Goal: Task Accomplishment & Management: Manage account settings

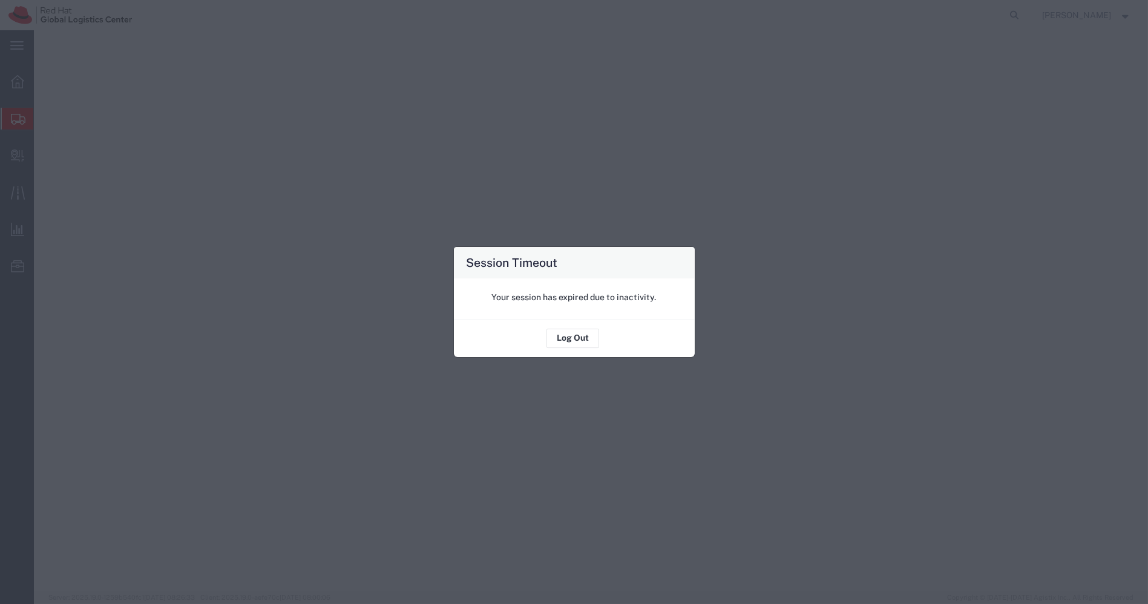
select select "38432"
select select
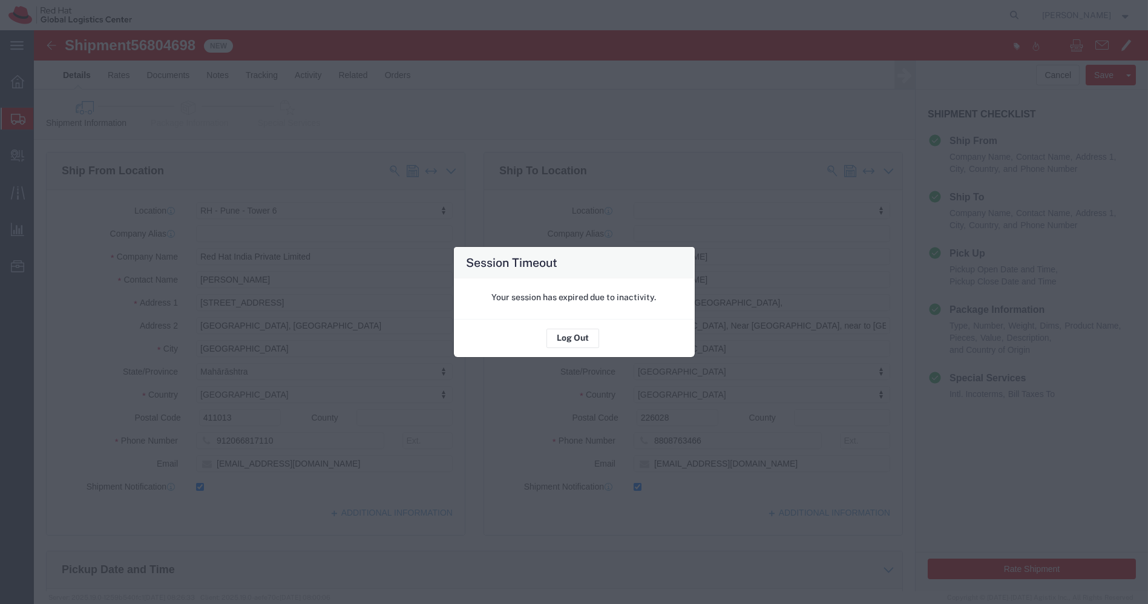
scroll to position [219, 0]
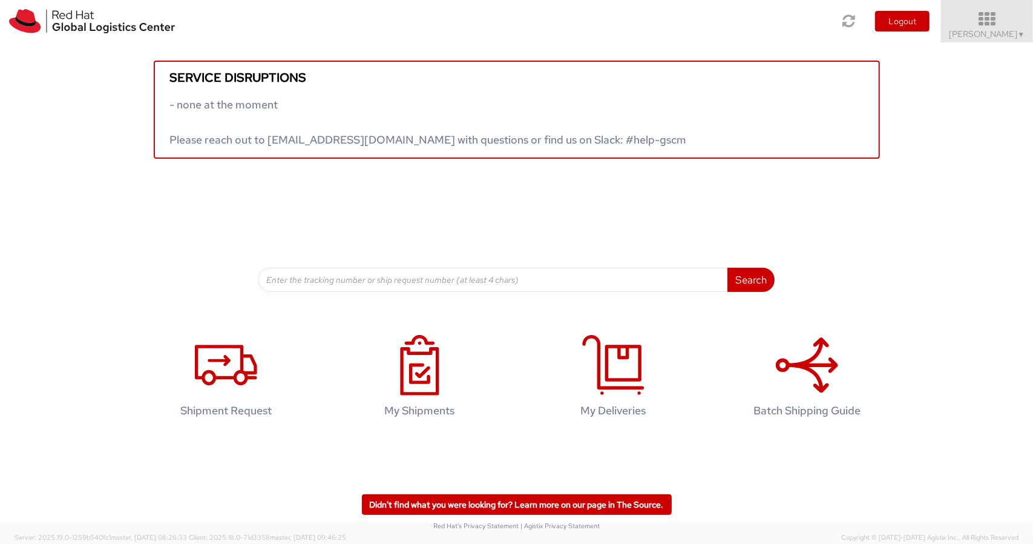
click at [999, 27] on icon at bounding box center [988, 19] width 106 height 17
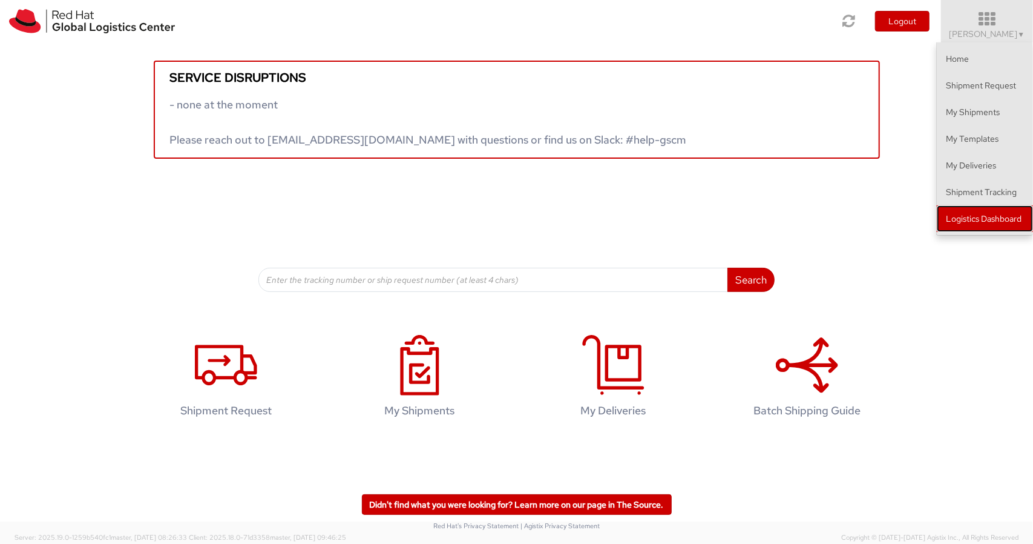
click at [989, 211] on link "Logistics Dashboard" at bounding box center [985, 218] width 96 height 27
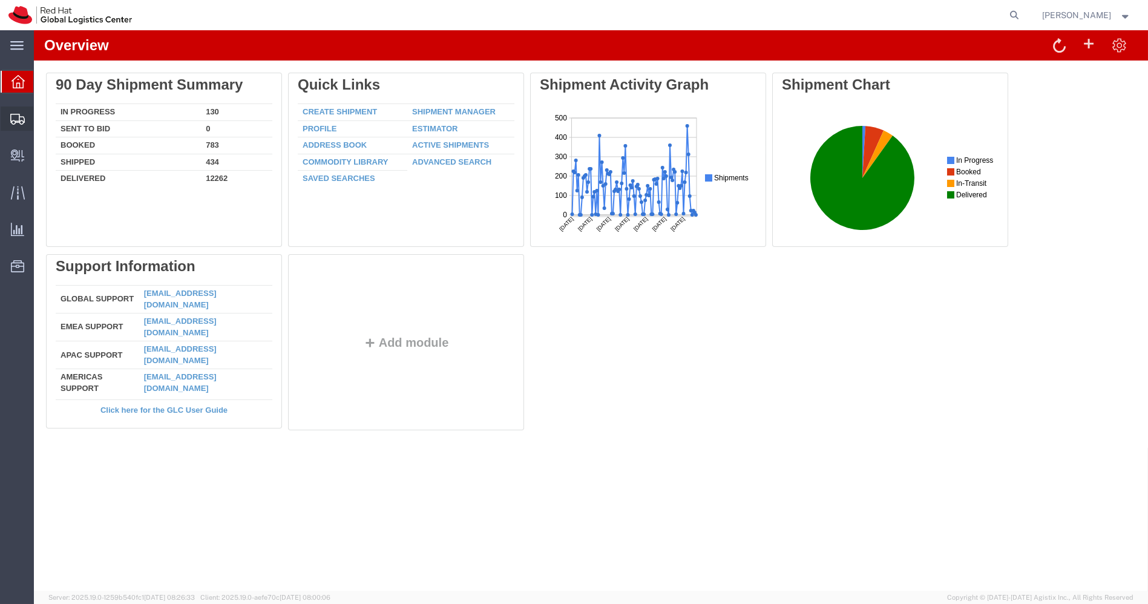
click at [0, 0] on span "Create Shipment" at bounding box center [0, 0] width 0 height 0
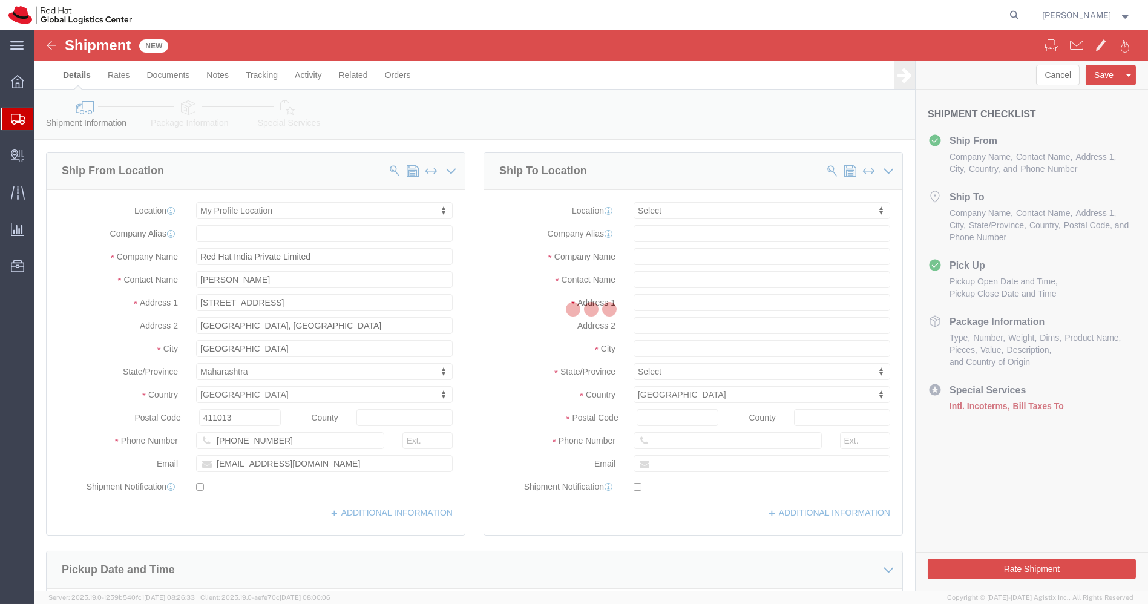
select select
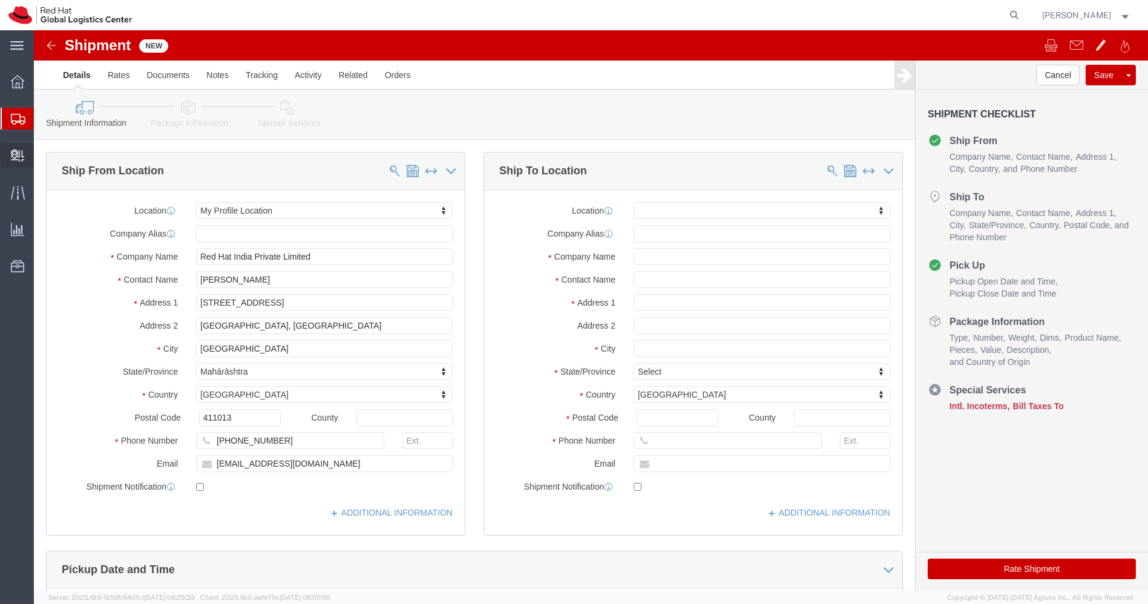
click at [0, 0] on span "Create Delivery" at bounding box center [0, 0] width 0 height 0
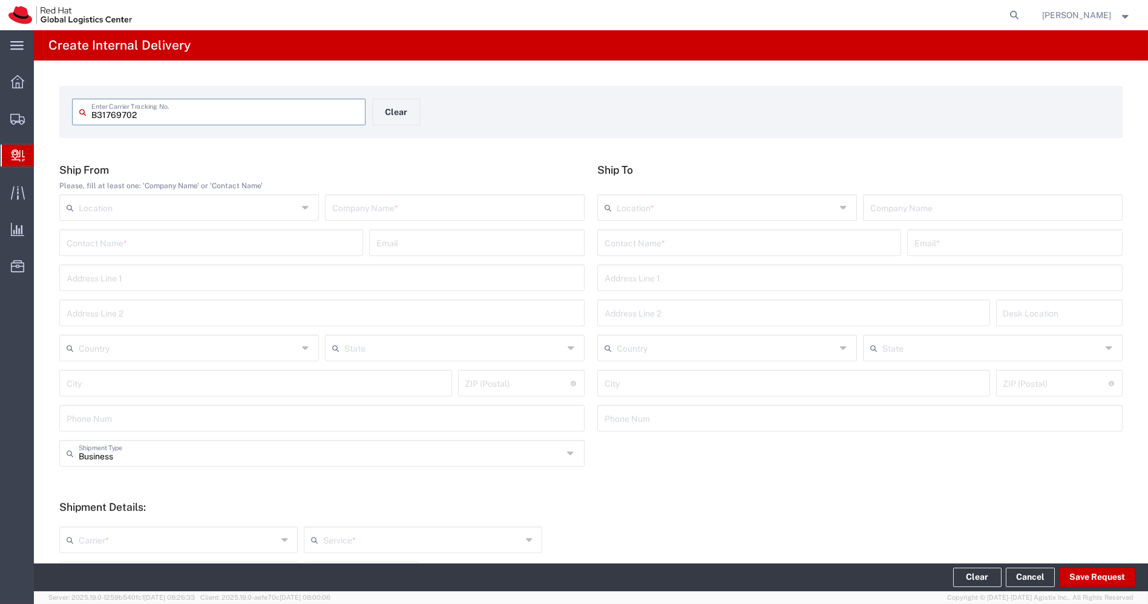
type input "B31769702"
click at [423, 211] on input "text" at bounding box center [454, 206] width 245 height 21
type input "Travel Dynamics"
click at [637, 248] on input "text" at bounding box center [749, 241] width 289 height 21
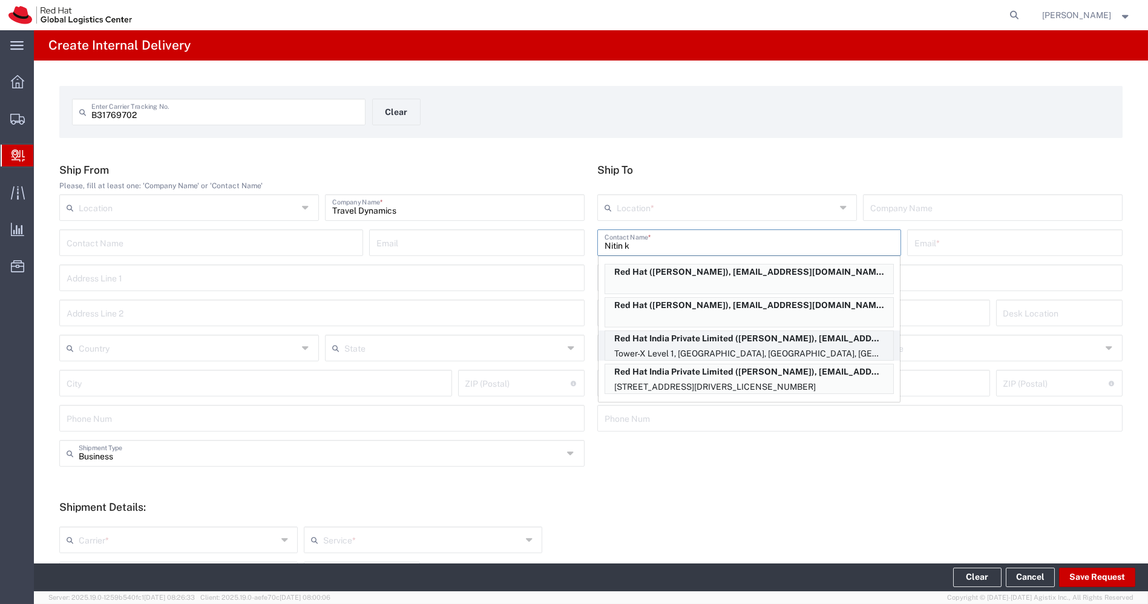
type input "Nitin k"
click at [723, 348] on p "Tower-X Level 1, Cyber City, Magarpatta City, Hadapsar, FLEX, PUNE, MH, 411013,…" at bounding box center [749, 353] width 288 height 15
type input "RH - Pune"
type input "Red Hat India Private Limited"
type input "Nitin Khote"
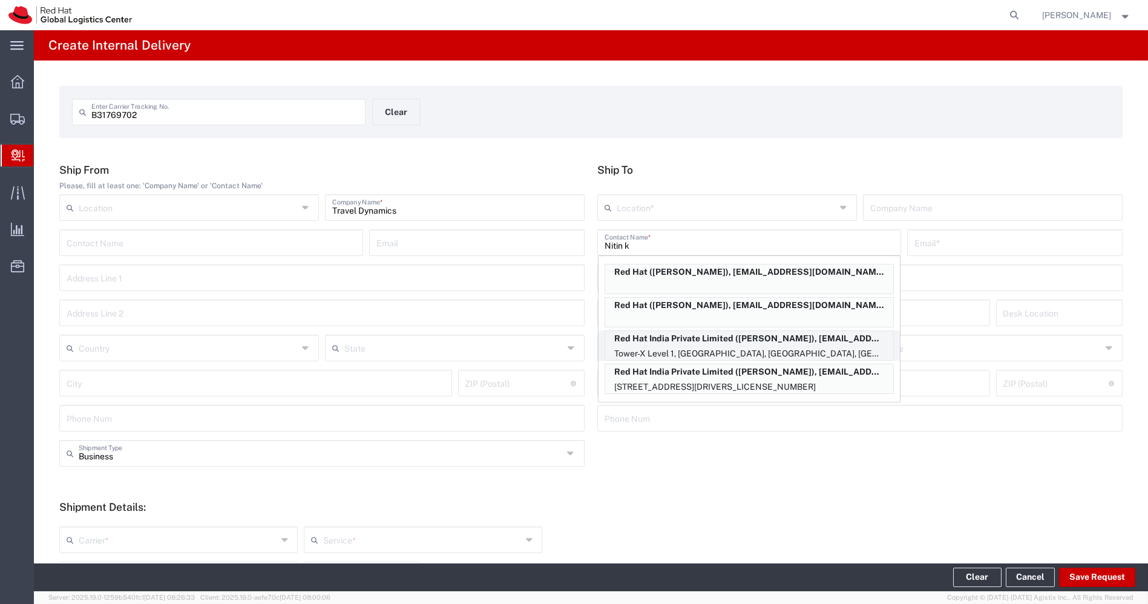
type input "nkhote@redhat.com"
type input "Tower-X Level 1, Cyber City"
type input "[GEOGRAPHIC_DATA], [GEOGRAPHIC_DATA]"
type input "FLEX"
type input "[GEOGRAPHIC_DATA]"
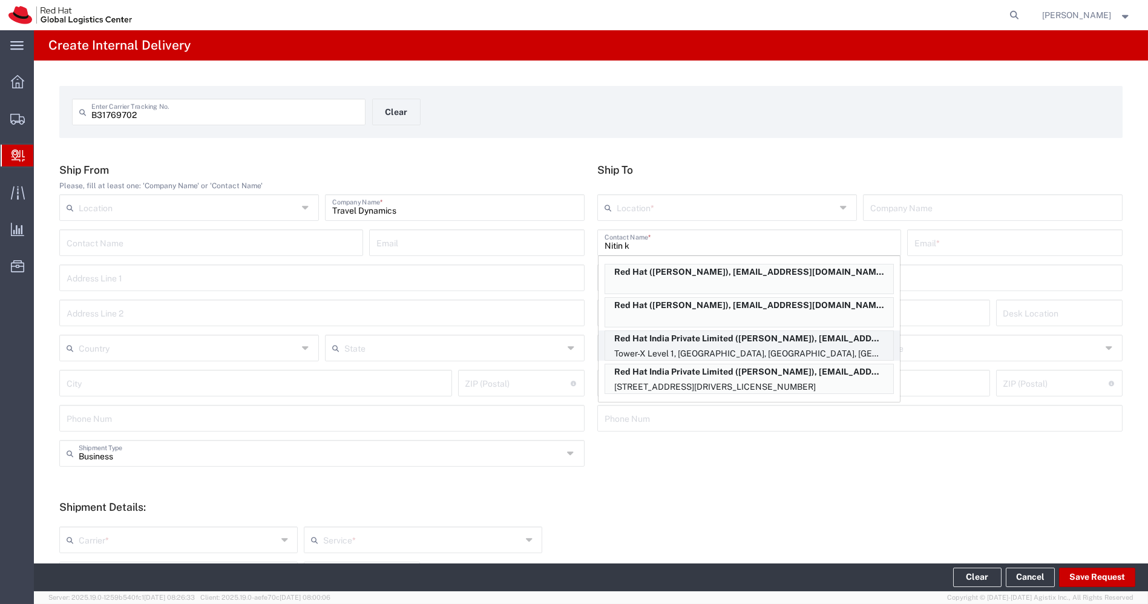
type input "[GEOGRAPHIC_DATA]"
type input "411013"
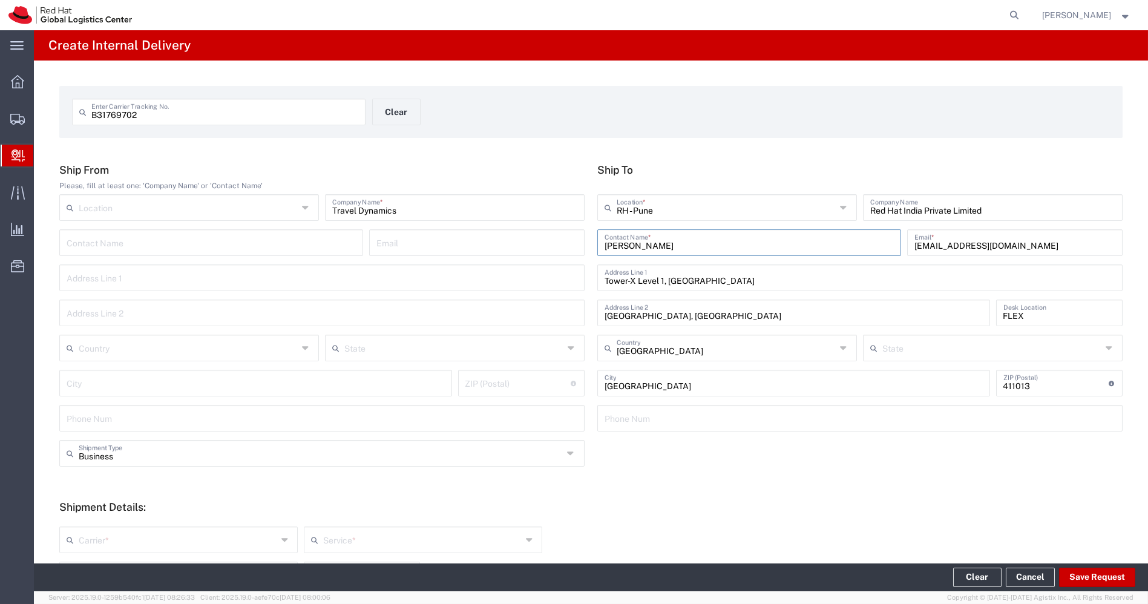
type input "Mahārāshtra"
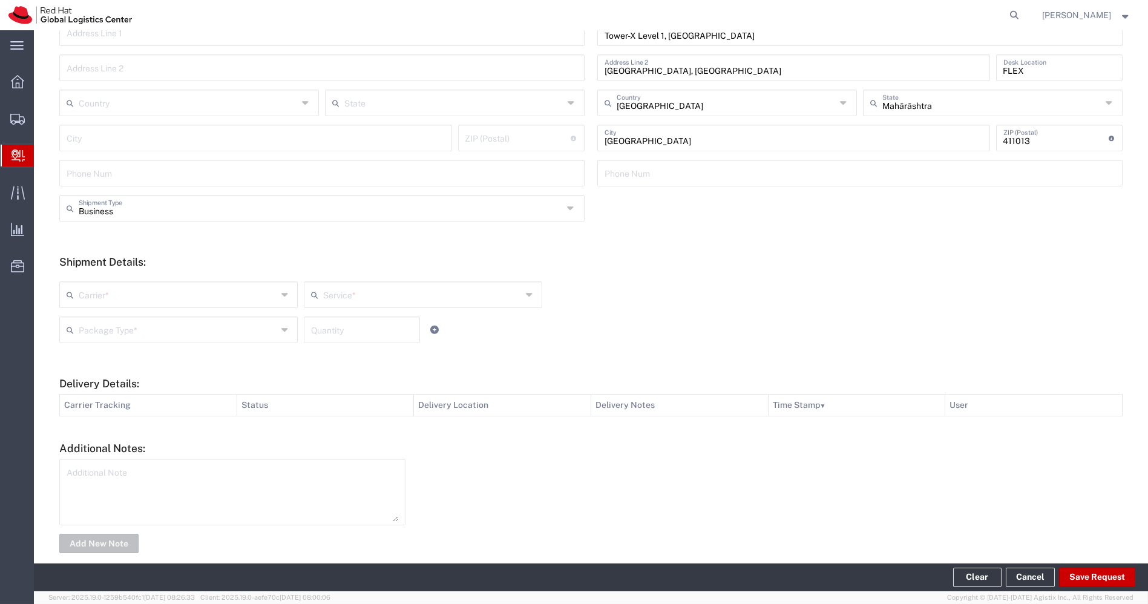
scroll to position [248, 0]
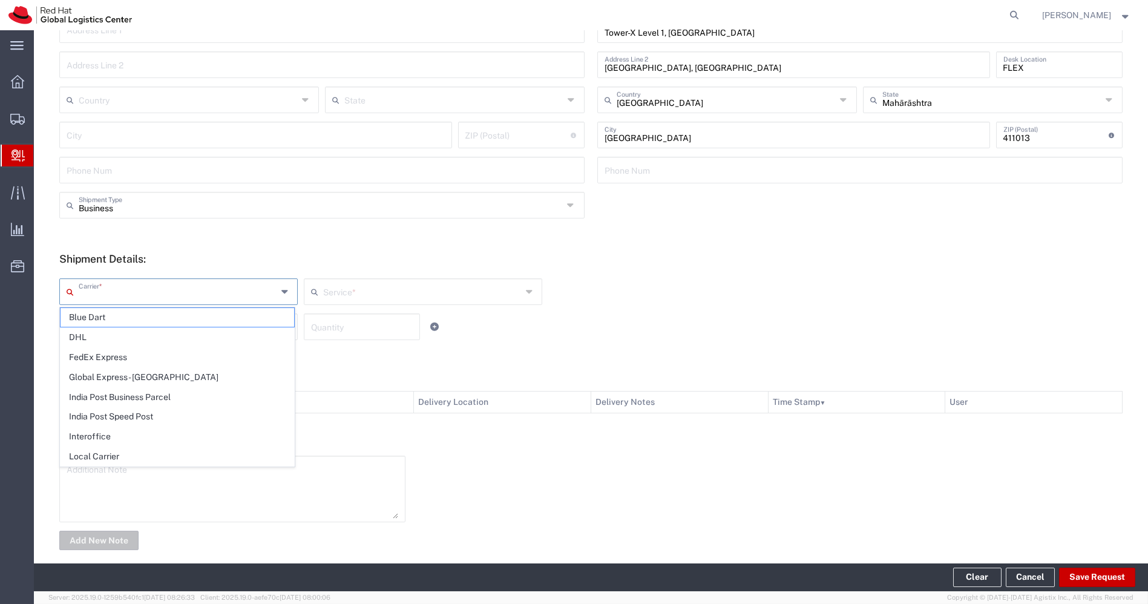
click at [257, 286] on input "text" at bounding box center [178, 290] width 199 height 21
click at [123, 455] on span "Local Carrier" at bounding box center [178, 456] width 234 height 19
type input "Local Carrier"
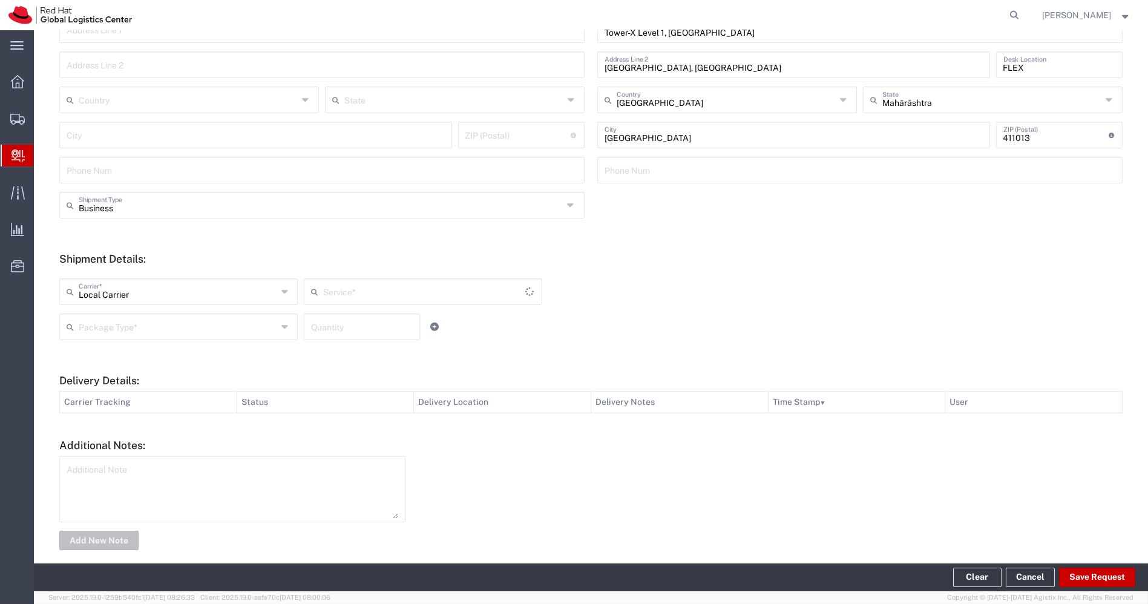
type input "Local_Ground"
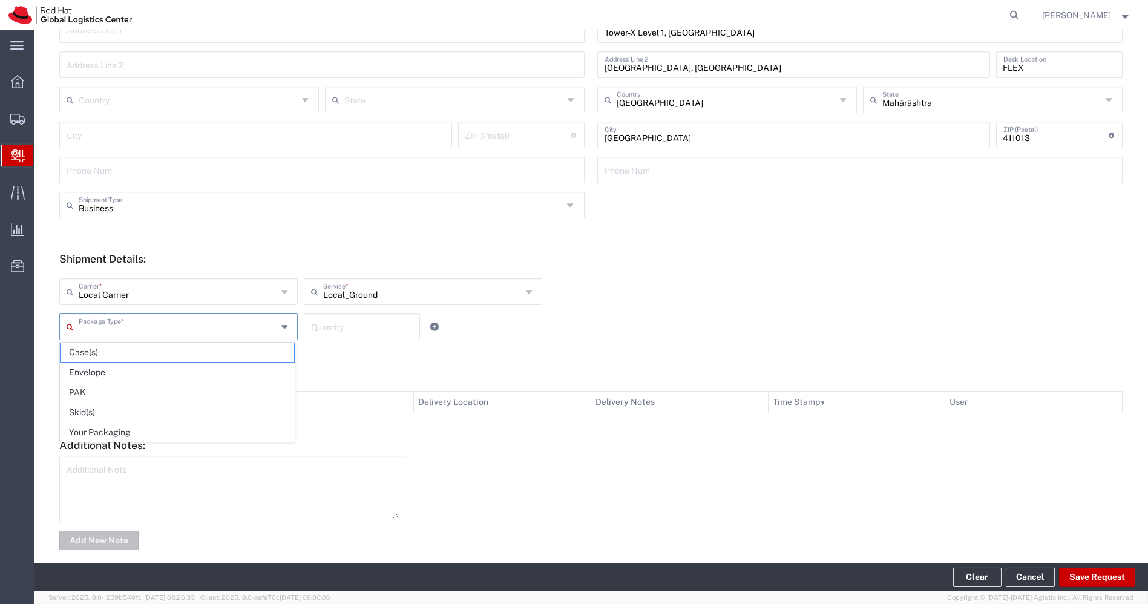
click at [257, 322] on input "text" at bounding box center [178, 325] width 199 height 21
click at [140, 371] on span "Envelope" at bounding box center [178, 372] width 234 height 19
type input "Envelope"
click at [332, 321] on input "number" at bounding box center [362, 325] width 102 height 21
type input "1"
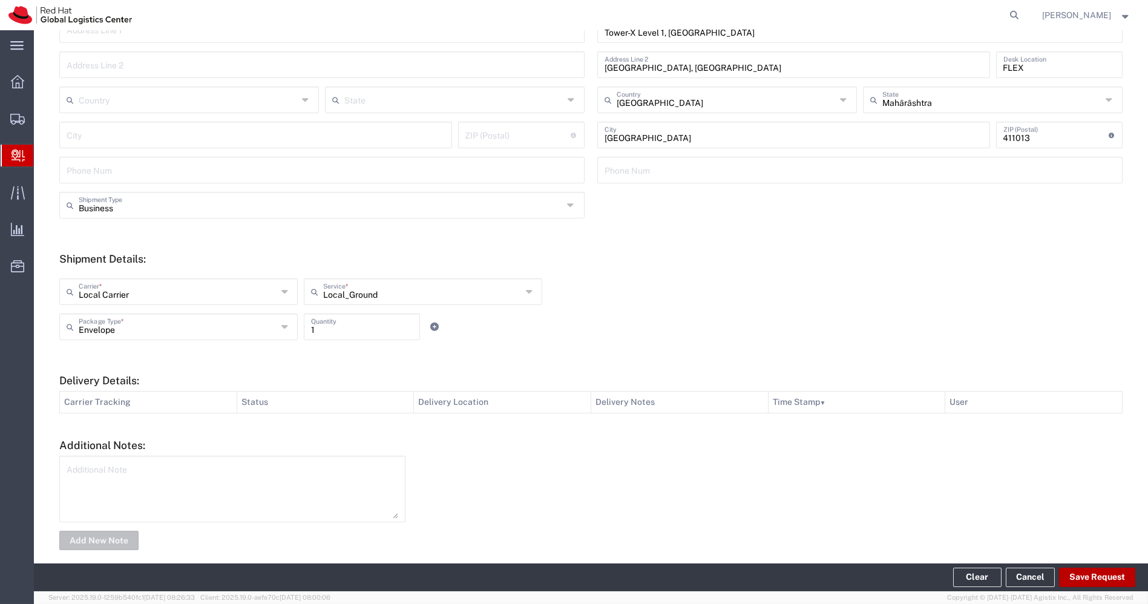
click at [1080, 582] on button "Save Request" at bounding box center [1097, 577] width 76 height 19
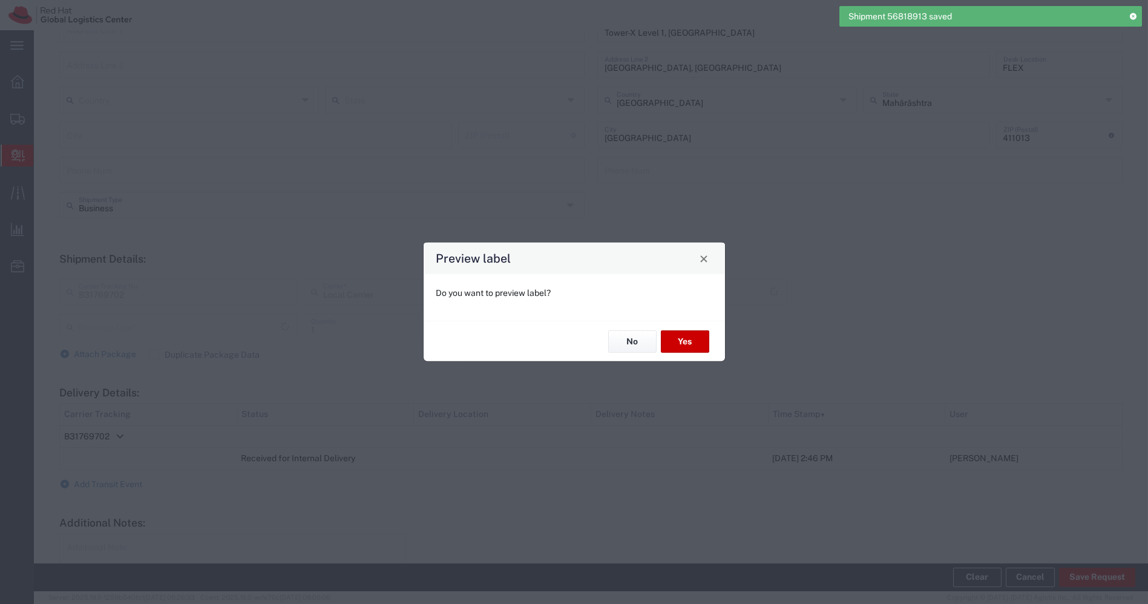
type input "Envelope"
type input "Local_Ground"
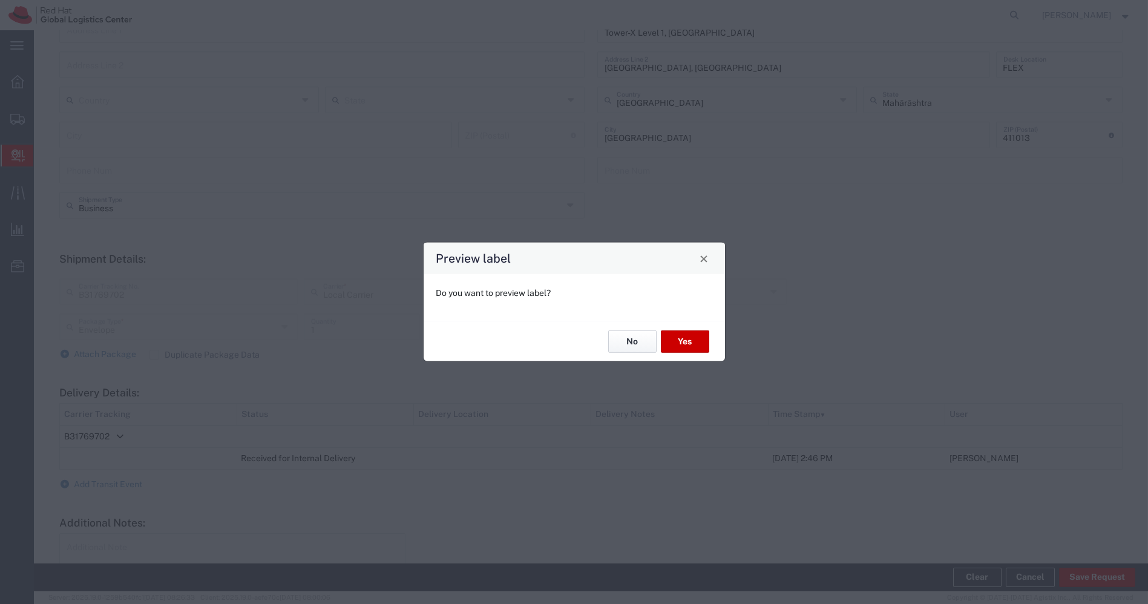
click at [632, 340] on button "No" at bounding box center [632, 342] width 48 height 22
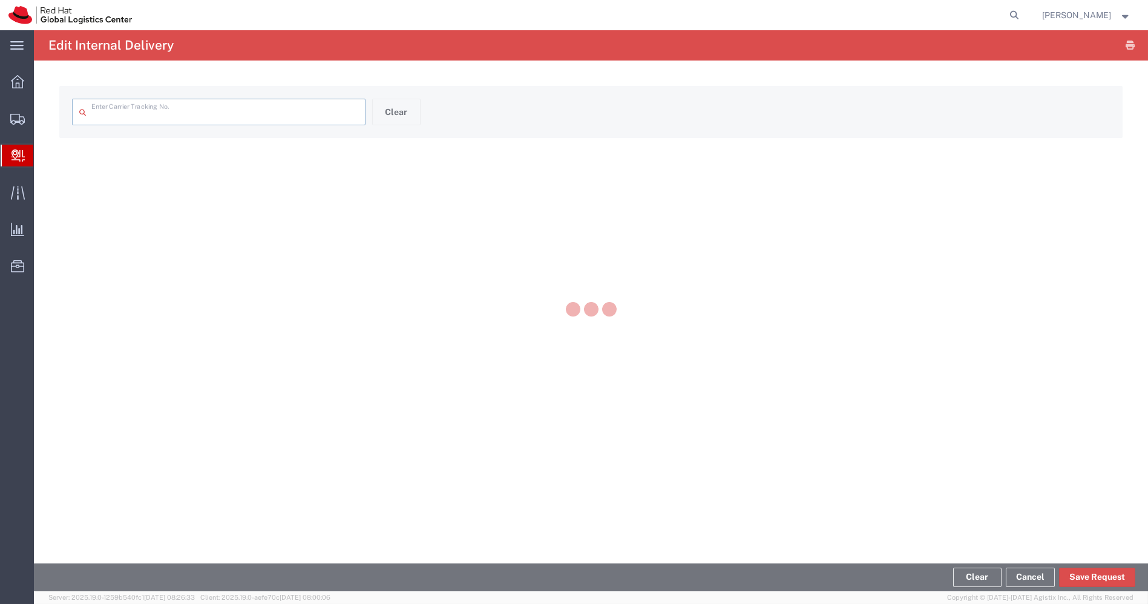
type input "B31769702"
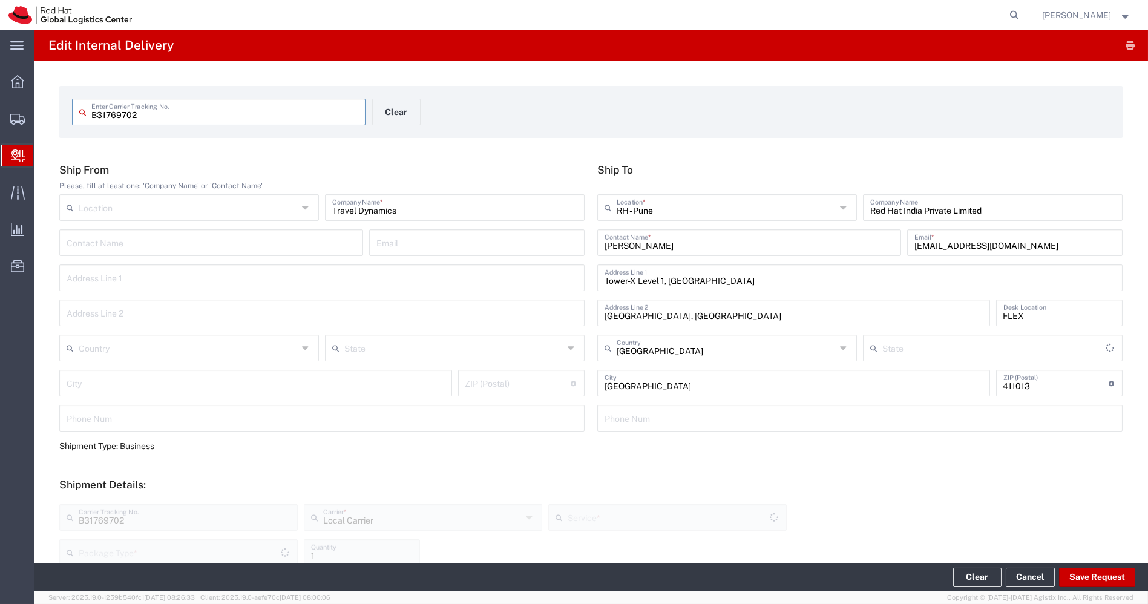
type input "Envelope"
type input "Local_Ground"
type input "Mahārāshtra"
click at [42, 121] on span "Shipments" at bounding box center [37, 119] width 8 height 24
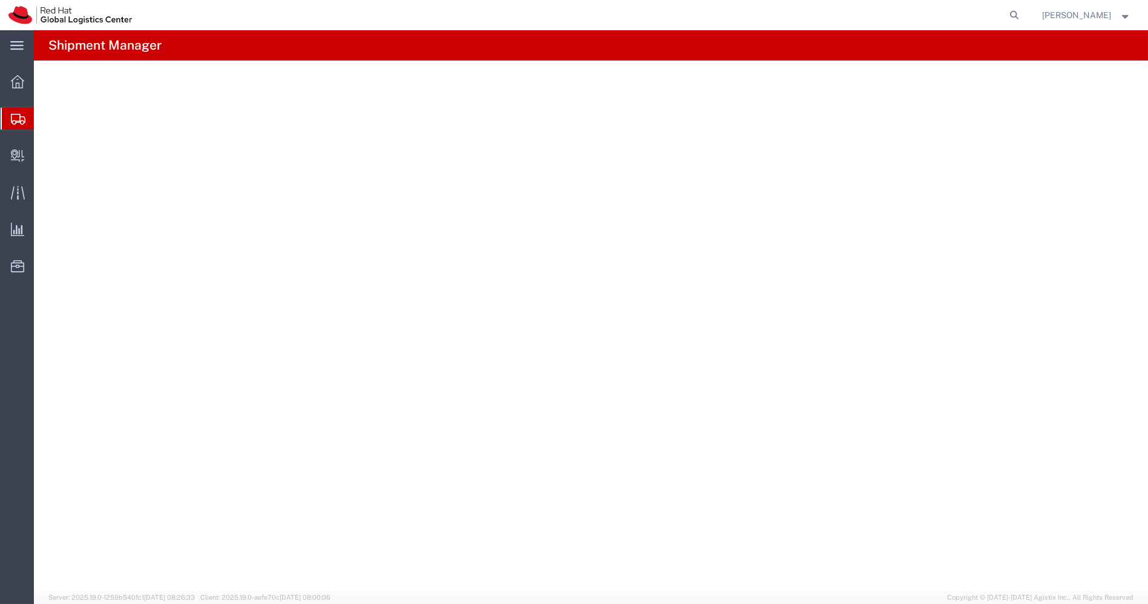
click at [43, 121] on span "Shipments" at bounding box center [38, 119] width 10 height 24
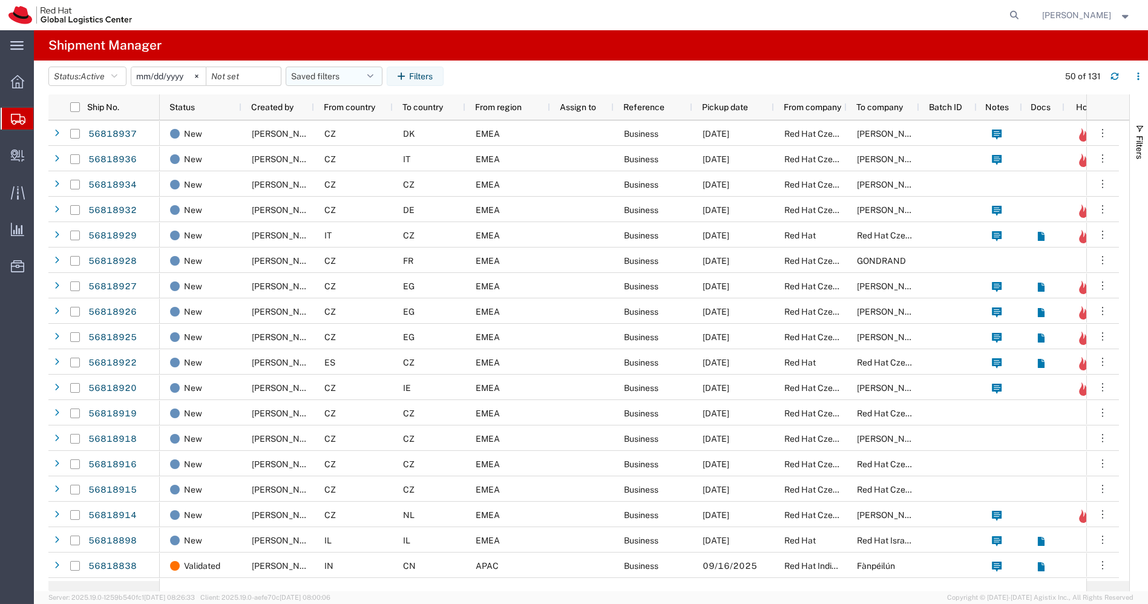
click at [377, 84] on button "Saved filters" at bounding box center [334, 76] width 97 height 19
click at [346, 135] on span "APAC" at bounding box center [367, 129] width 159 height 22
type input "[DATE]"
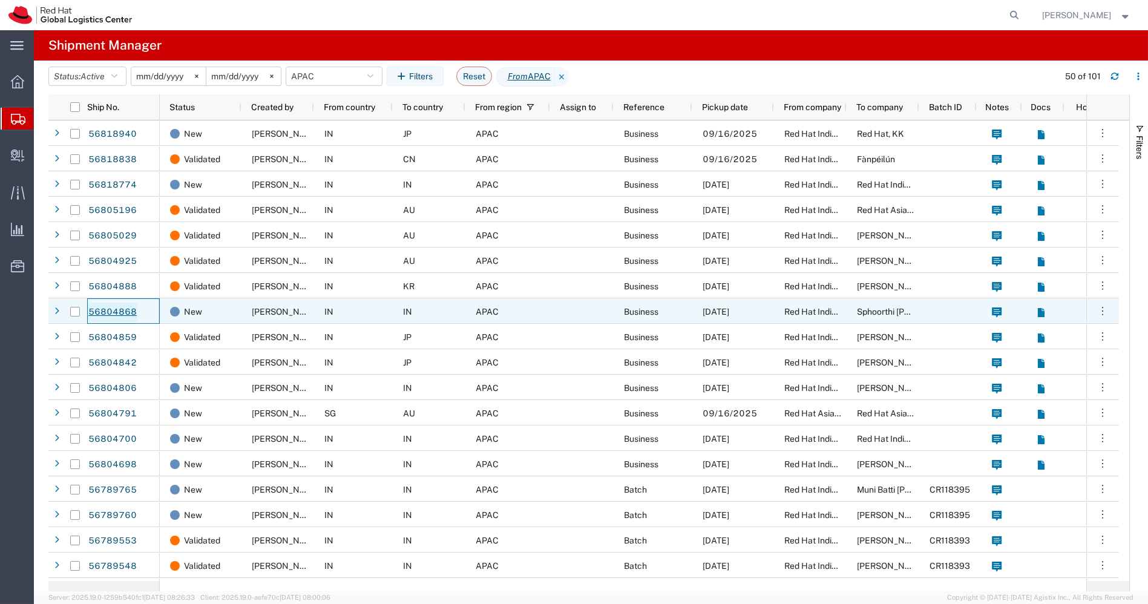
click at [120, 311] on link "56804868" at bounding box center [113, 312] width 50 height 19
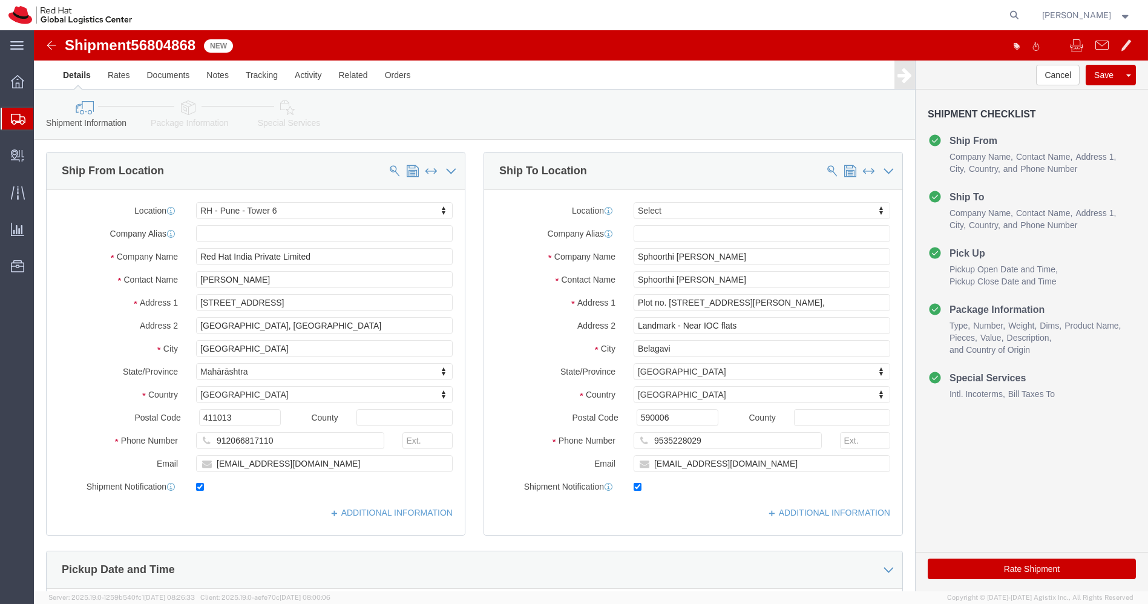
select select "38432"
select select
click img
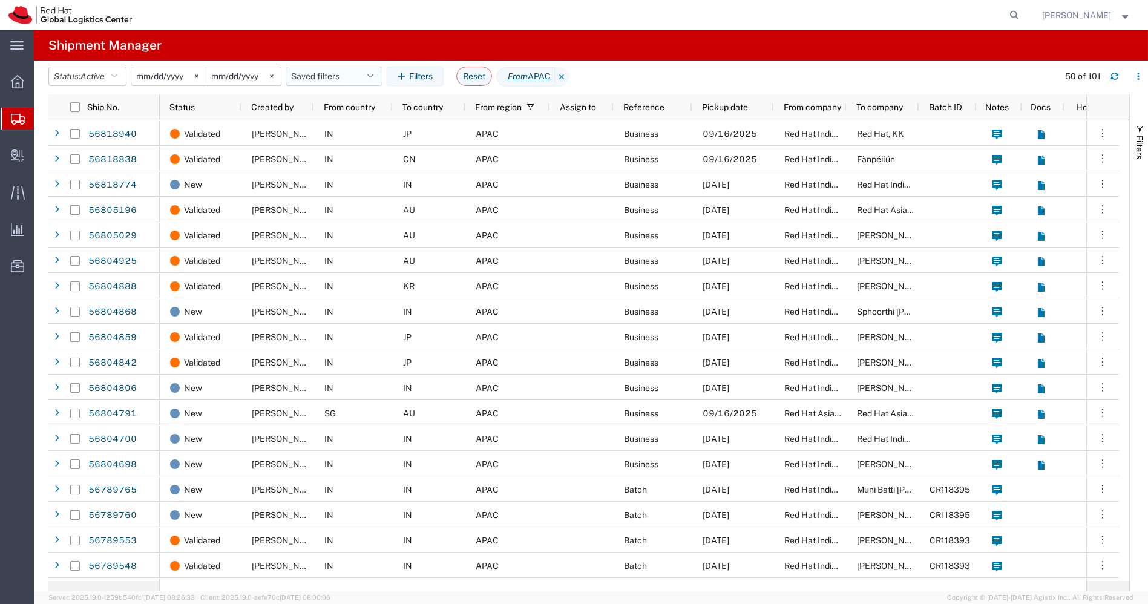
click at [374, 77] on icon "button" at bounding box center [370, 76] width 6 height 8
click at [332, 122] on span "APAC" at bounding box center [367, 129] width 159 height 22
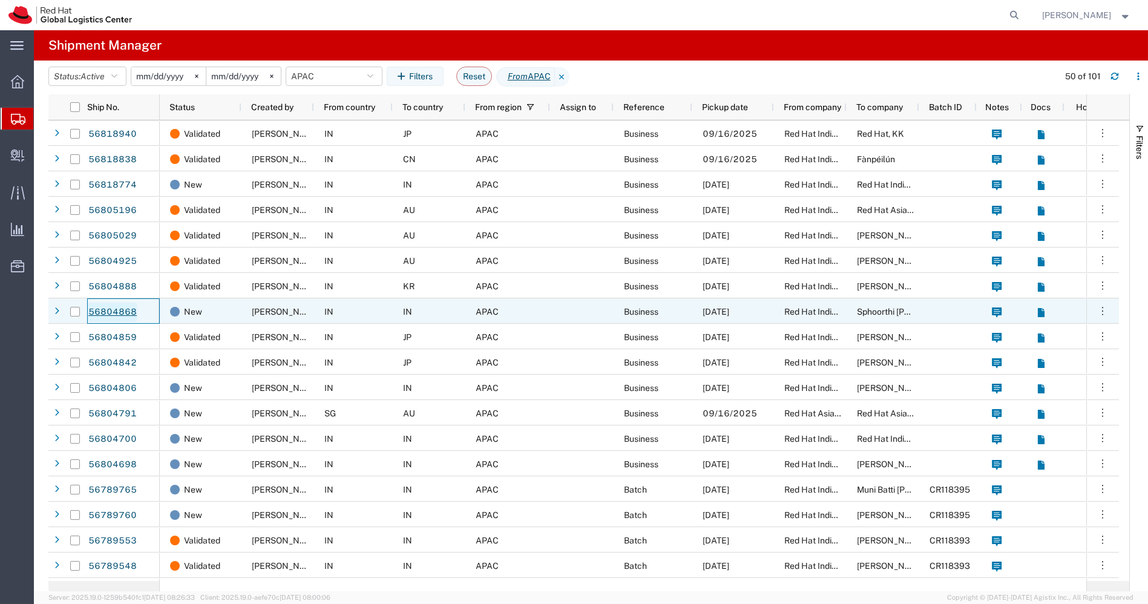
click at [113, 311] on link "56804868" at bounding box center [113, 312] width 50 height 19
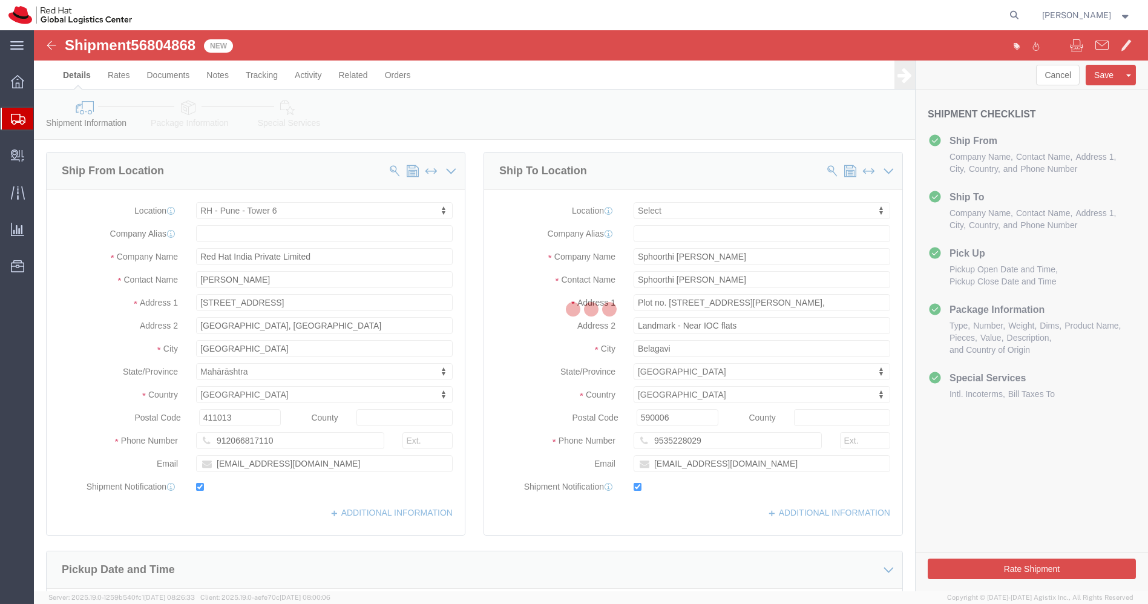
select select "38432"
select select
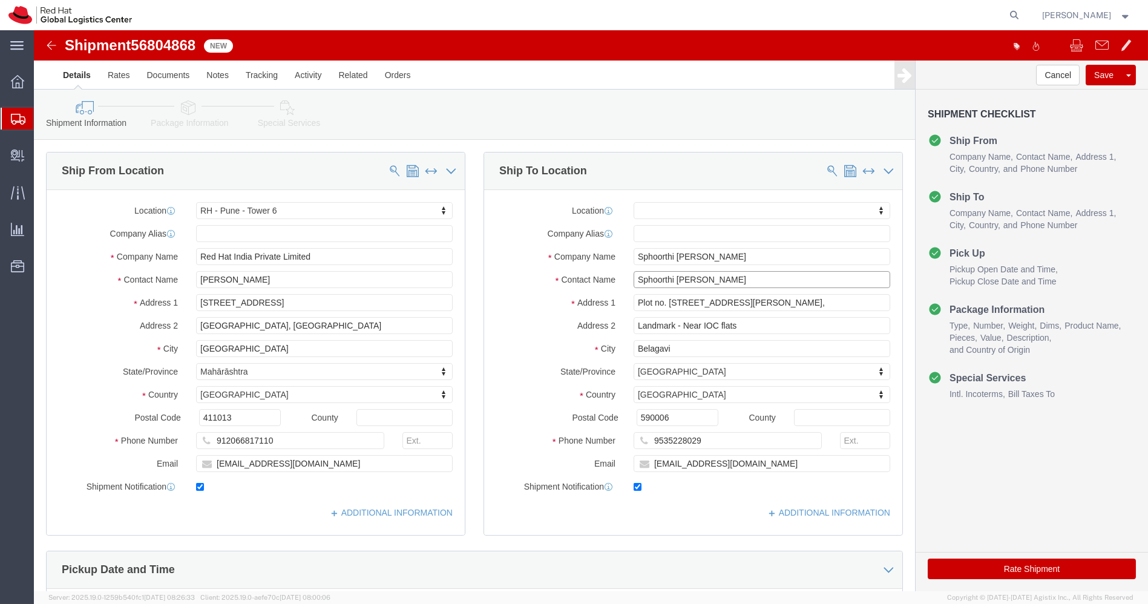
drag, startPoint x: 736, startPoint y: 255, endPoint x: 481, endPoint y: 228, distance: 256.3
click div "Location My Profile Location RH - Amsterdam - MSO RH - Amsterdam Data Center RH…"
click img
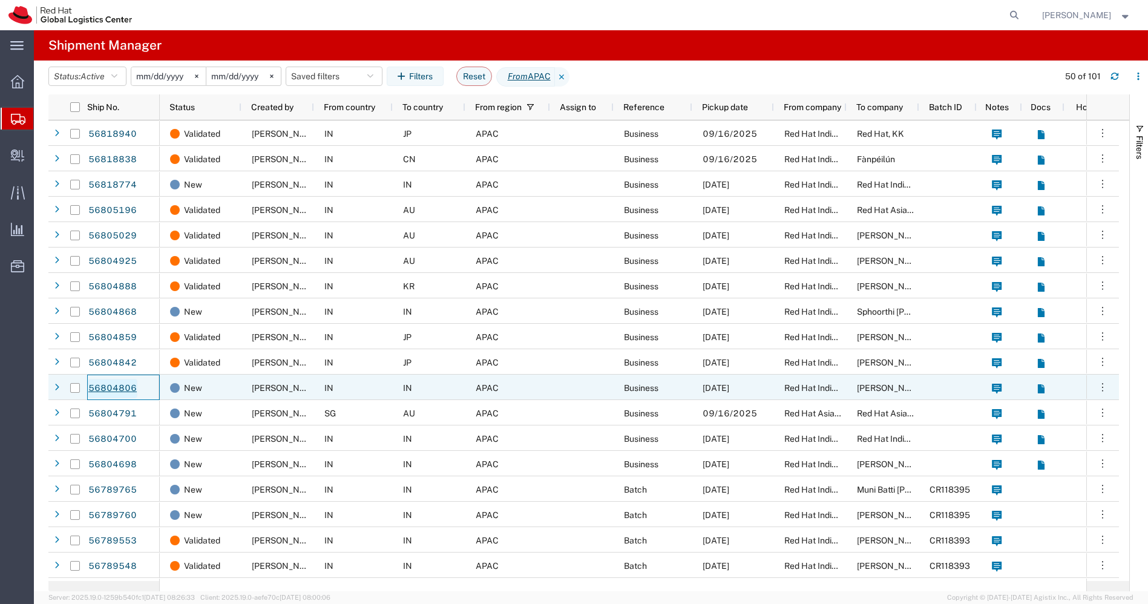
click at [119, 386] on link "56804806" at bounding box center [113, 388] width 50 height 19
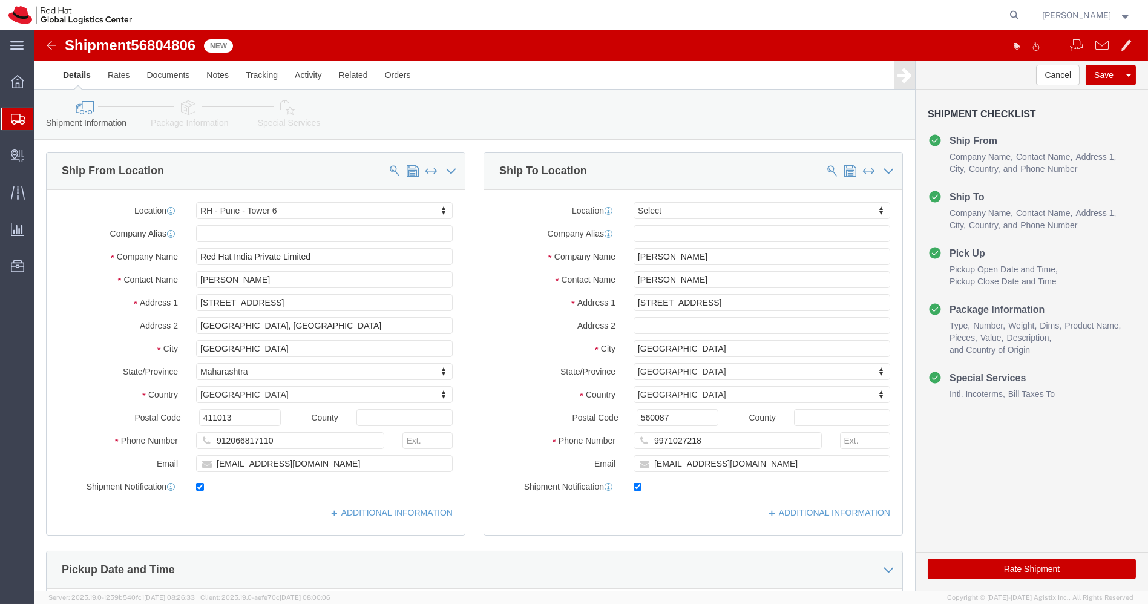
select select "38432"
select select
drag, startPoint x: 746, startPoint y: 272, endPoint x: 998, endPoint y: 261, distance: 252.7
click form "Shipment 56804806 New Details Rates Documents Notes Tracking Activity Related O…"
type input "[STREET_ADDRESS],"
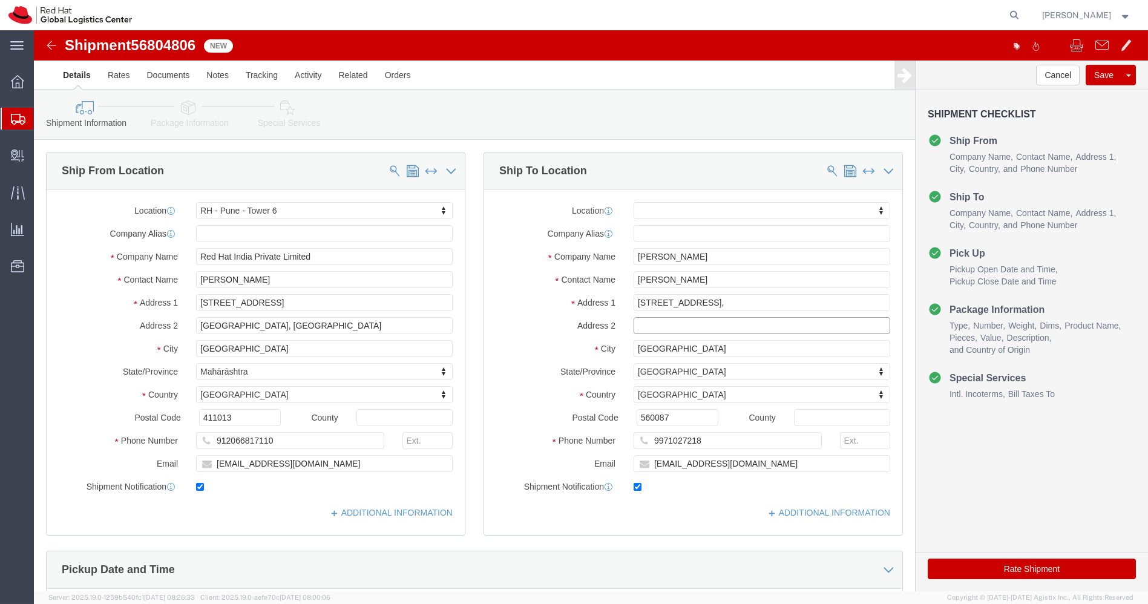
select select
paste input "Ayyappa Layout, [GEOGRAPHIC_DATA]"
type input "Ayyappa Layout, [GEOGRAPHIC_DATA]"
drag, startPoint x: 658, startPoint y: 250, endPoint x: 510, endPoint y: 265, distance: 148.4
click div "Location My Profile Location RH - Amsterdam - MSO RH - Amsterdam Data Center RH…"
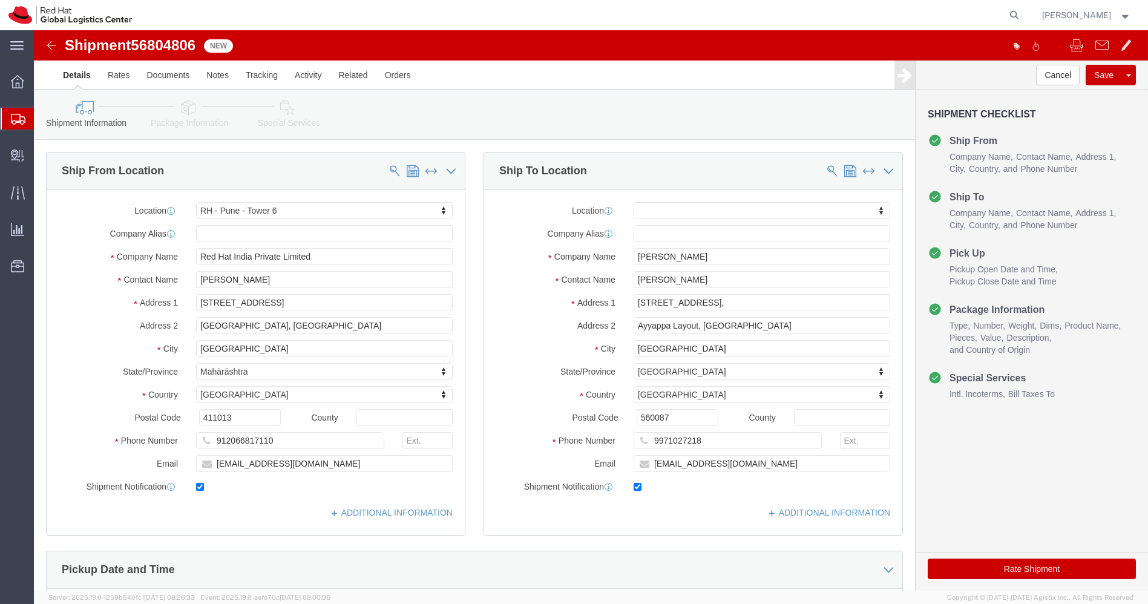
click img
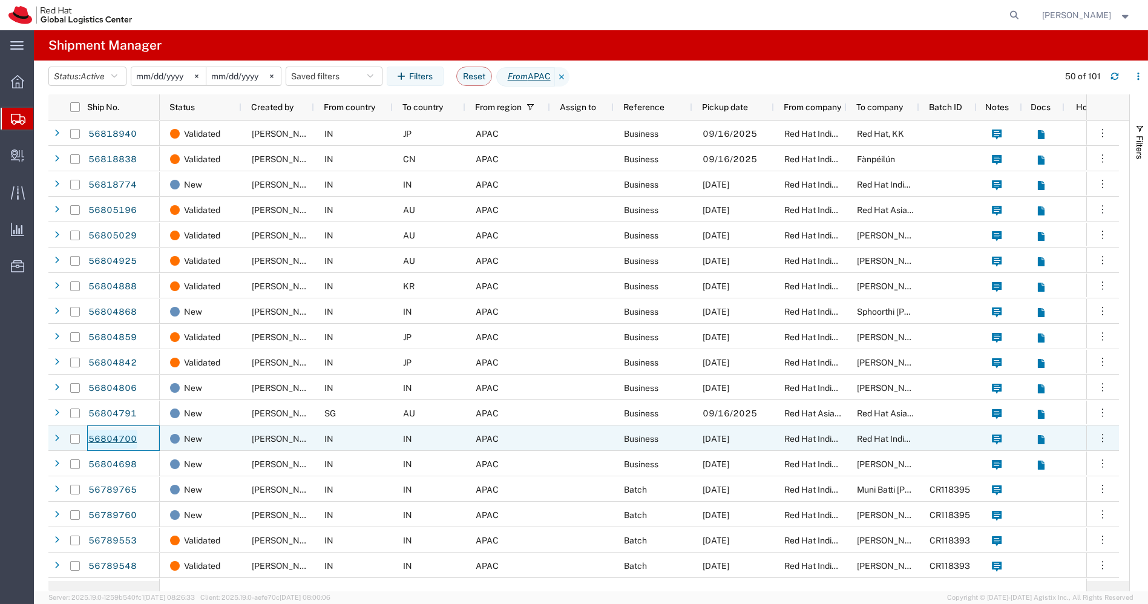
click at [109, 438] on link "56804700" at bounding box center [113, 439] width 50 height 19
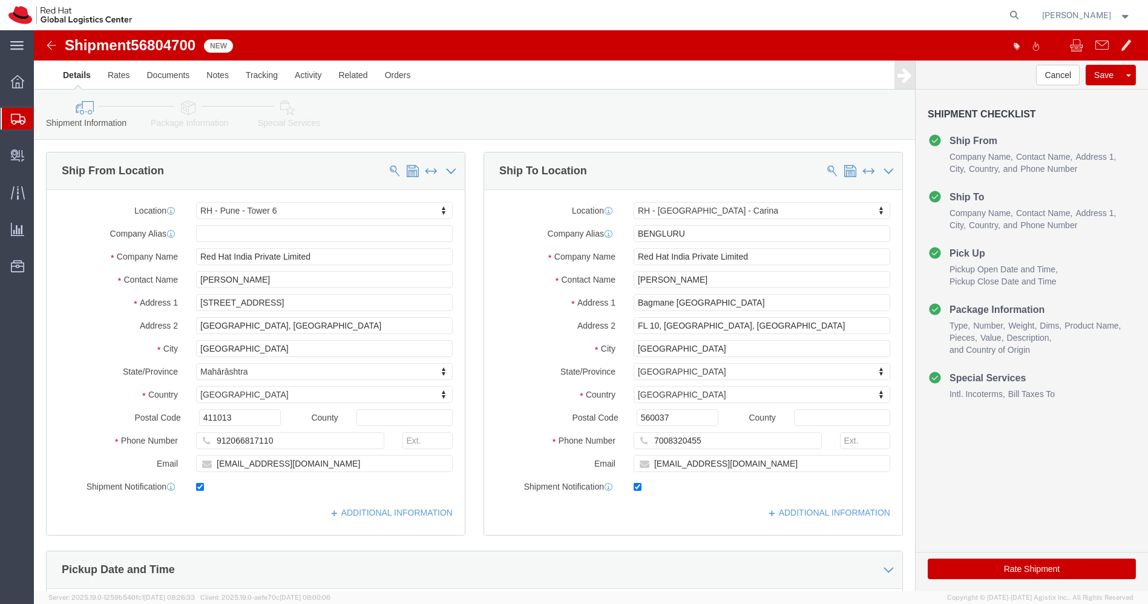
select select "38432"
select select "37925"
drag, startPoint x: 649, startPoint y: 243, endPoint x: 516, endPoint y: 255, distance: 133.1
click div "Contact Name Dibya Sahu"
click input "Red Hat India Private Limited"
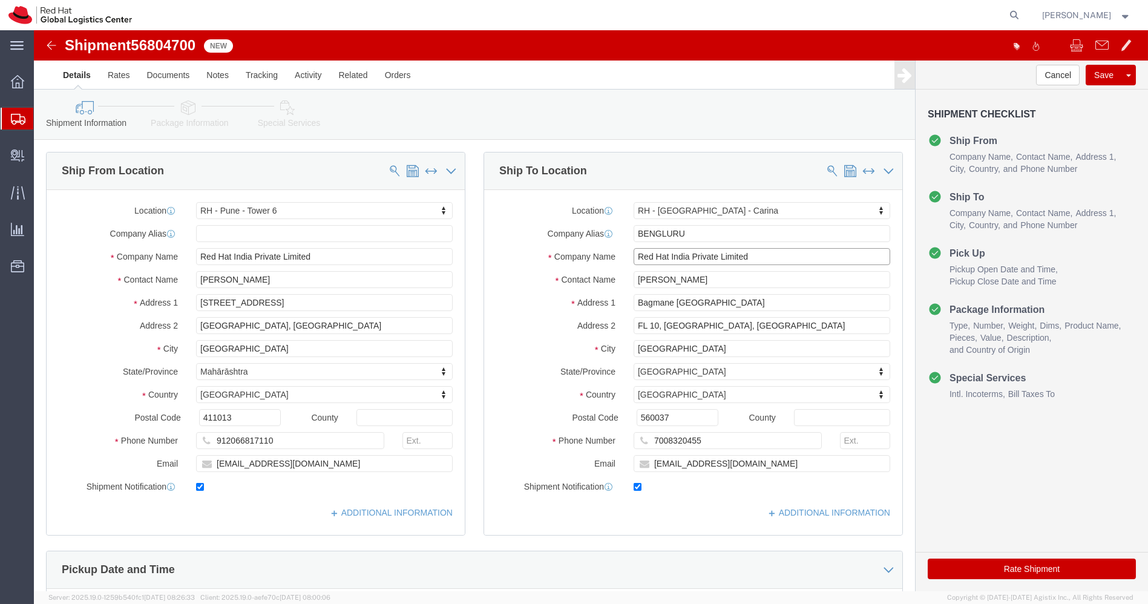
click input "Red Hat India Private Limited"
click input "[GEOGRAPHIC_DATA]"
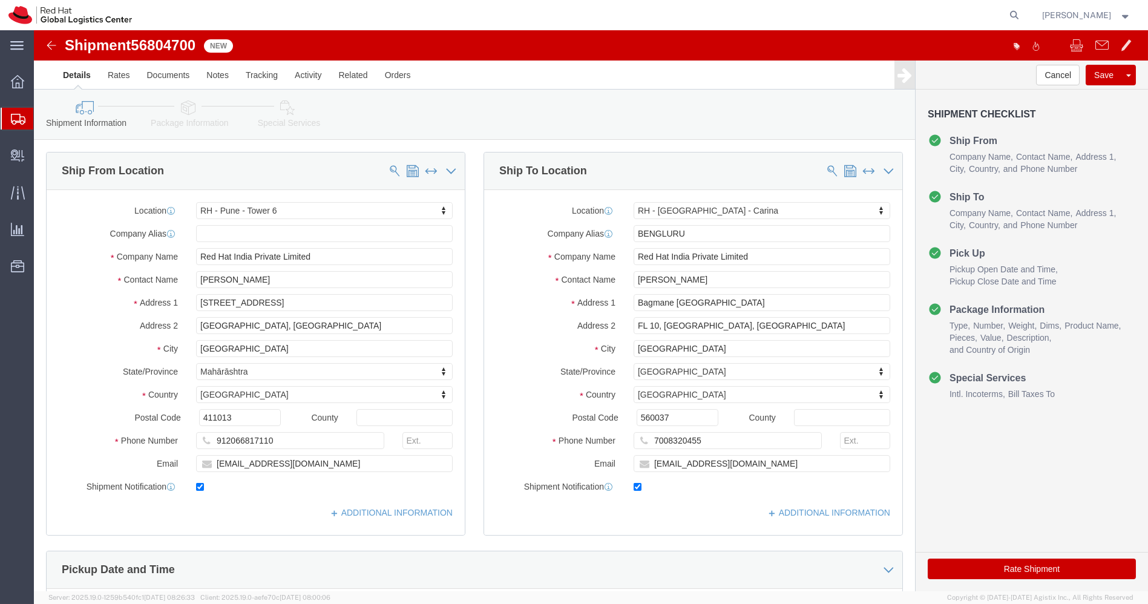
click img
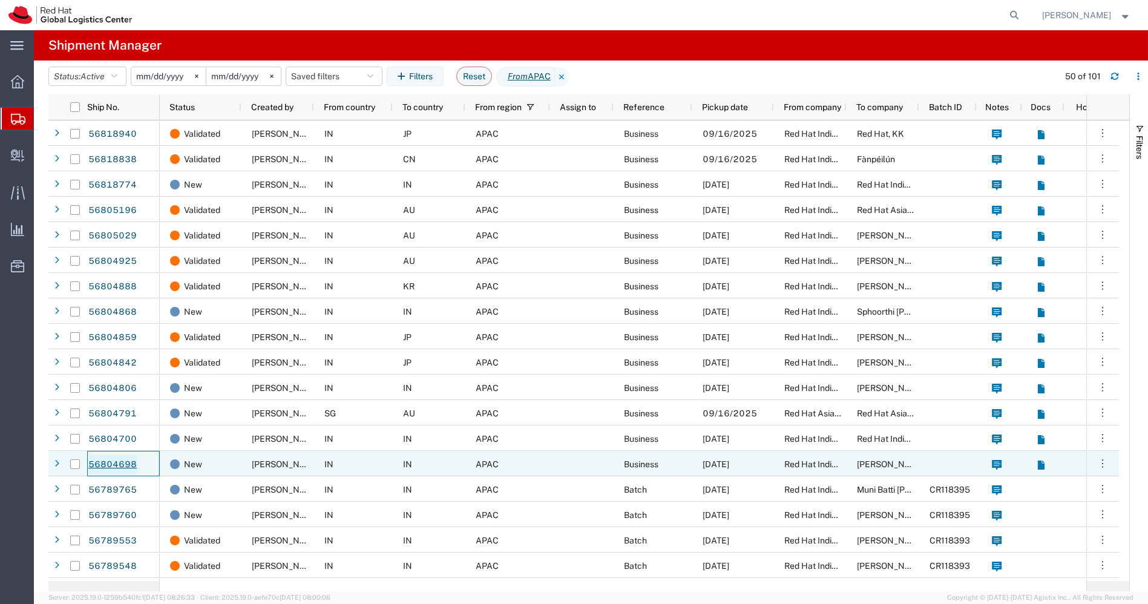
click at [121, 467] on link "56804698" at bounding box center [113, 464] width 50 height 19
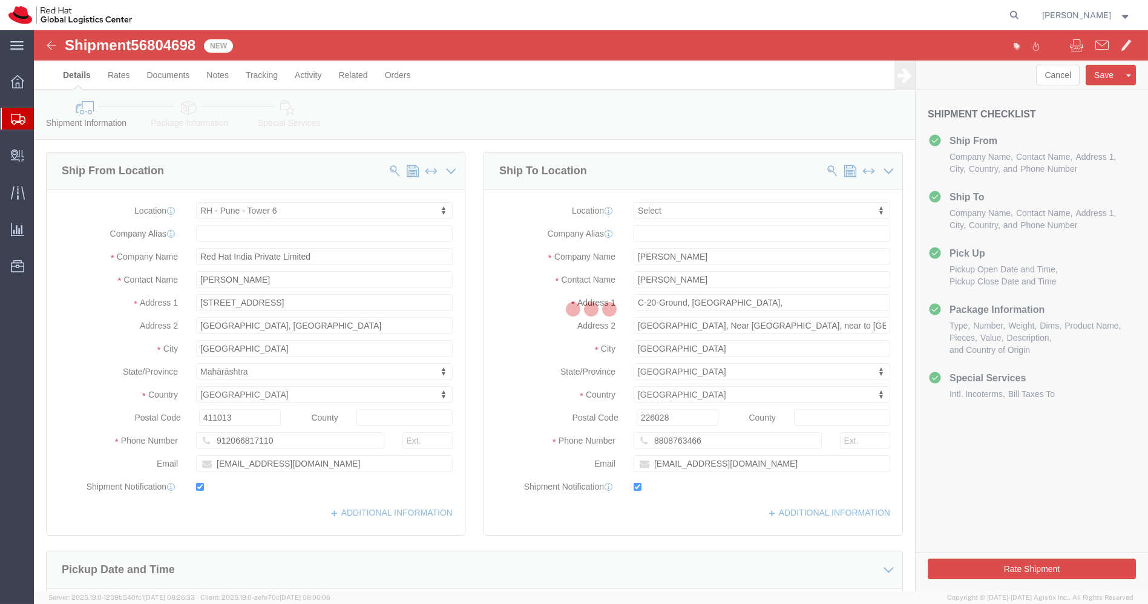
select select "38432"
select select
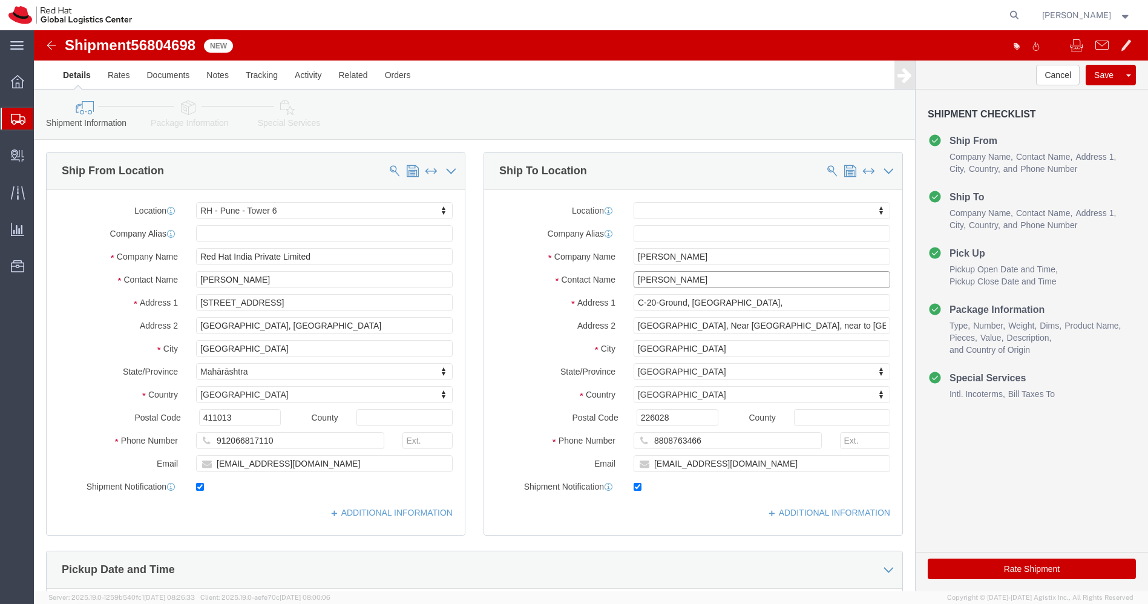
drag, startPoint x: 691, startPoint y: 252, endPoint x: 457, endPoint y: 236, distance: 234.2
click div "Location My Profile Location RH - Amsterdam - MSO RH - Amsterdam Data Center RH…"
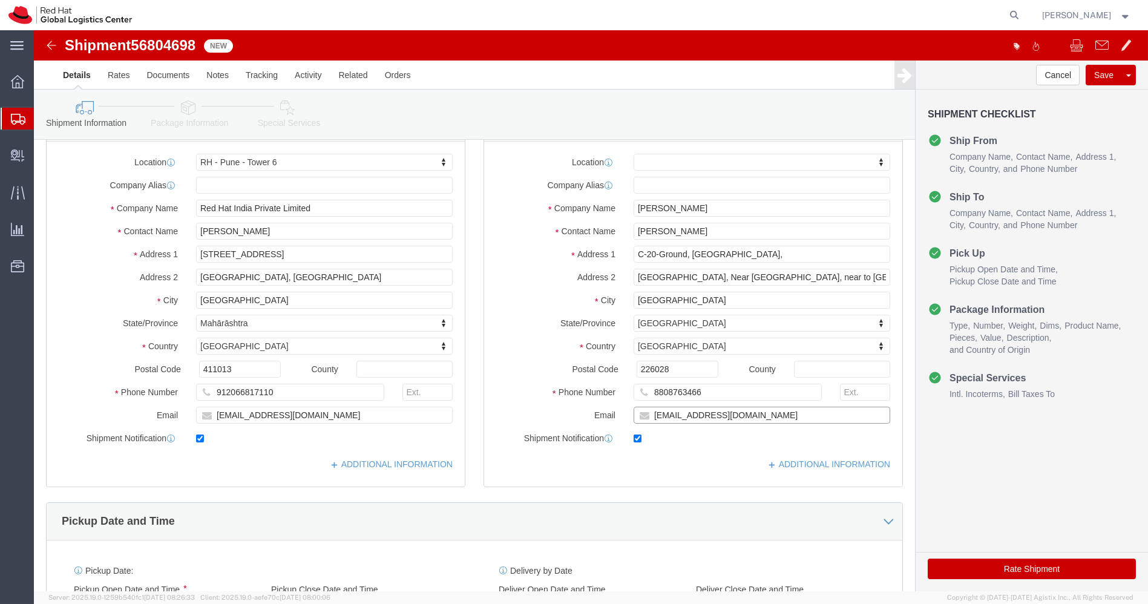
scroll to position [44, 0]
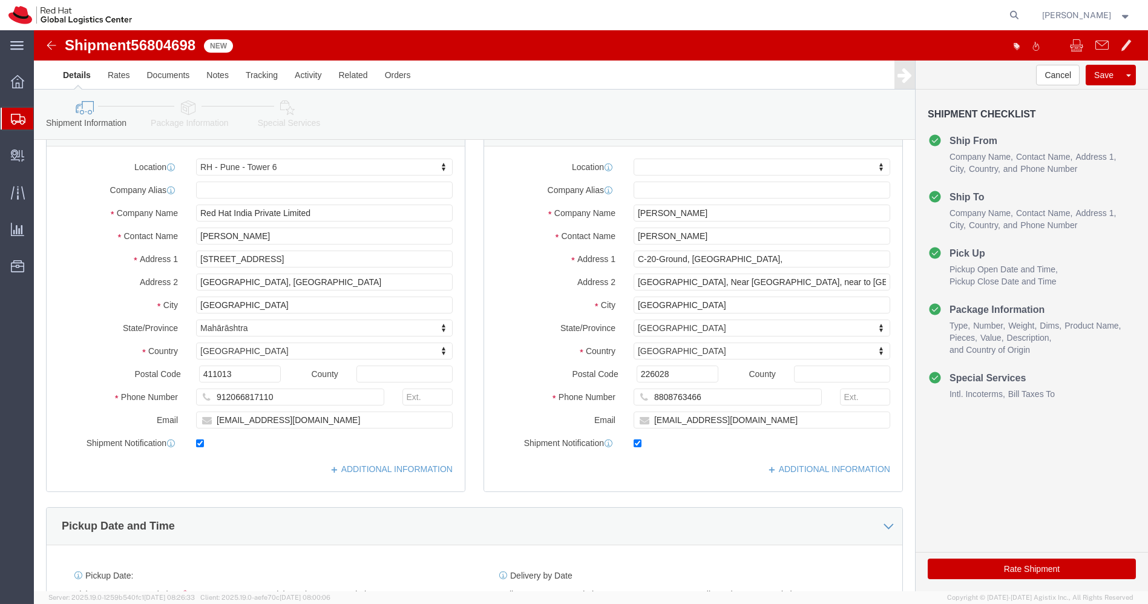
click link "Package Information"
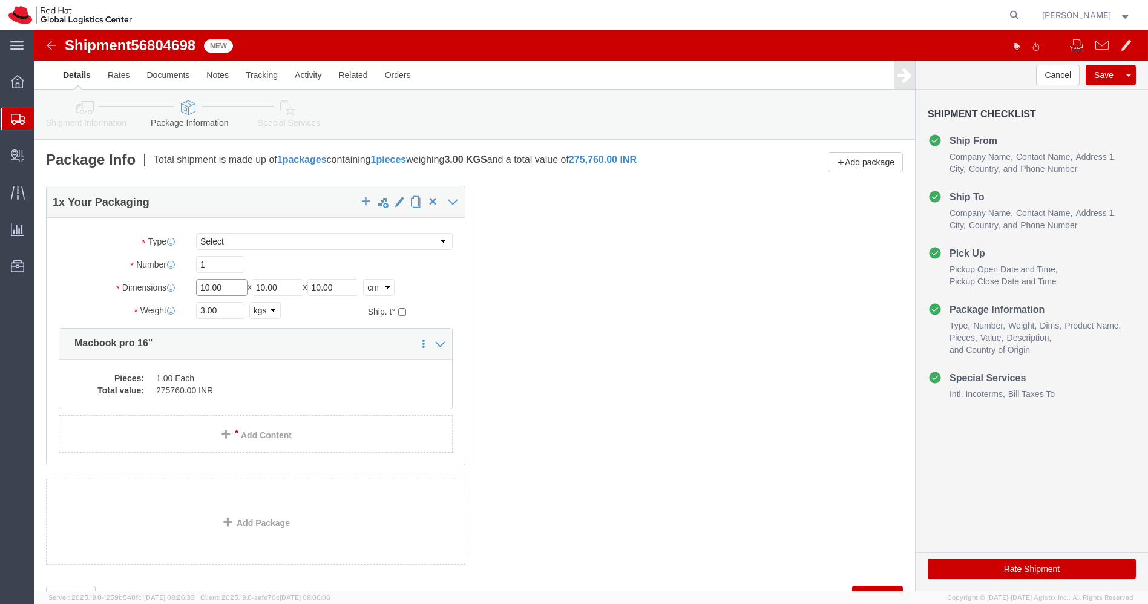
click input "10.00"
type input "55"
type input "35"
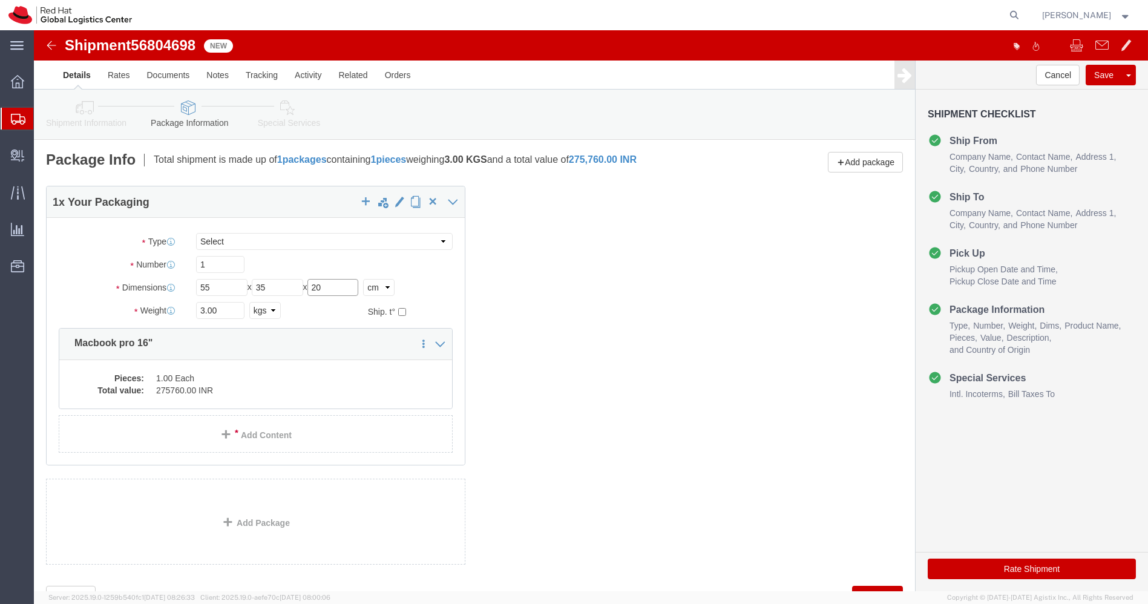
type input "20"
click input "3.00"
type input "3.200"
click dd "1.00 Each"
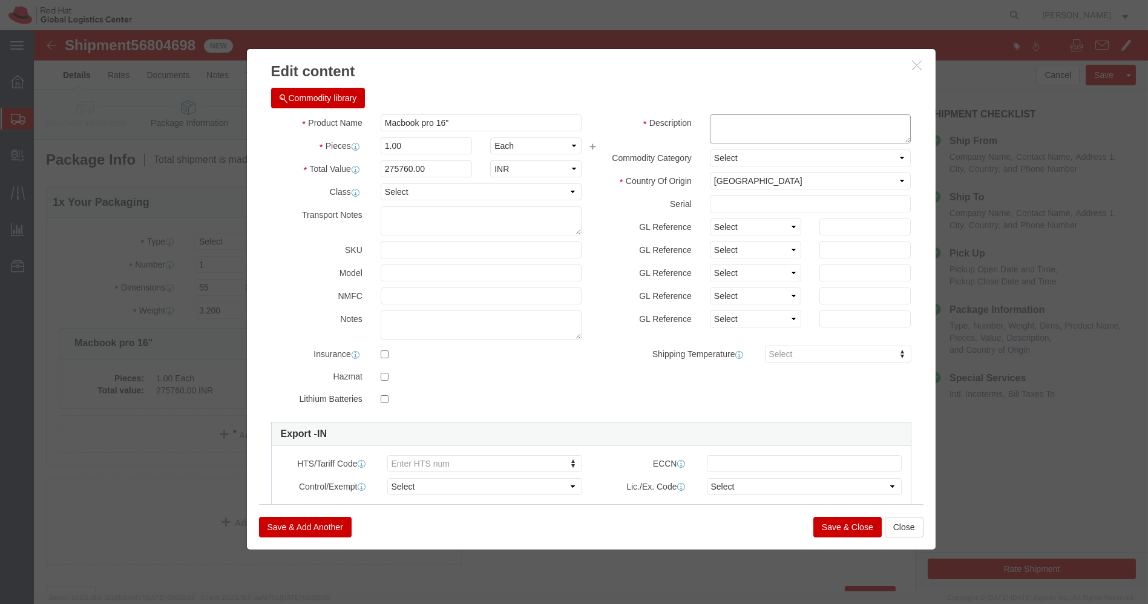
click textarea
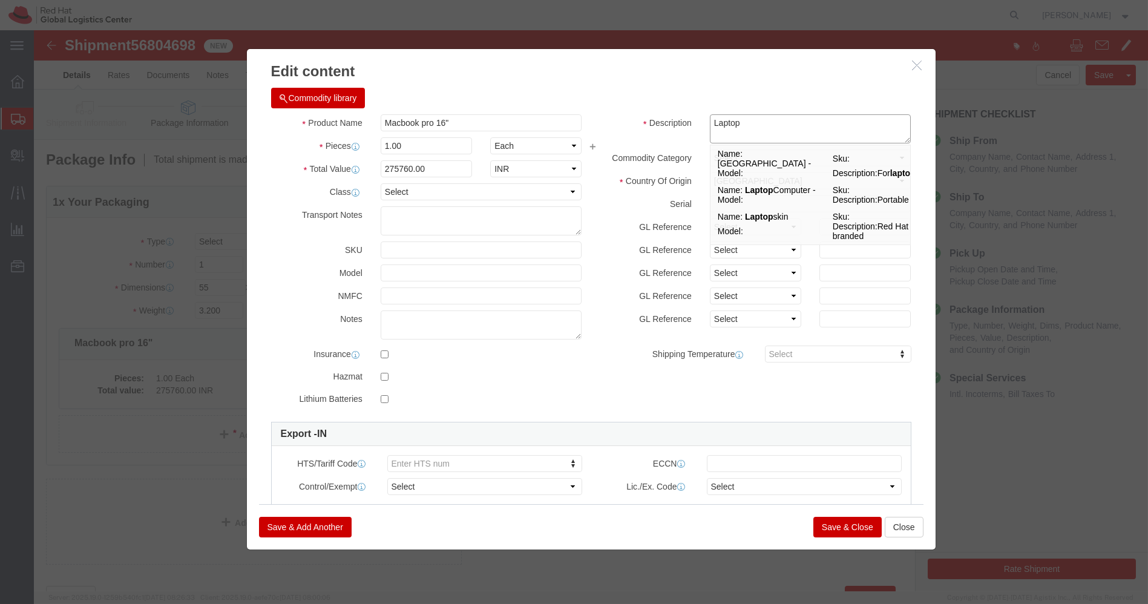
type textarea "Laptop"
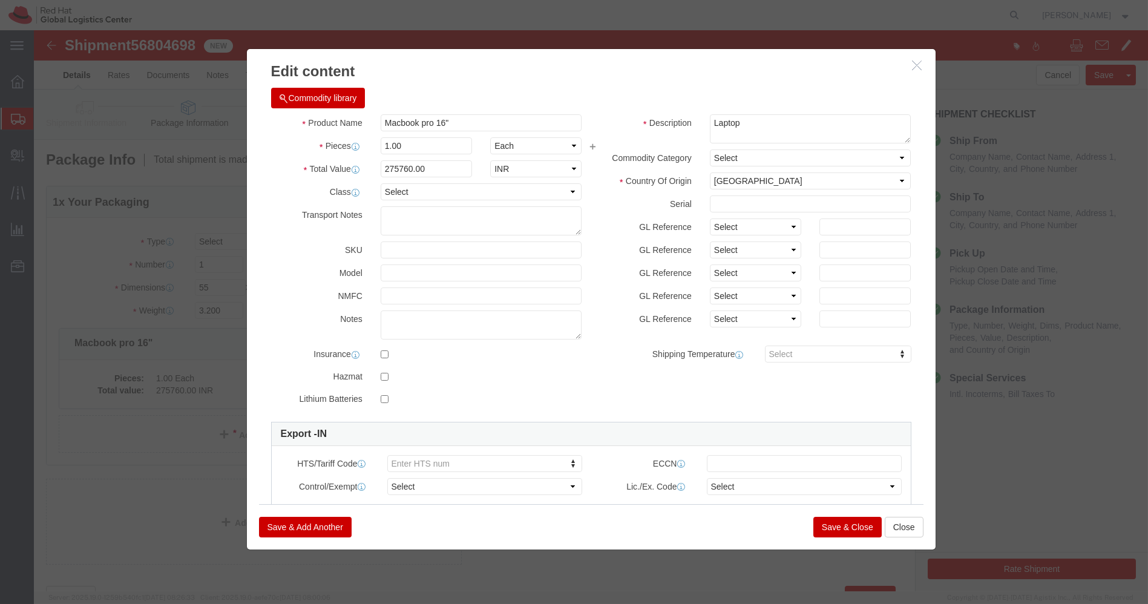
click button "Save & Close"
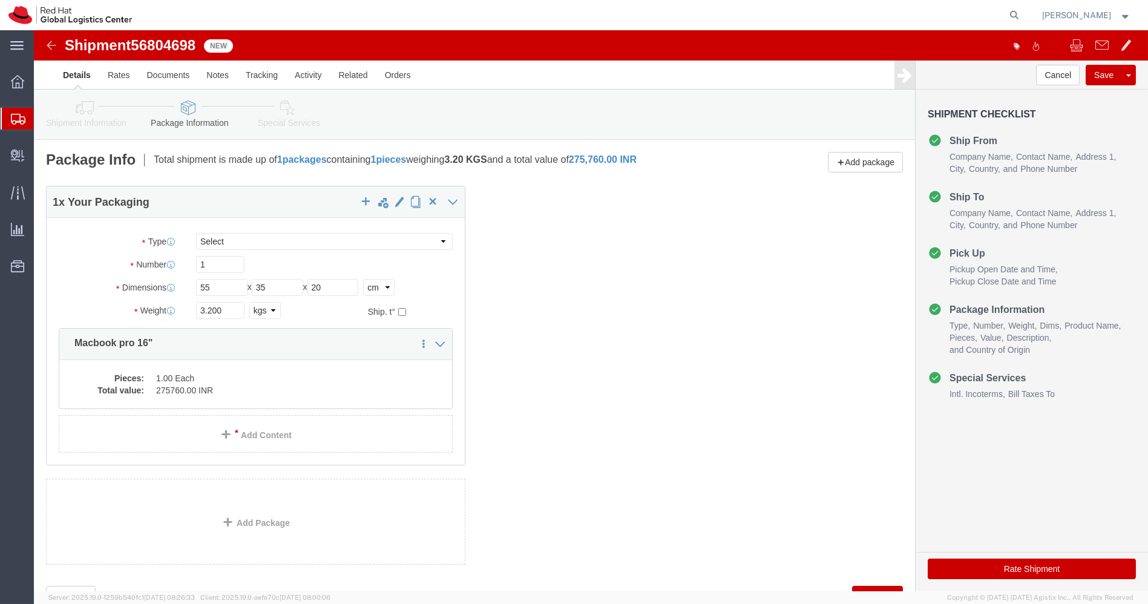
click link "Special Services"
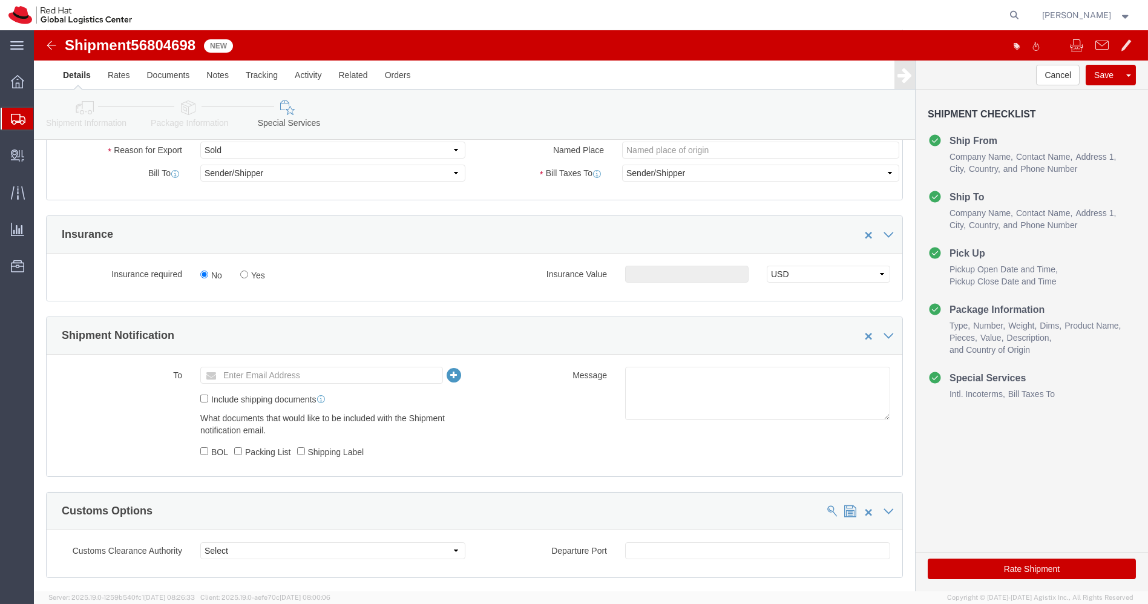
scroll to position [263, 0]
click ul "Enter Email Address"
type input "[EMAIL_ADDRESS][DOMAIN_NAME]"
click textarea
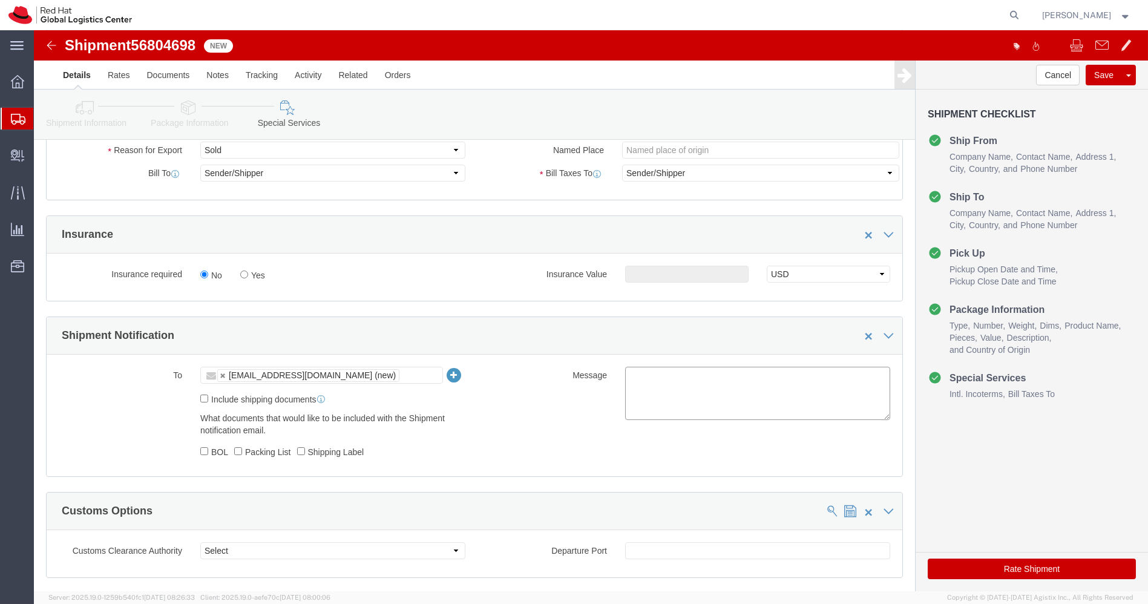
paste textarea "Hardware - Laptop, Here is the web link for tracking this shipment([URL][DOMAIN…"
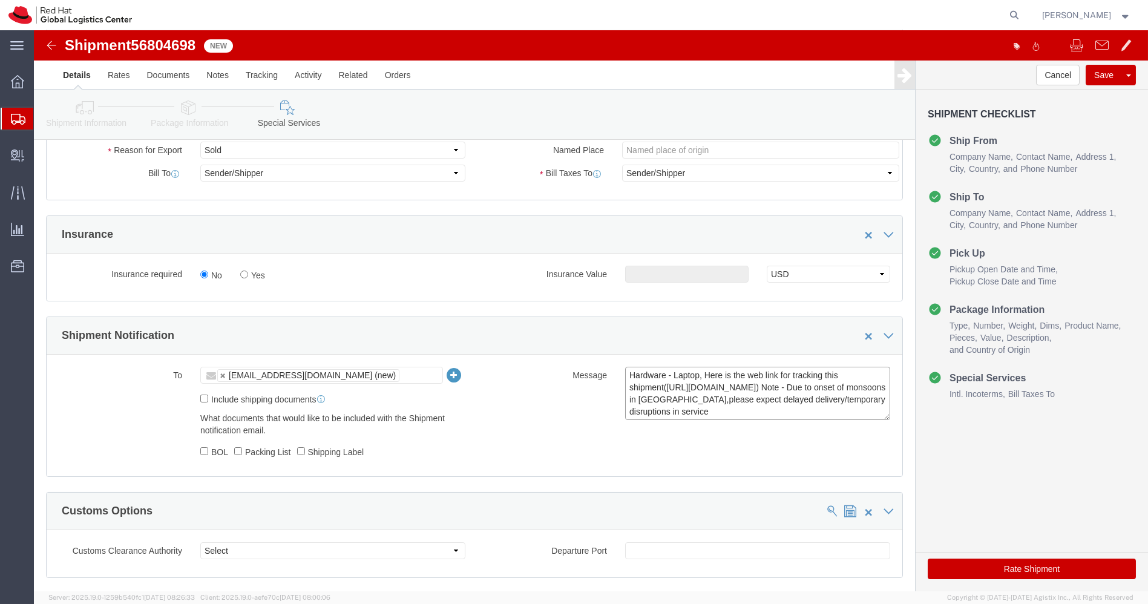
scroll to position [9, 0]
type textarea "Hardware - Laptop, Here is the web link for tracking this shipment([URL][DOMAIN…"
click button "Rate Shipment"
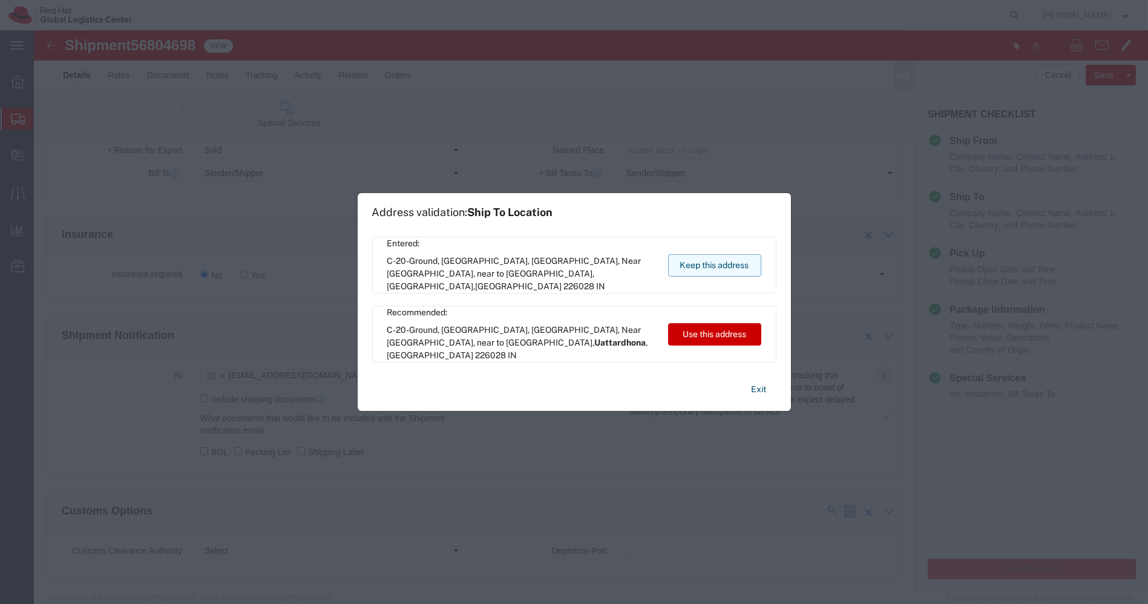
click at [716, 268] on button "Keep this address" at bounding box center [714, 265] width 93 height 22
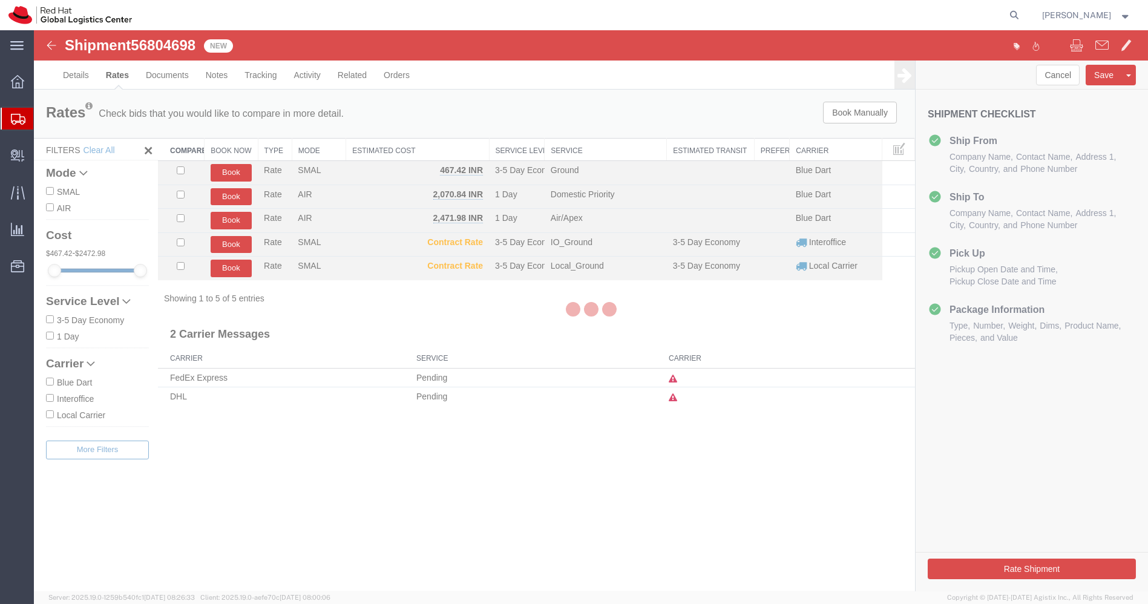
scroll to position [0, 0]
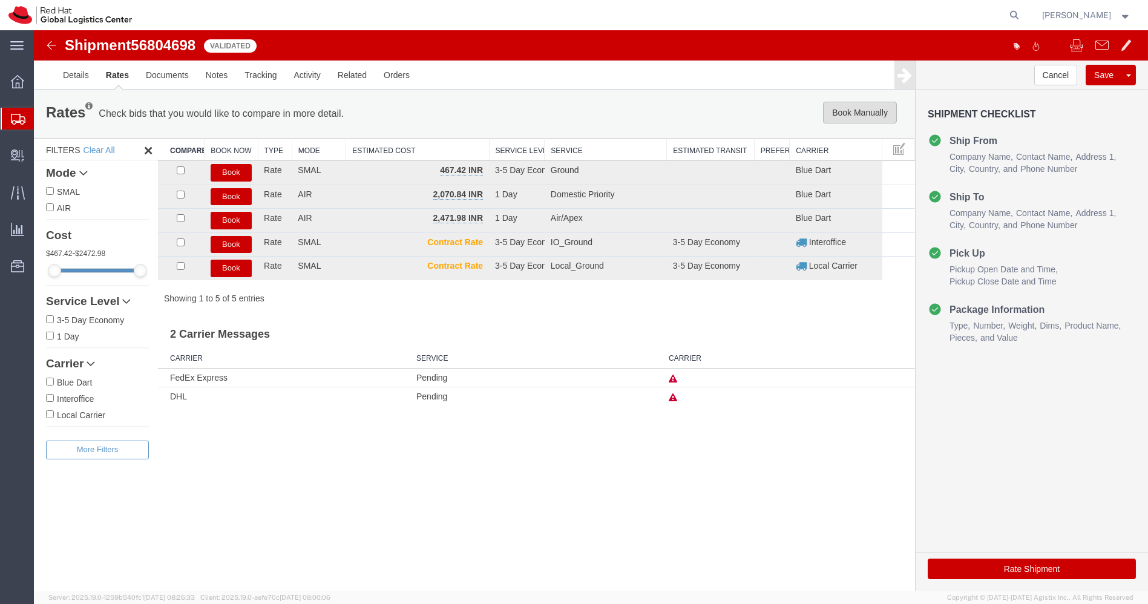
click at [865, 113] on button "Book Manually" at bounding box center [860, 113] width 74 height 22
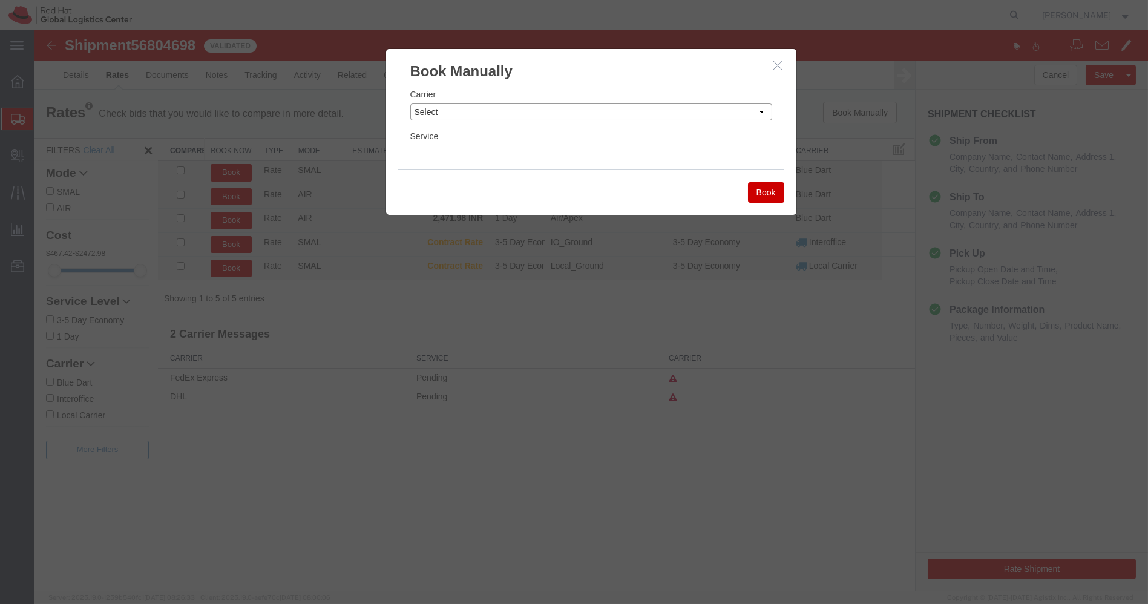
click at [703, 113] on select "Select Add New Carrier (and default service) Blue Dart DHL FedEx Express Global…" at bounding box center [591, 112] width 362 height 17
select select "14653"
click at [410, 104] on select "Select Add New Carrier (and default service) Blue Dart DHL FedEx Express Global…" at bounding box center [591, 112] width 362 height 17
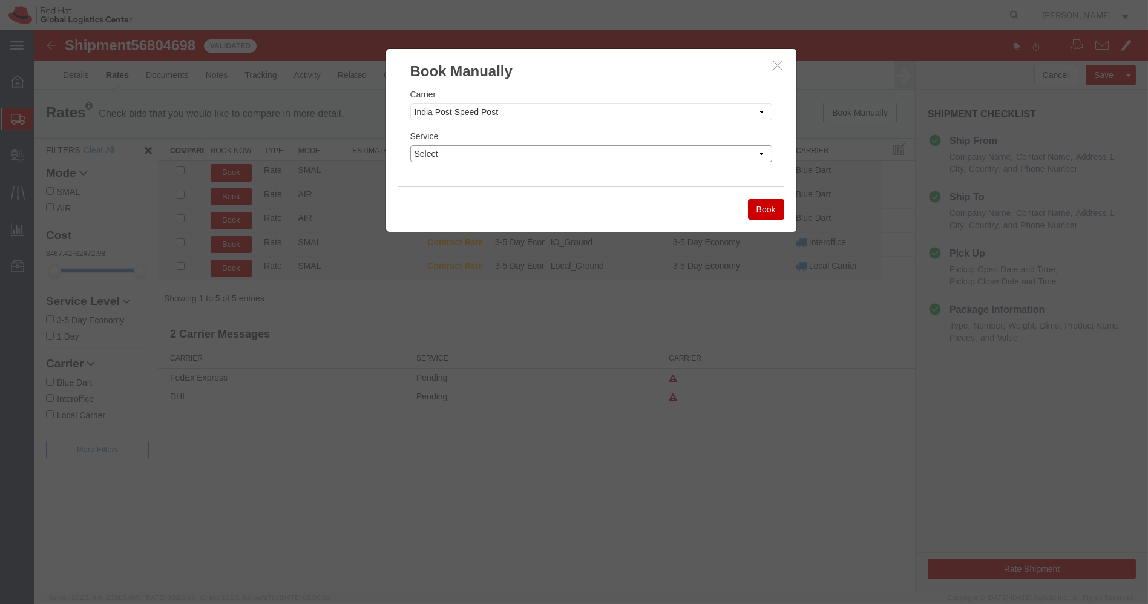
click at [529, 153] on select "Select Air" at bounding box center [591, 153] width 362 height 17
select select "29222"
click at [410, 145] on select "Select Air" at bounding box center [591, 153] width 362 height 17
click at [765, 208] on button "Book" at bounding box center [766, 209] width 36 height 21
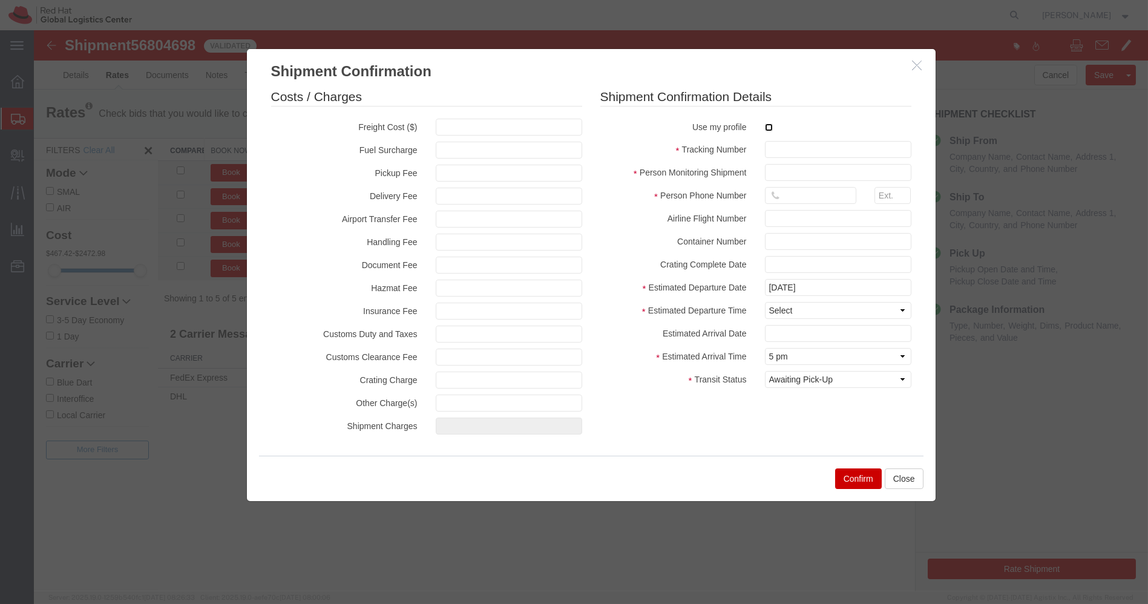
click at [769, 125] on input "checkbox" at bounding box center [769, 128] width 8 height 8
checkbox input "true"
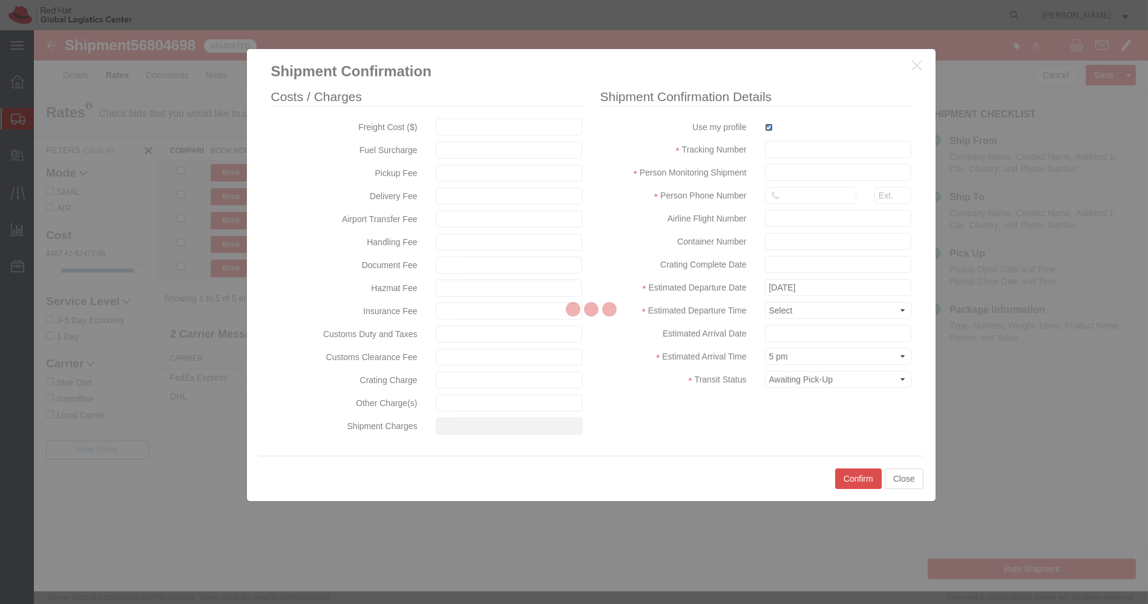
type input "[PERSON_NAME]"
type input "[PHONE_NUMBER]"
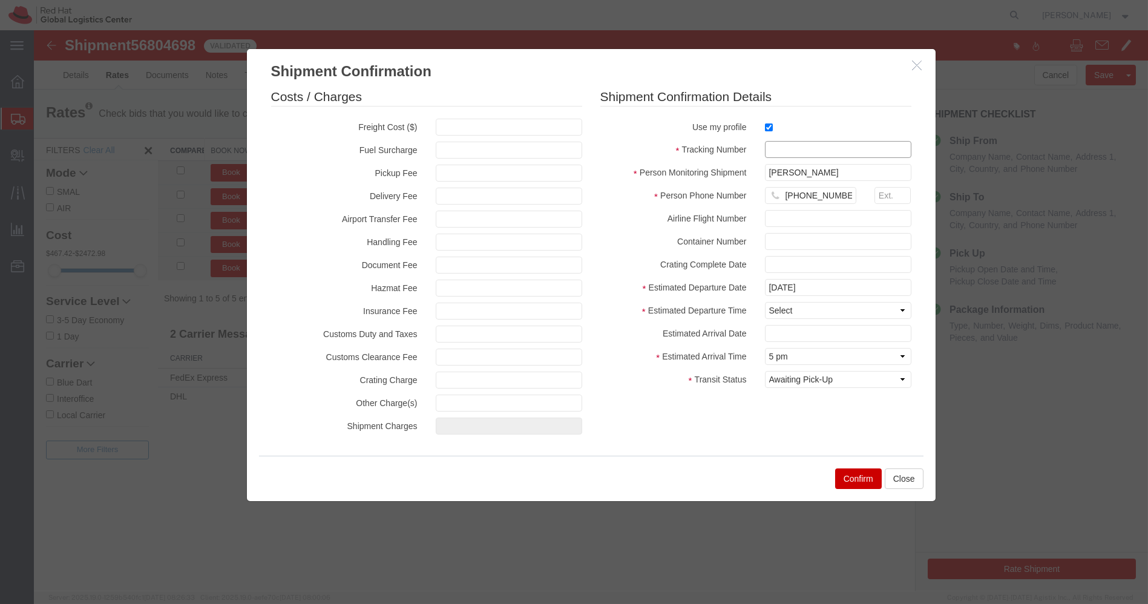
click at [777, 145] on input "text" at bounding box center [838, 149] width 147 height 17
paste input "EM301053643IN"
type input "EM301053643IN"
click at [794, 310] on select "Select Midnight 1 am 2 am 3 am 4 am 5 am 6 am 7 am 8 am 9 am 10 am 11 am 12 Noo…" at bounding box center [838, 310] width 147 height 17
select select "1200"
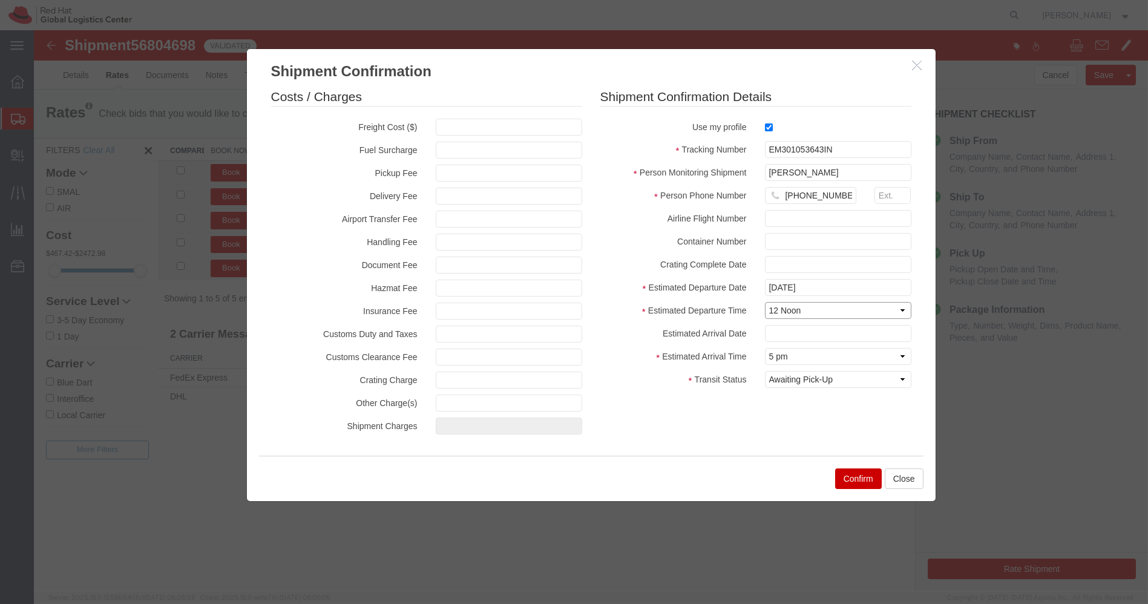
click at [765, 302] on select "Select Midnight 1 am 2 am 3 am 4 am 5 am 6 am 7 am 8 am 9 am 10 am 11 am 12 Noo…" at bounding box center [838, 310] width 147 height 17
click at [825, 383] on select "Select Arrival Notice Available Arrival Notice Imported Arrive at Delivery Loca…" at bounding box center [838, 379] width 147 height 17
select select "INTRANST"
click at [765, 371] on select "Select Arrival Notice Available Arrival Notice Imported Arrive at Delivery Loca…" at bounding box center [838, 379] width 147 height 17
click at [855, 470] on button "Confirm" at bounding box center [858, 479] width 47 height 21
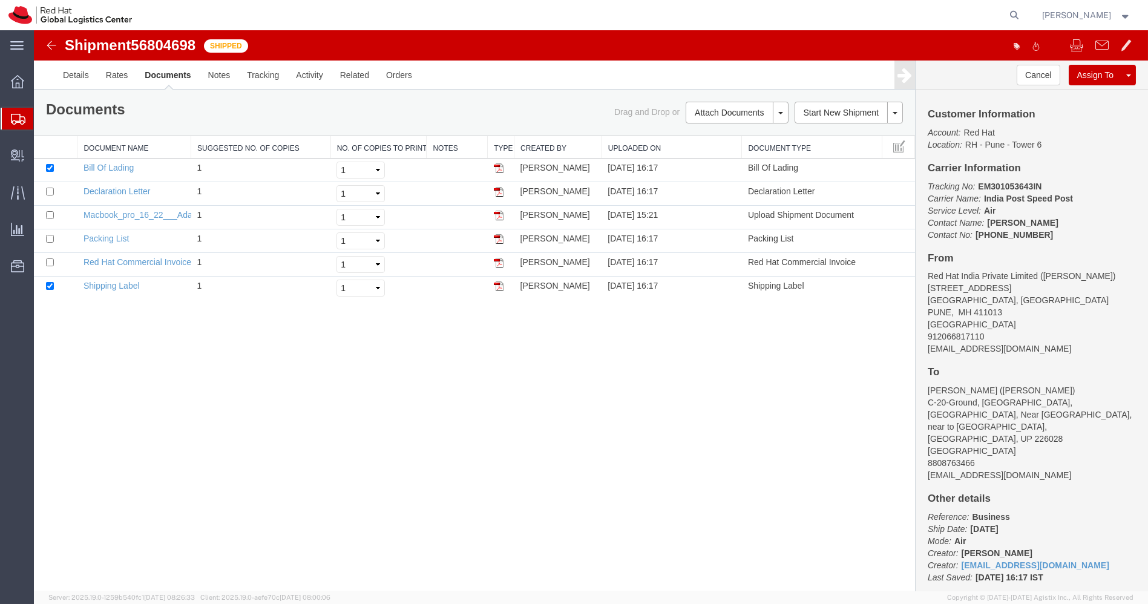
click at [48, 44] on img at bounding box center [51, 45] width 15 height 15
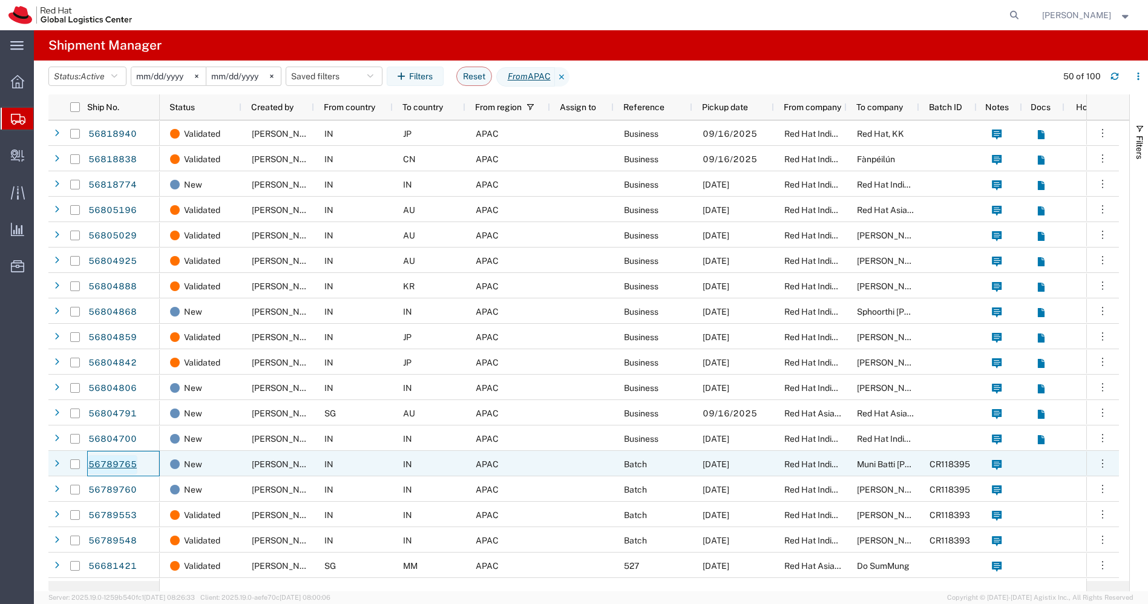
click at [119, 459] on link "56789765" at bounding box center [113, 464] width 50 height 19
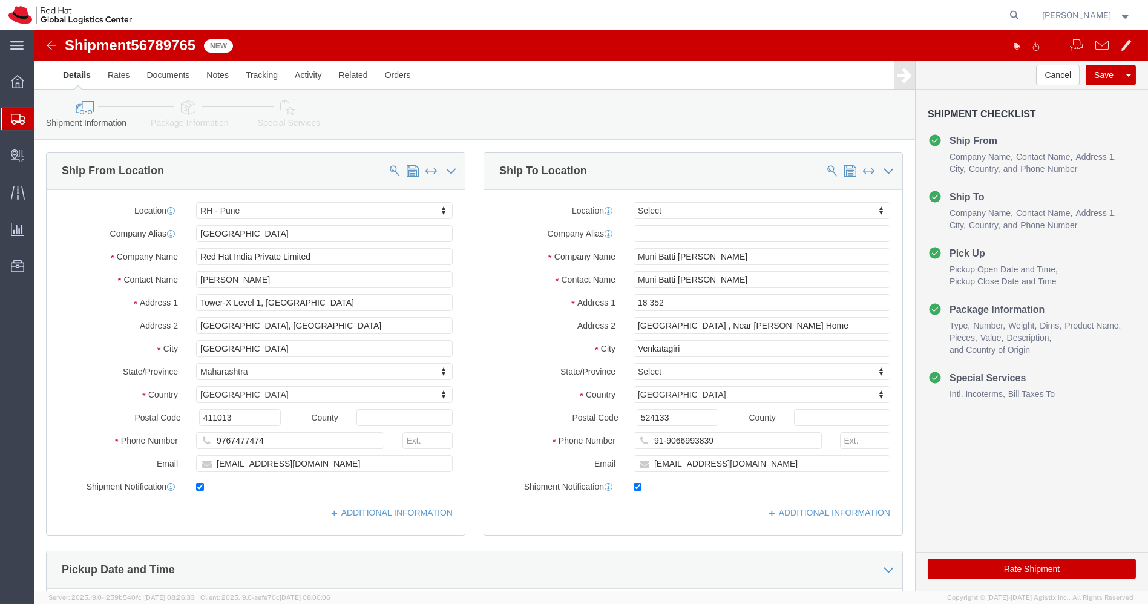
select select "38007"
select select
click img
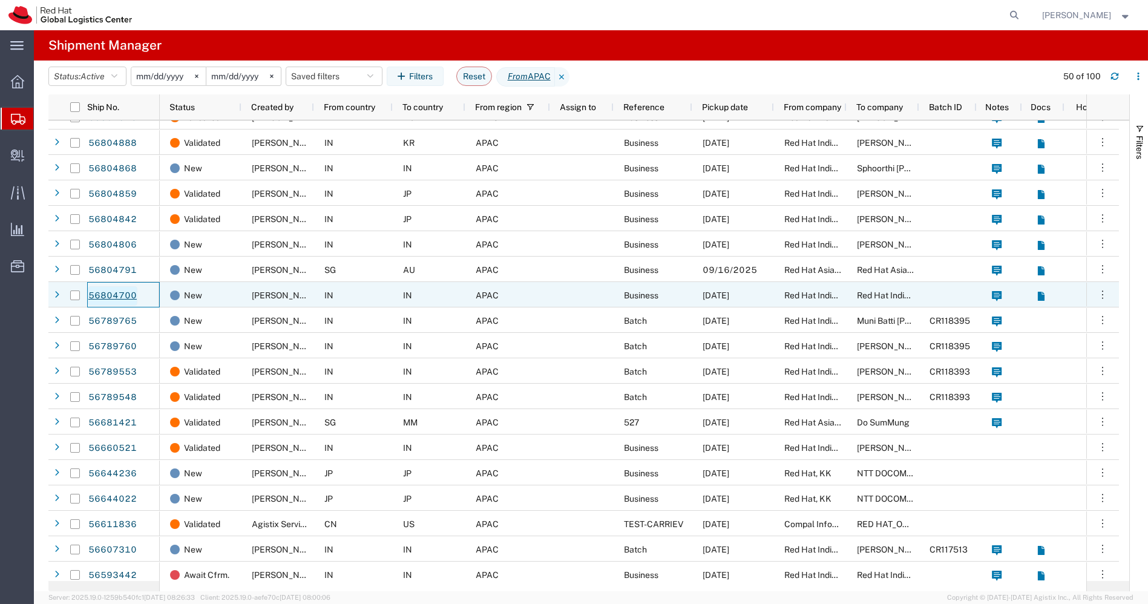
click at [117, 294] on link "56804700" at bounding box center [113, 295] width 50 height 19
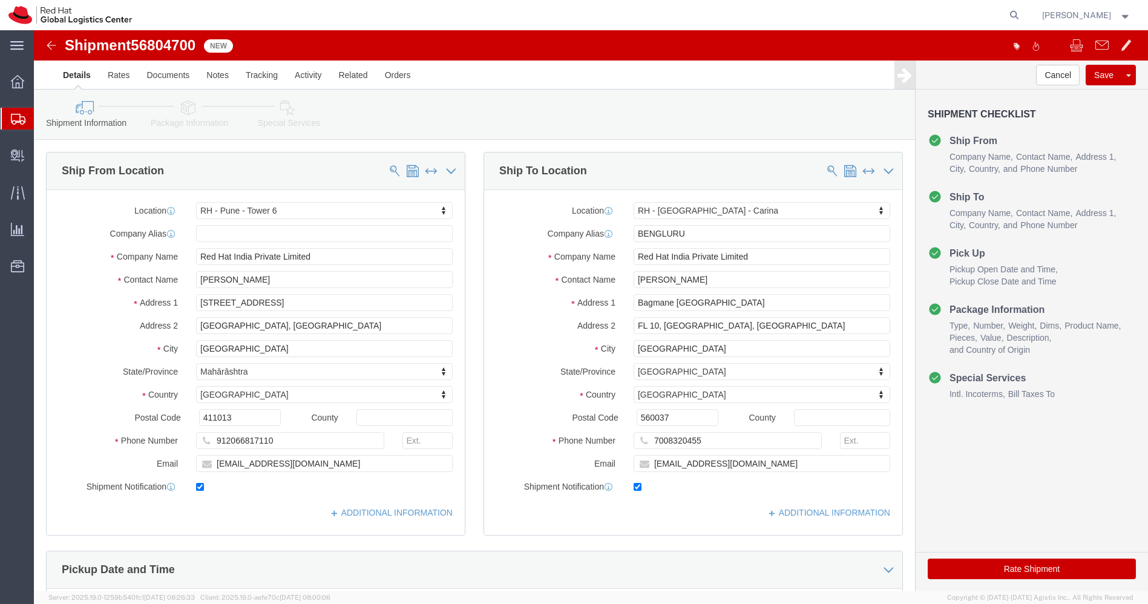
select select "38432"
select select "37925"
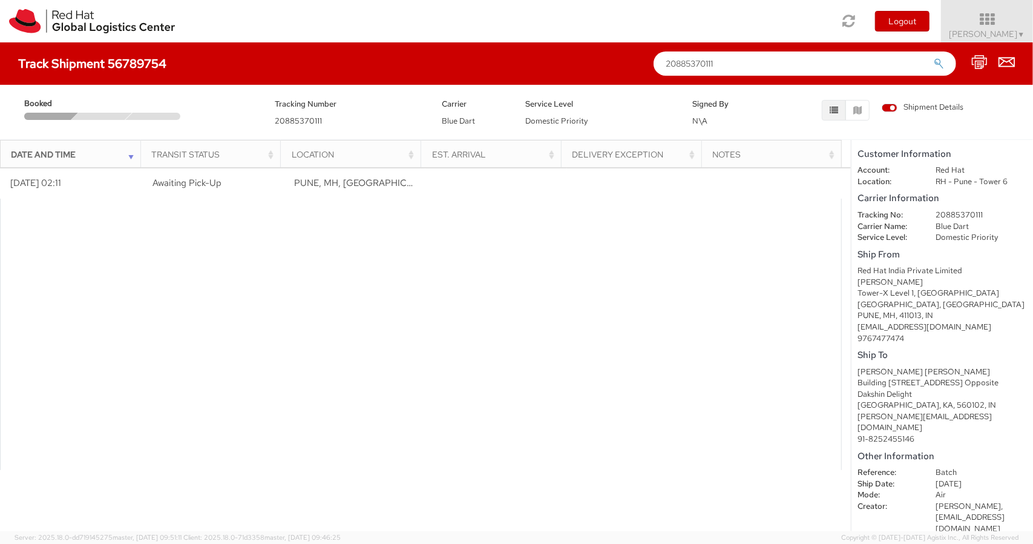
scroll to position [3, 0]
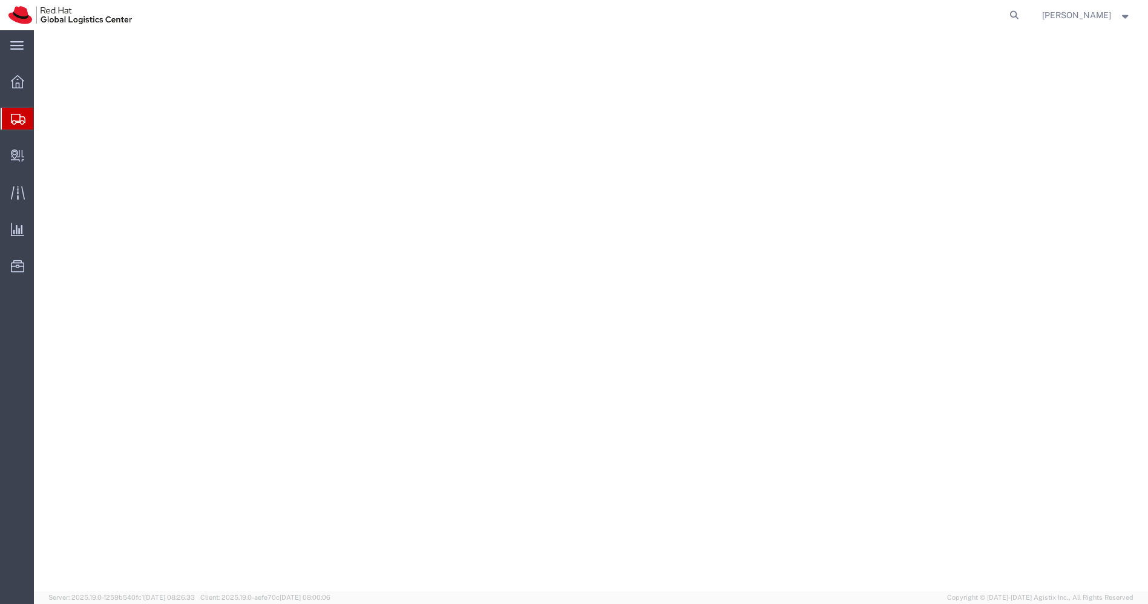
select select "38432"
select select "37925"
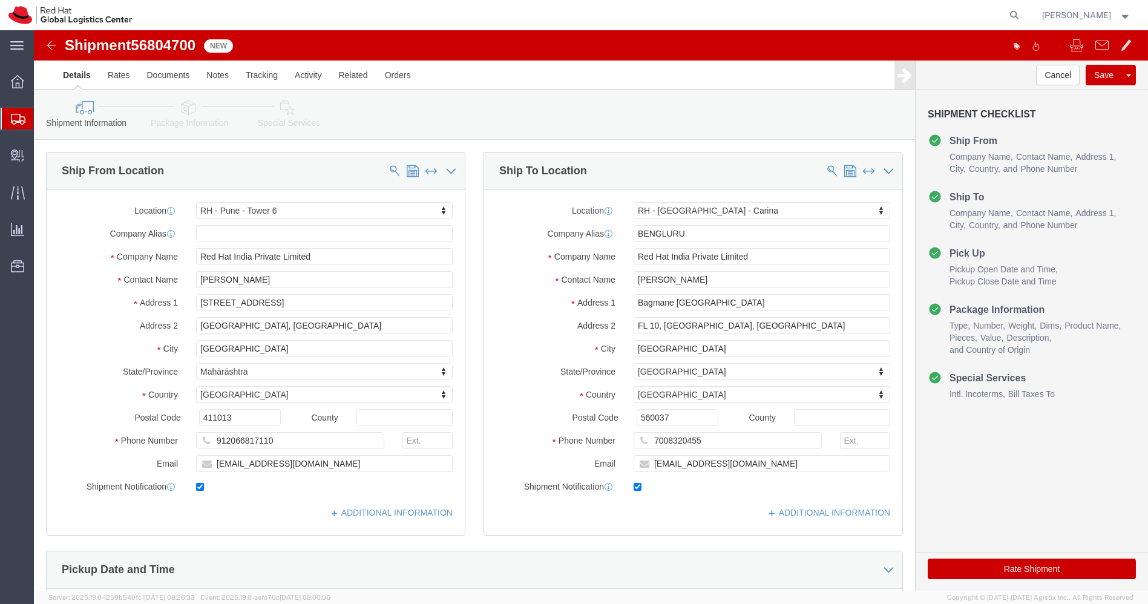
click link "Package Information"
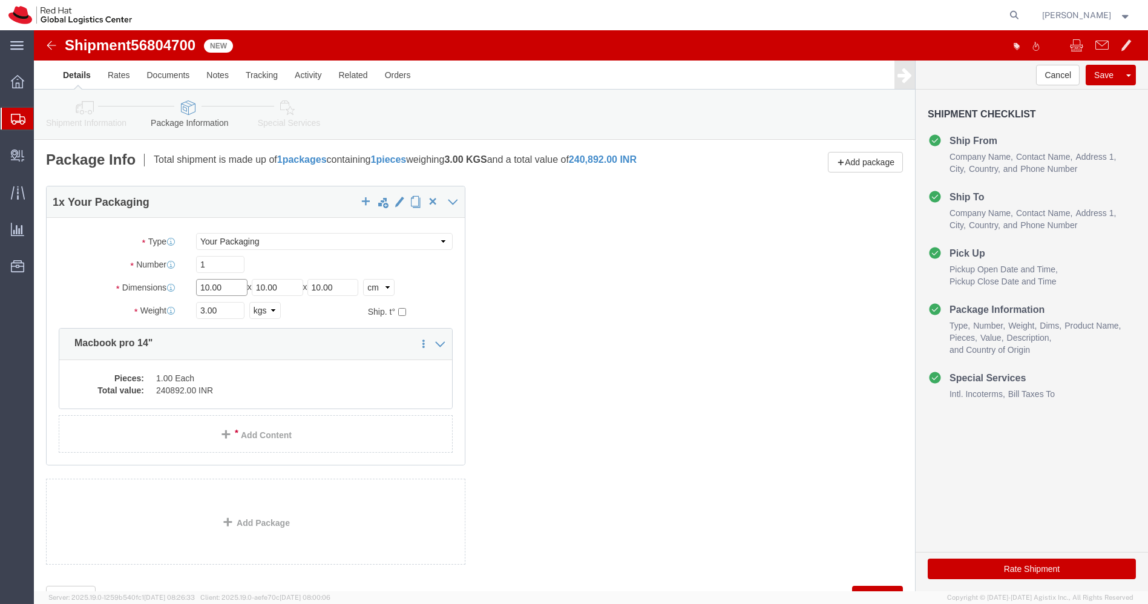
click input "10.00"
type input "55"
type input "35"
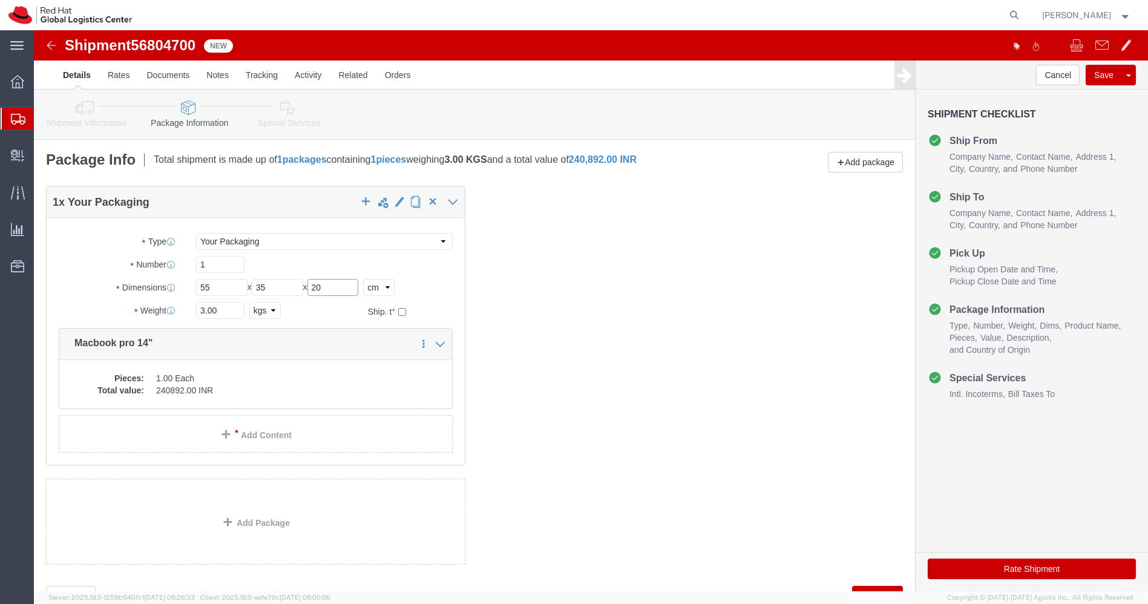
type input "20"
click input "3.00"
type input "3.200"
click dd "1.00 Each"
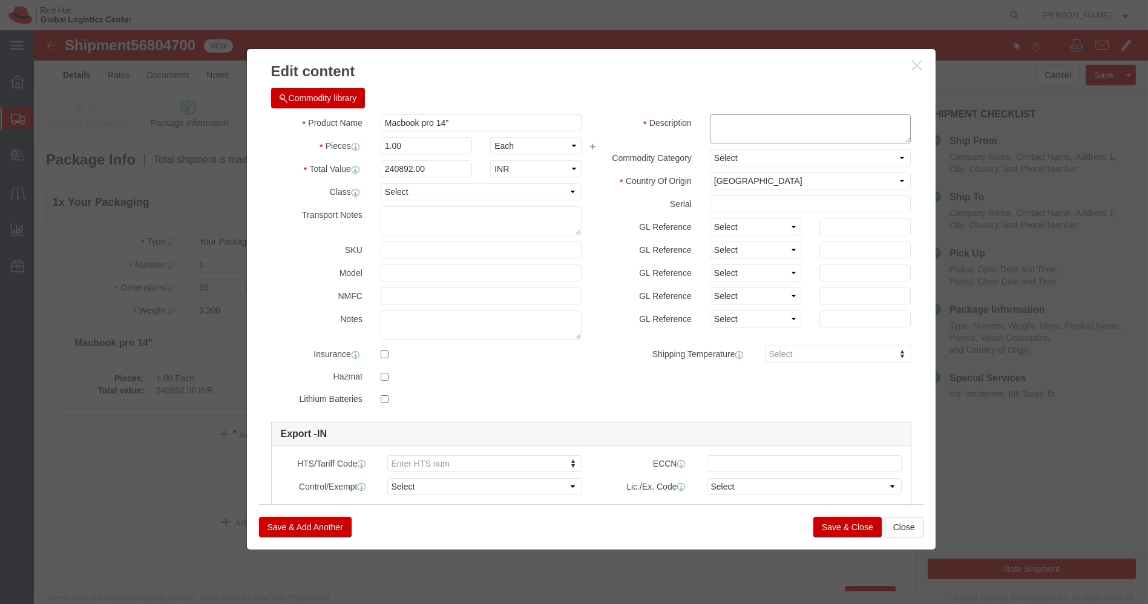
click textarea
type textarea "Laptop"
click h3 "Edit content"
click button "Save & Close"
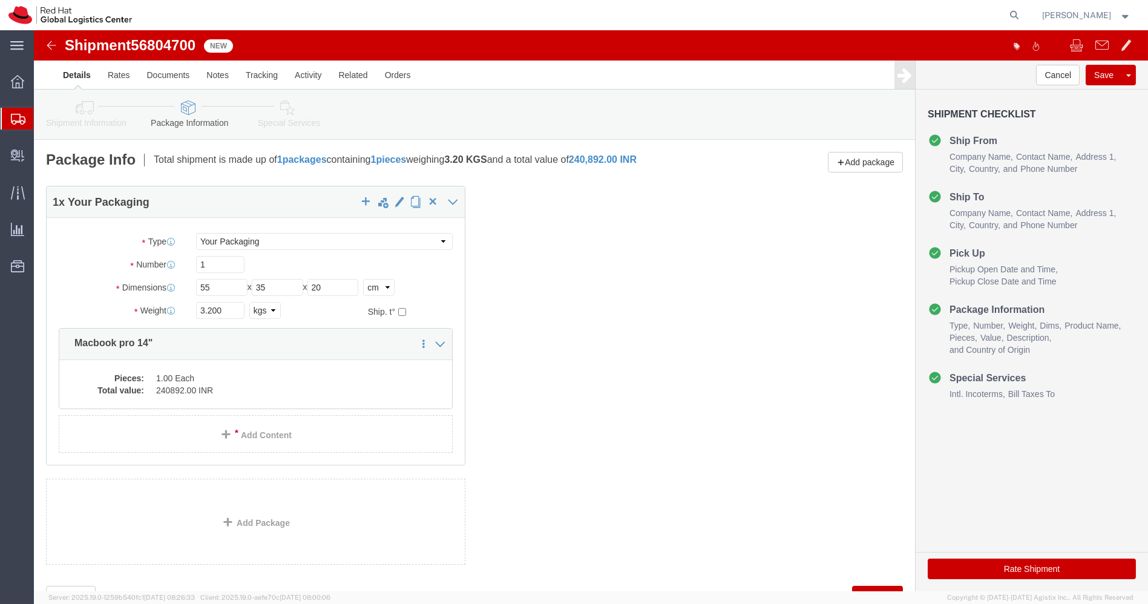
click link "Special Services"
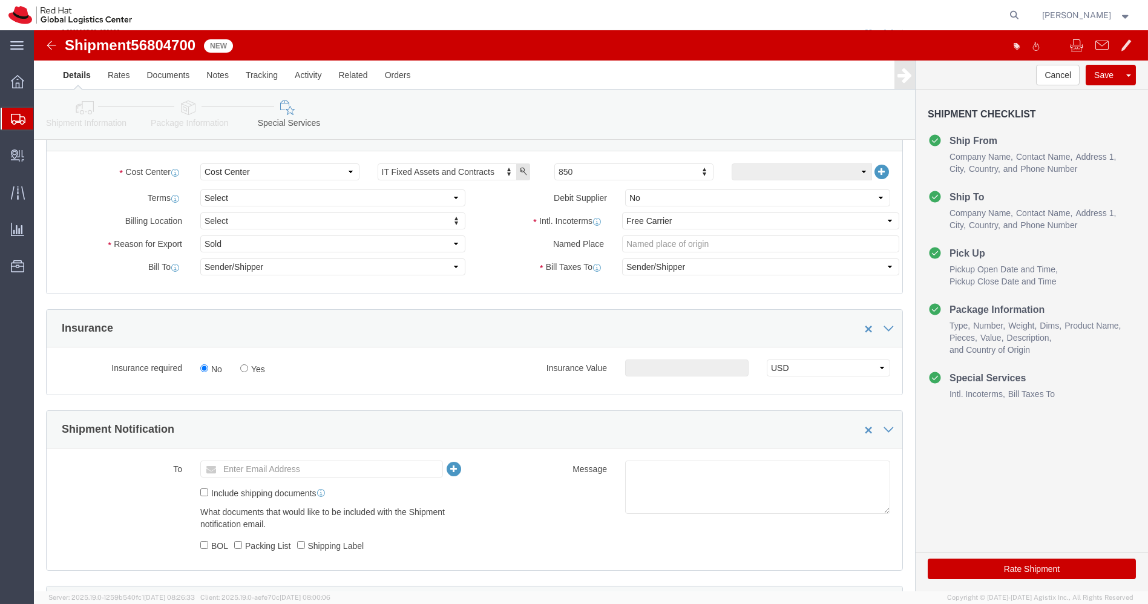
scroll to position [170, 0]
click input "text"
type input "[EMAIL_ADDRESS][DOMAIN_NAME]"
click textarea
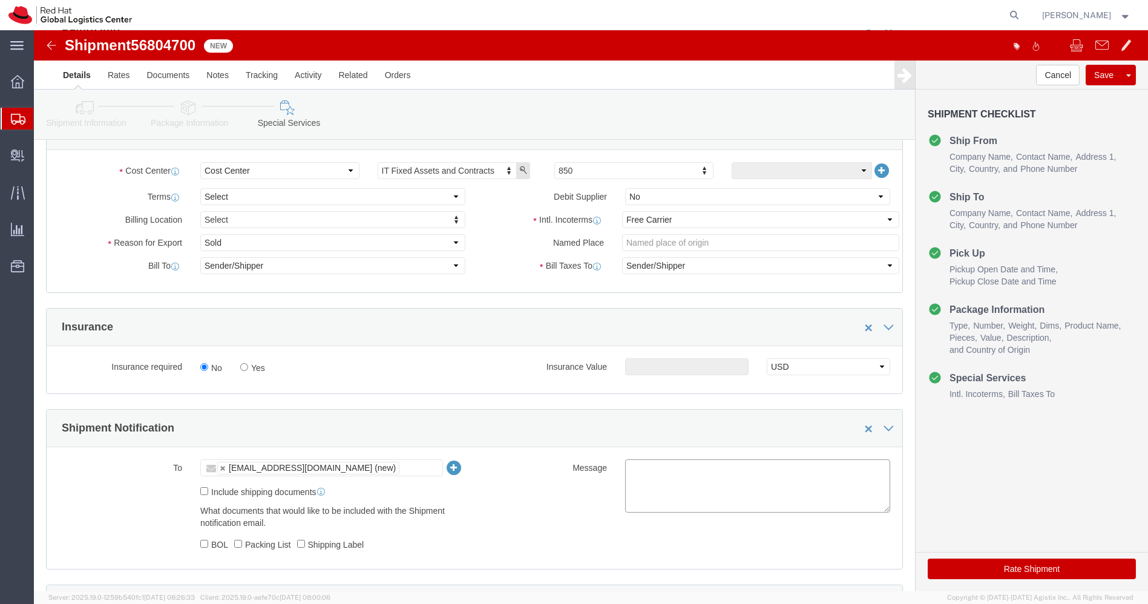
paste textarea "Hardware - Laptop, Here is the web link for tracking this shipment([URL][DOMAIN…"
type textarea "Hardware - Laptop, Here is the web link for tracking this shipment([URL][DOMAIN…"
click button "Rate Shipment"
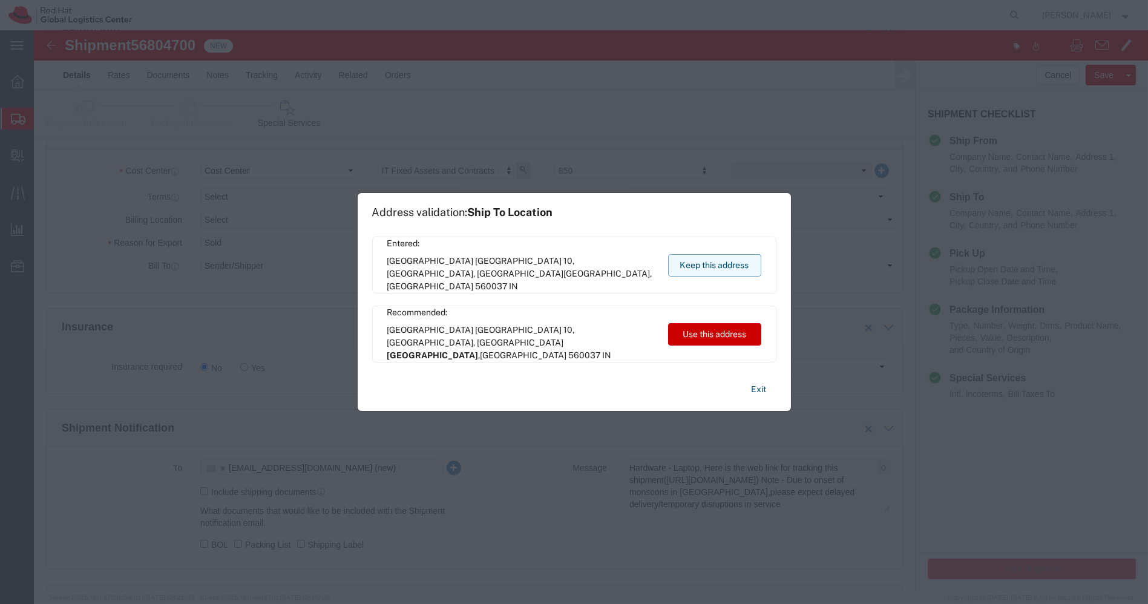
click at [706, 260] on button "Keep this address" at bounding box center [714, 265] width 93 height 22
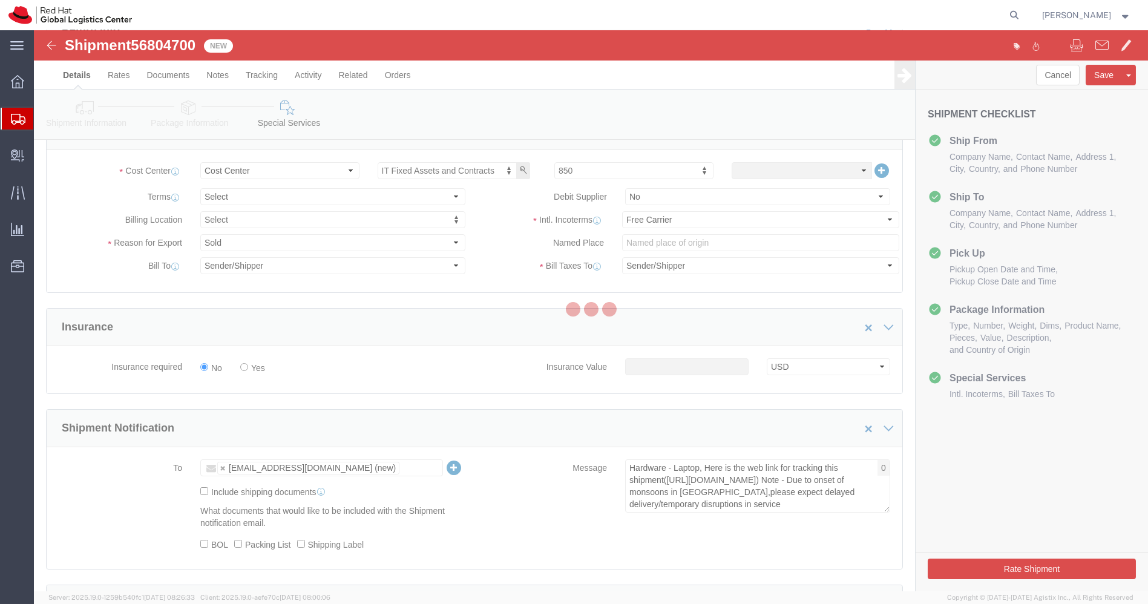
scroll to position [0, 0]
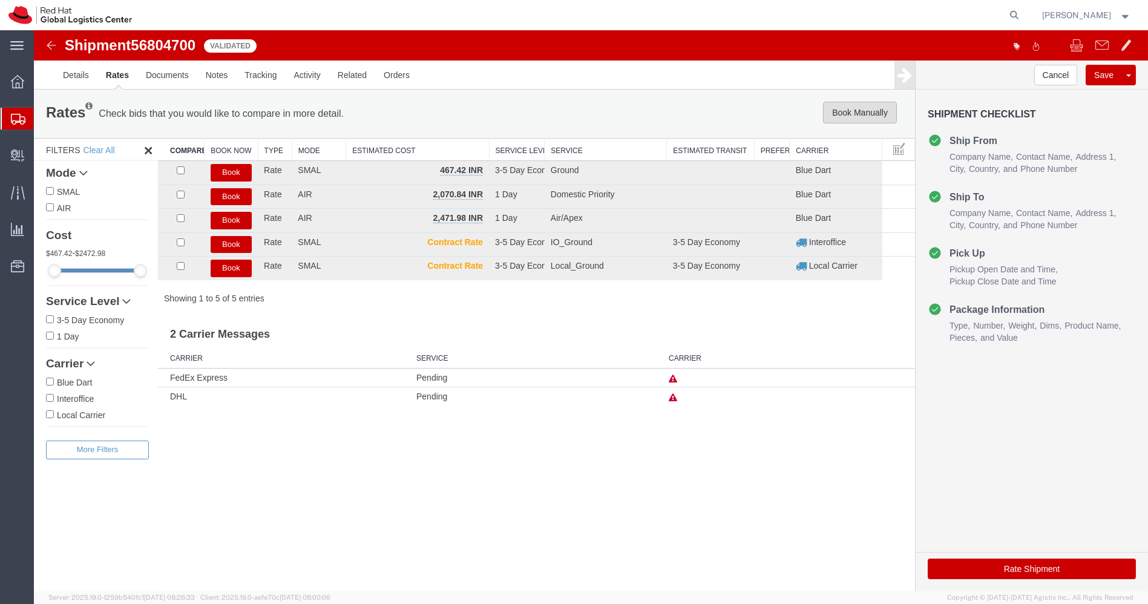
click at [868, 111] on button "Book Manually" at bounding box center [860, 113] width 74 height 22
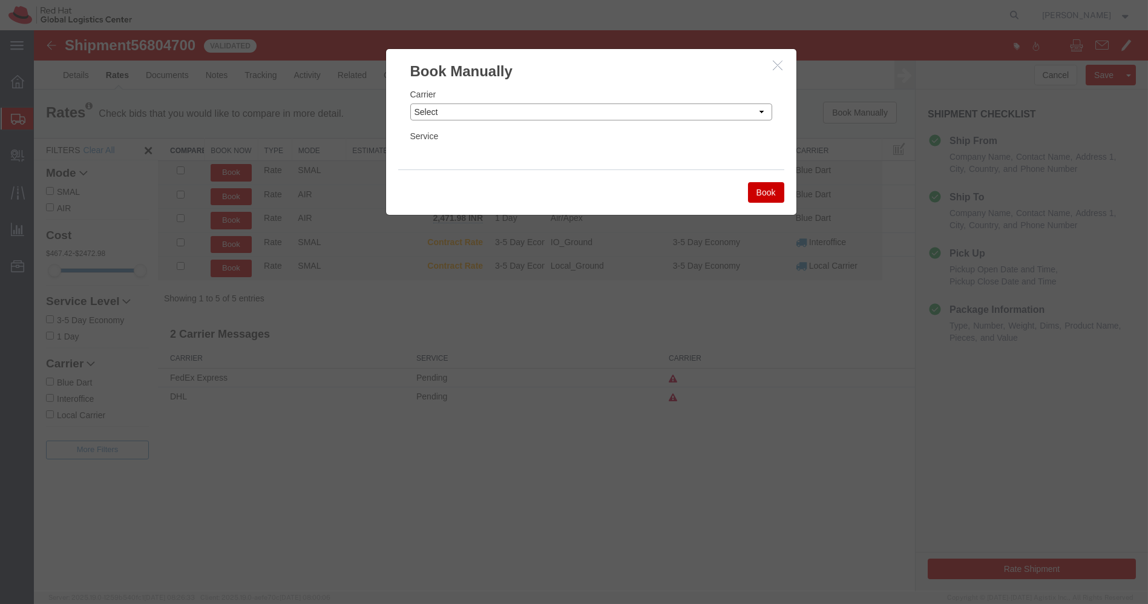
click at [716, 104] on select "Select Add New Carrier (and default service) Blue Dart DHL FedEx Express Global…" at bounding box center [591, 112] width 362 height 17
select select "14653"
click at [410, 104] on select "Select Add New Carrier (and default service) Blue Dart DHL FedEx Express Global…" at bounding box center [591, 112] width 362 height 17
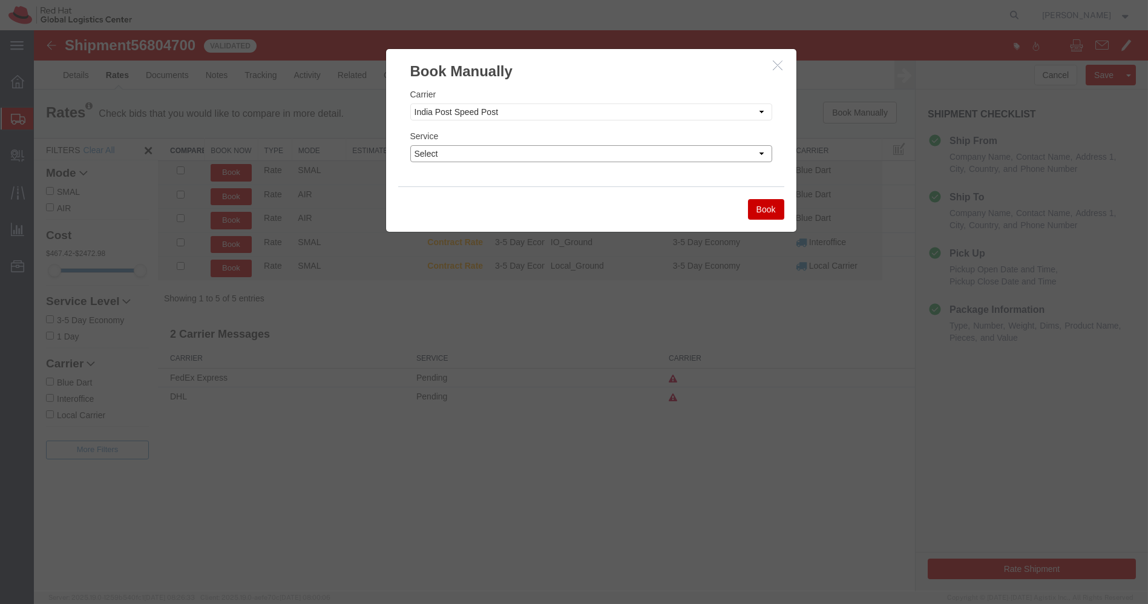
click at [603, 155] on select "Select Air" at bounding box center [591, 153] width 362 height 17
select select "29222"
click at [410, 145] on select "Select Air" at bounding box center [591, 153] width 362 height 17
click at [770, 210] on button "Book" at bounding box center [766, 209] width 36 height 21
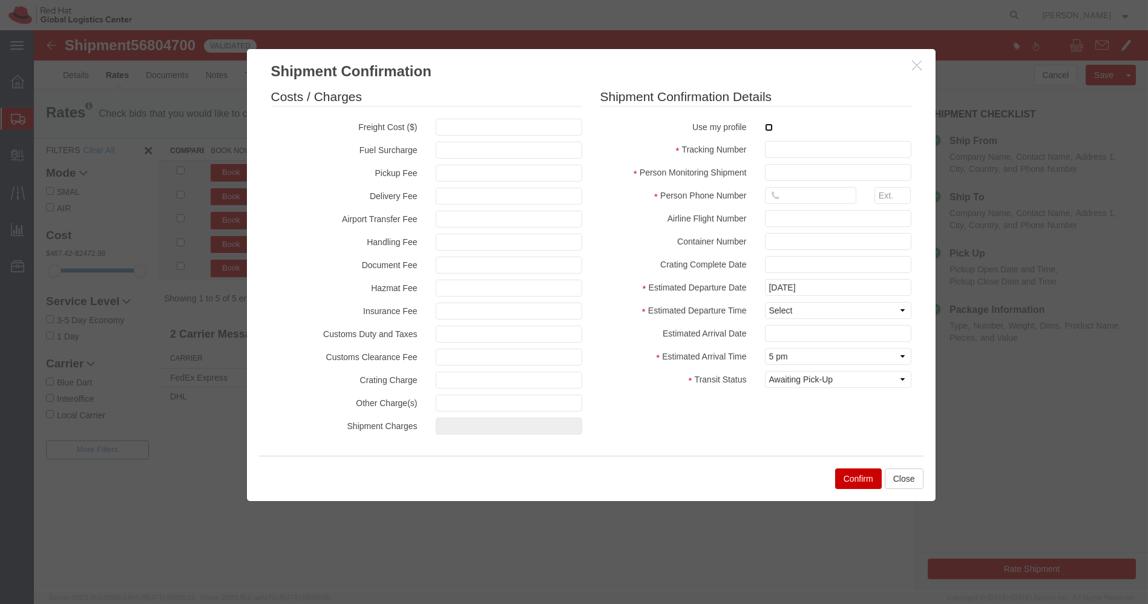
click at [766, 124] on input "checkbox" at bounding box center [769, 128] width 8 height 8
checkbox input "true"
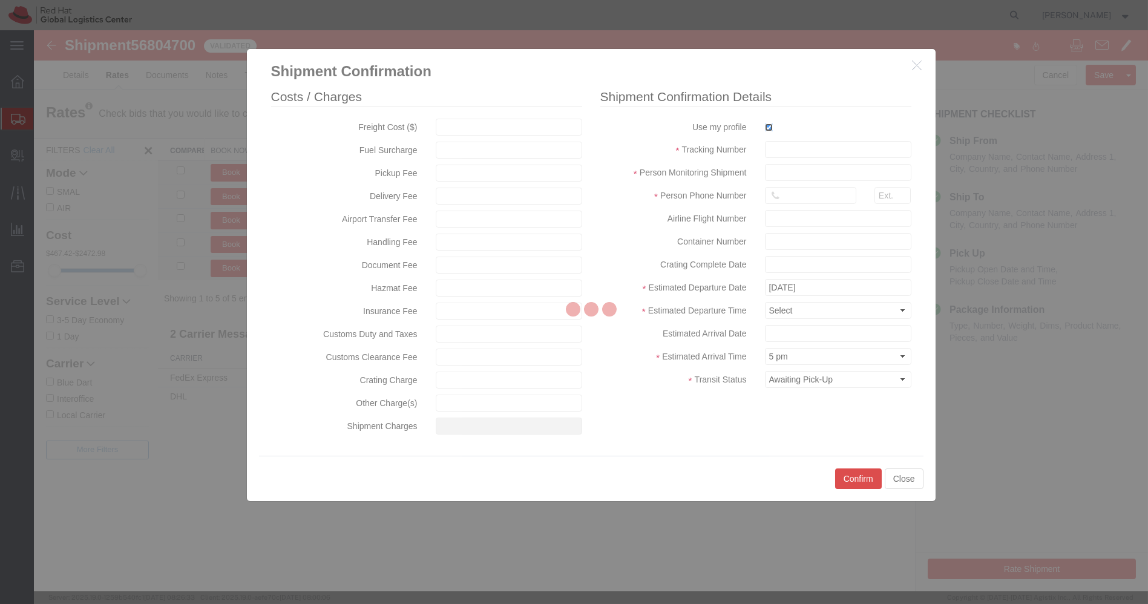
type input "[PERSON_NAME]"
type input "[PHONE_NUMBER]"
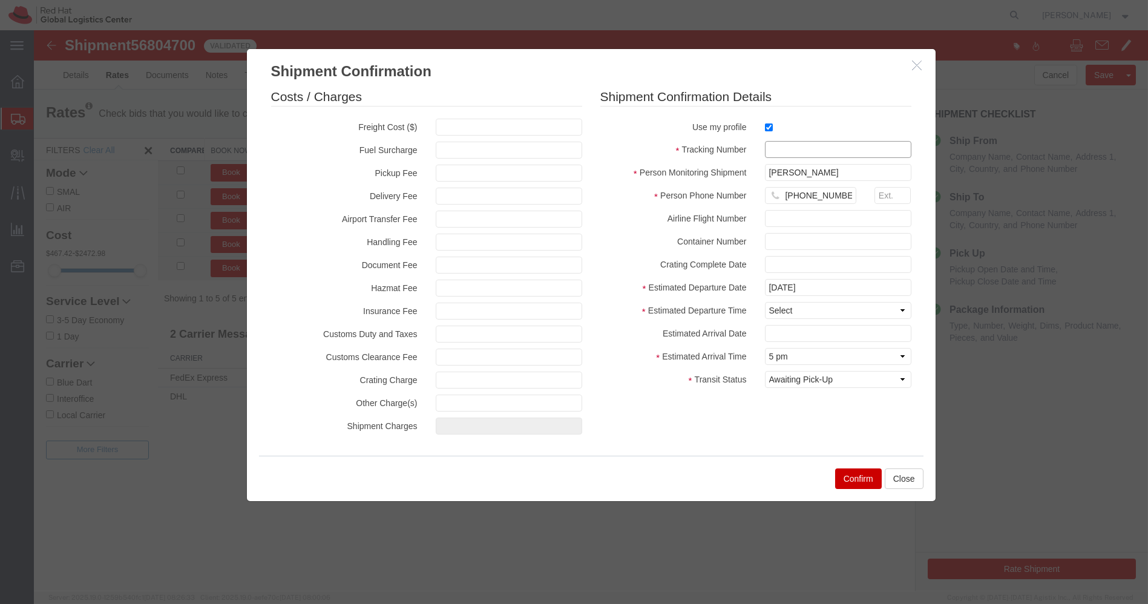
click at [776, 151] on input "text" at bounding box center [838, 149] width 147 height 17
paste input "Hardware - Laptop, Here is the web link for tracking this shipment([URL][DOMAIN…"
type input "Hardware - Laptop, Here is the web link for tracking this shipment([URL][DOMAIN…"
paste input "EM38734480IN"
type input "EM38734480IN"
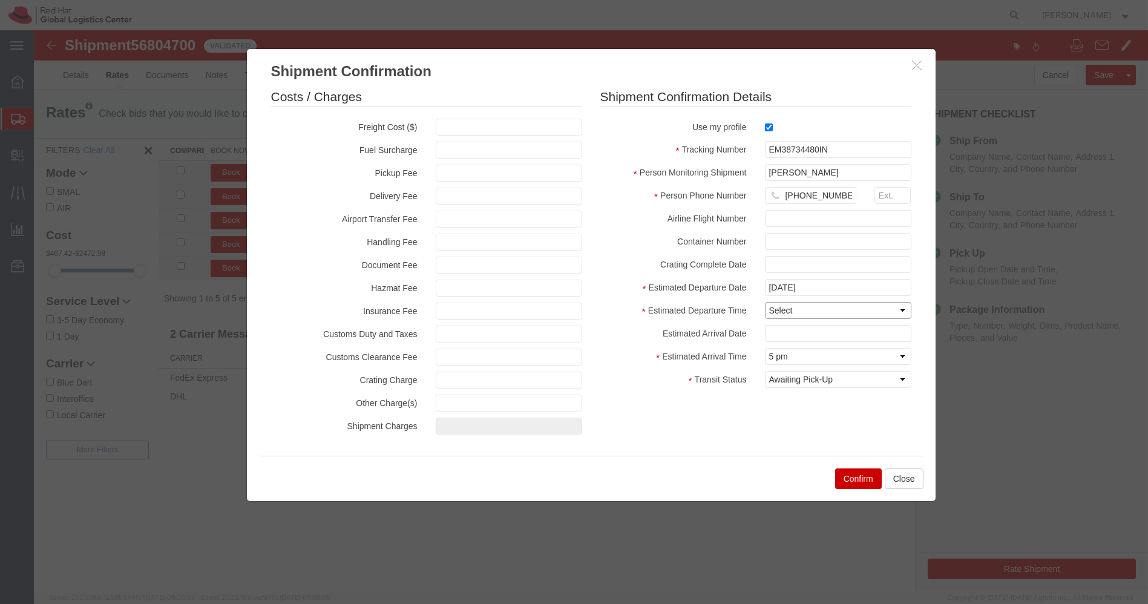
click at [822, 312] on select "Select Midnight 1 am 2 am 3 am 4 am 5 am 6 am 7 am 8 am 9 am 10 am 11 am 12 Noo…" at bounding box center [838, 310] width 147 height 17
select select "1200"
click at [765, 302] on select "Select Midnight 1 am 2 am 3 am 4 am 5 am 6 am 7 am 8 am 9 am 10 am 11 am 12 Noo…" at bounding box center [838, 310] width 147 height 17
click at [852, 383] on select "Select Arrival Notice Available Arrival Notice Imported Arrive at Delivery Loca…" at bounding box center [838, 379] width 147 height 17
select select "INTRANST"
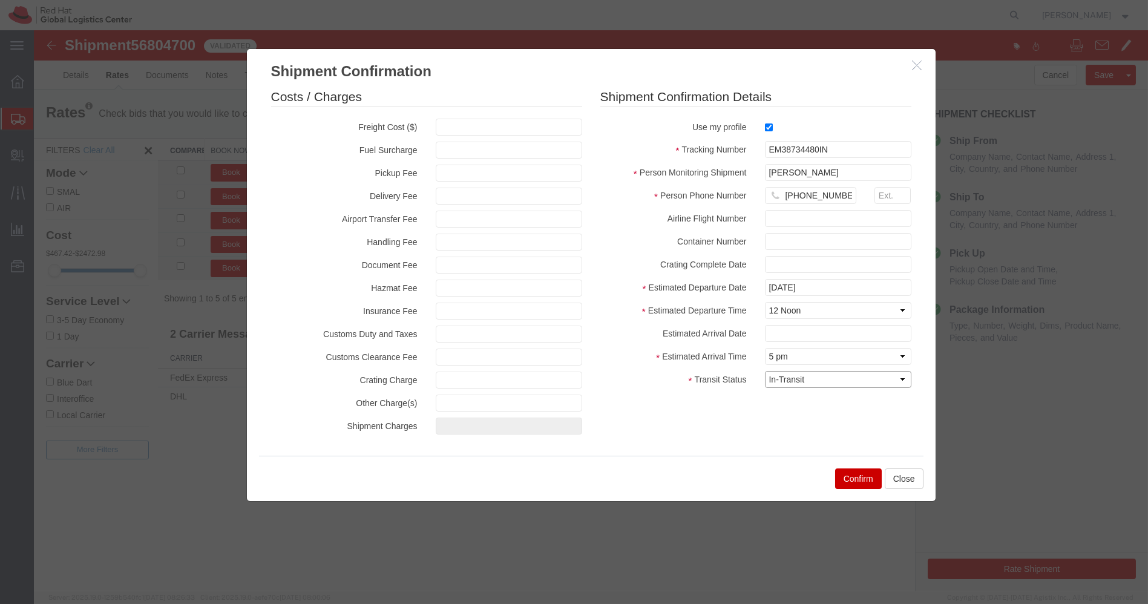
click at [765, 371] on select "Select Arrival Notice Available Arrival Notice Imported Arrive at Delivery Loca…" at bounding box center [838, 379] width 147 height 17
click at [863, 477] on button "Confirm" at bounding box center [858, 479] width 47 height 21
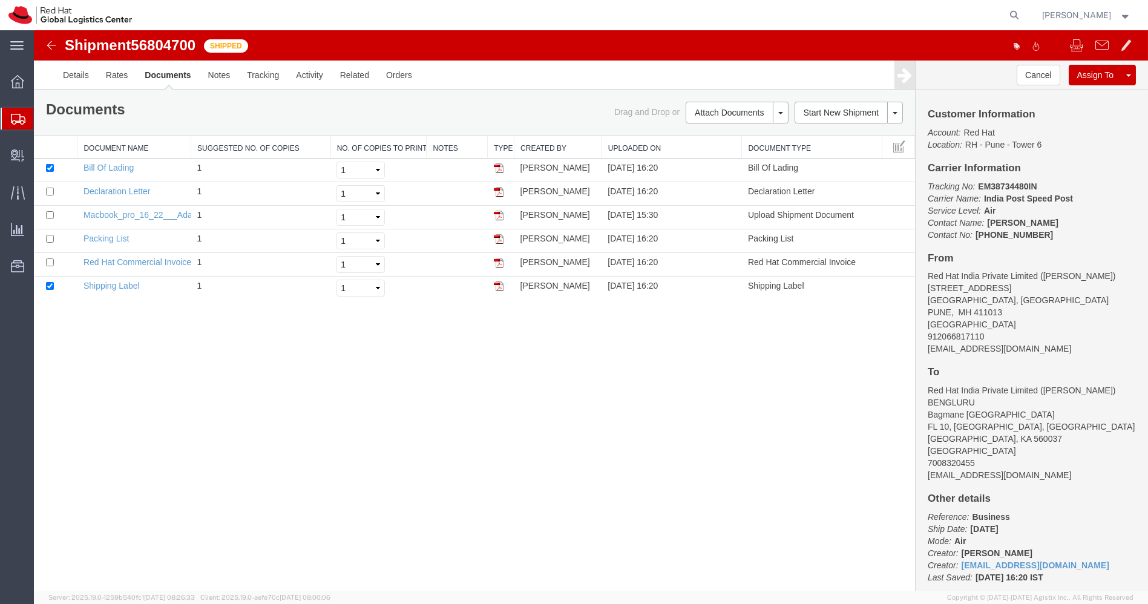
click at [50, 51] on img at bounding box center [51, 45] width 15 height 15
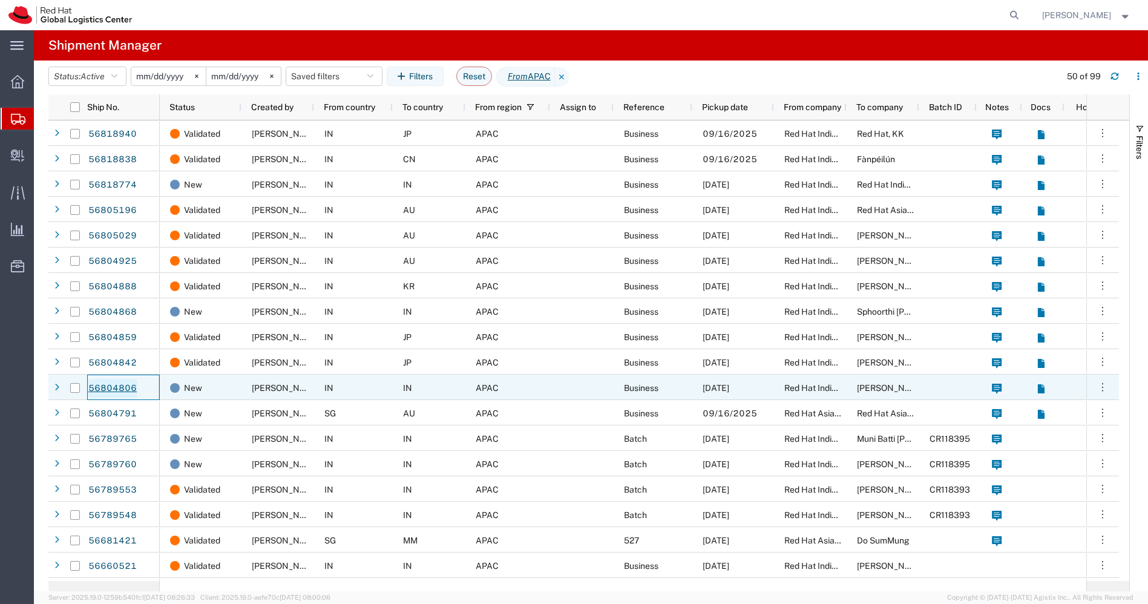
click at [122, 388] on link "56804806" at bounding box center [113, 388] width 50 height 19
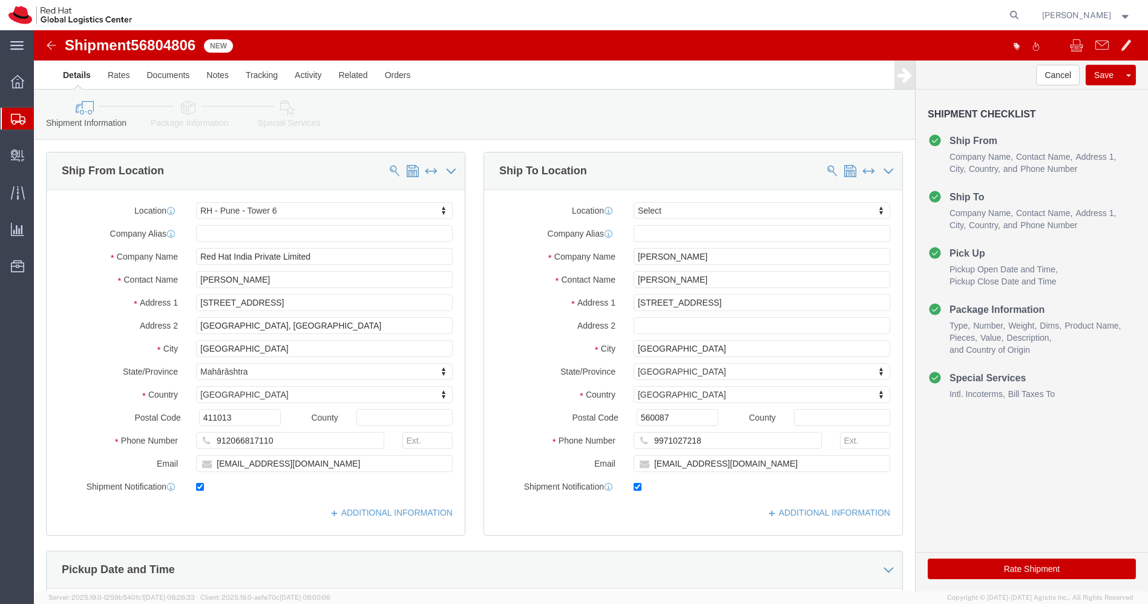
select select "38432"
select select
drag, startPoint x: 746, startPoint y: 270, endPoint x: 905, endPoint y: 270, distance: 158.6
click form "Shipment 56804806 New Details Rates Documents Notes Tracking Activity Related O…"
type input "[STREET_ADDRESS],"
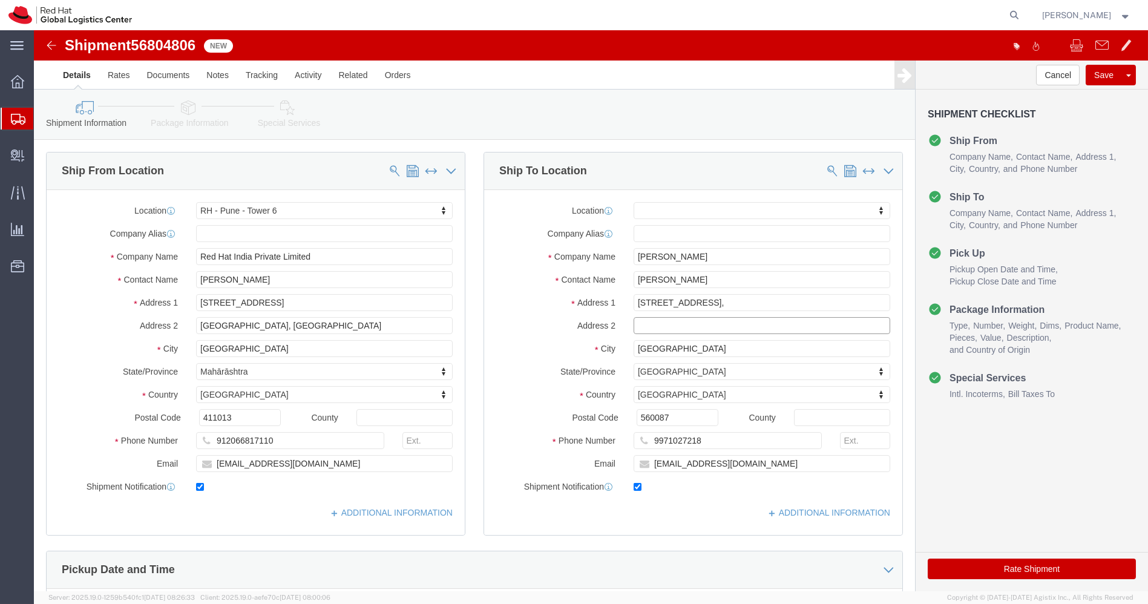
select select
paste input "Ayyappa Layout, [GEOGRAPHIC_DATA]"
type input "Ayyappa Layout, [GEOGRAPHIC_DATA]"
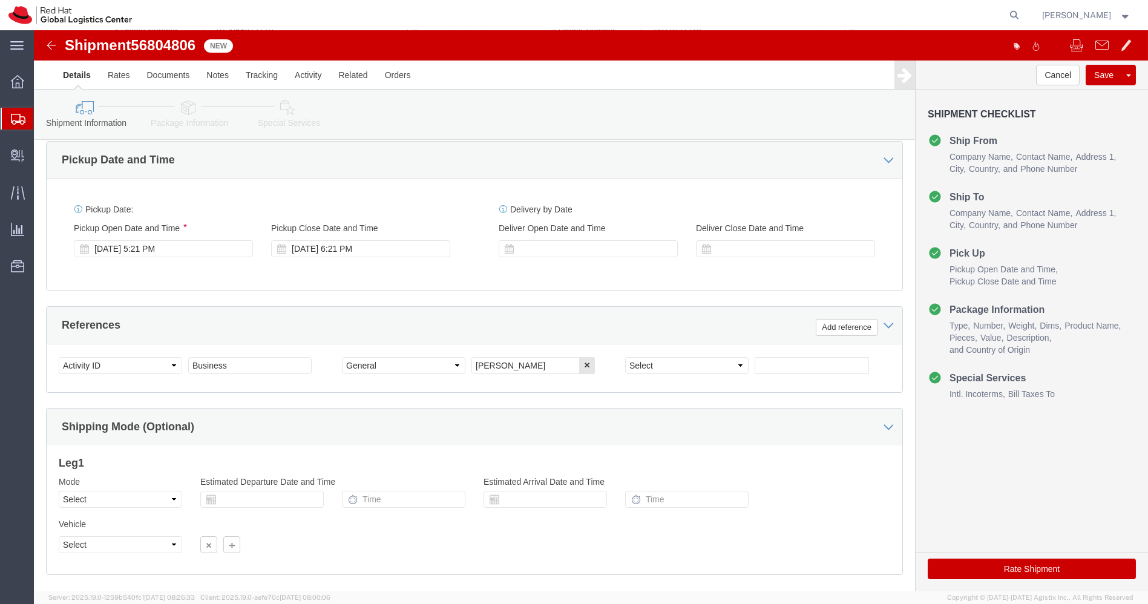
scroll to position [411, 0]
click link "Package Information"
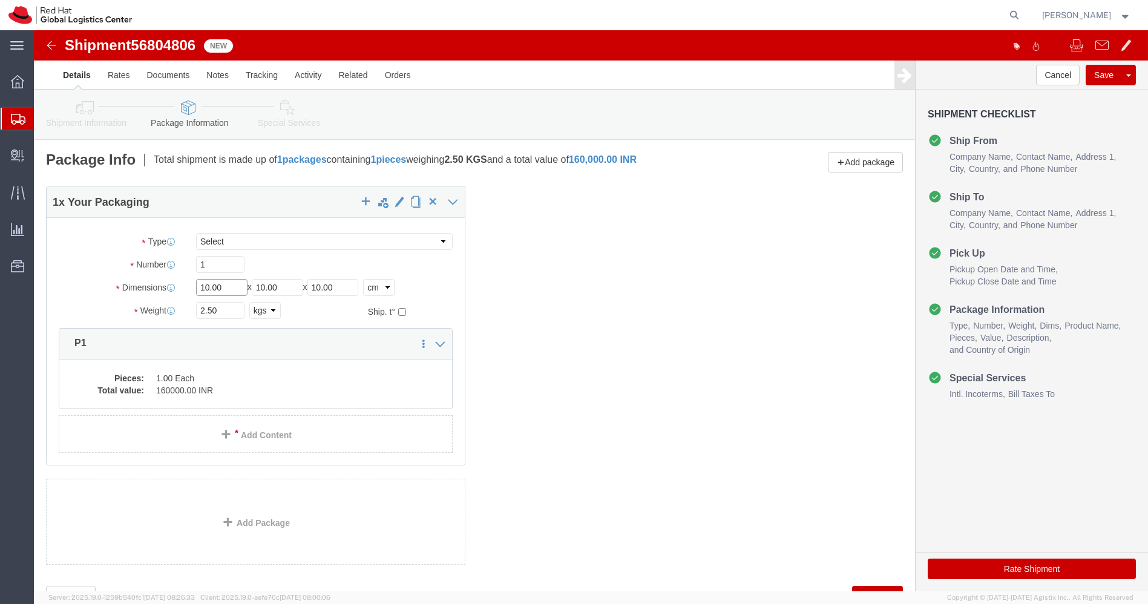
click input "10.00"
type input "55"
type input "35"
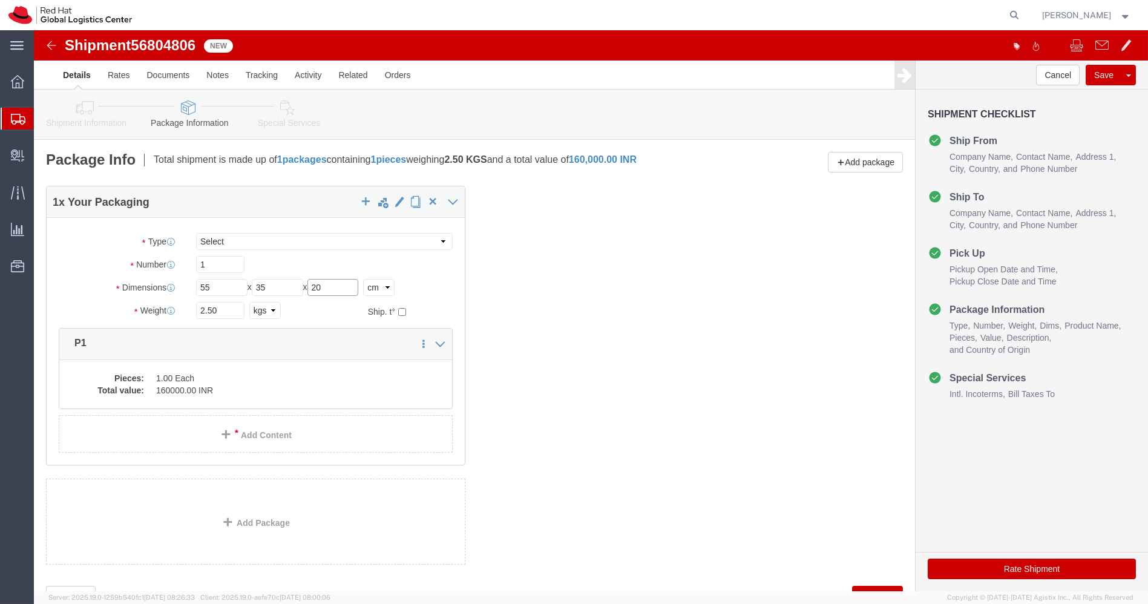
type input "20"
click input "2.50"
type input "3.200"
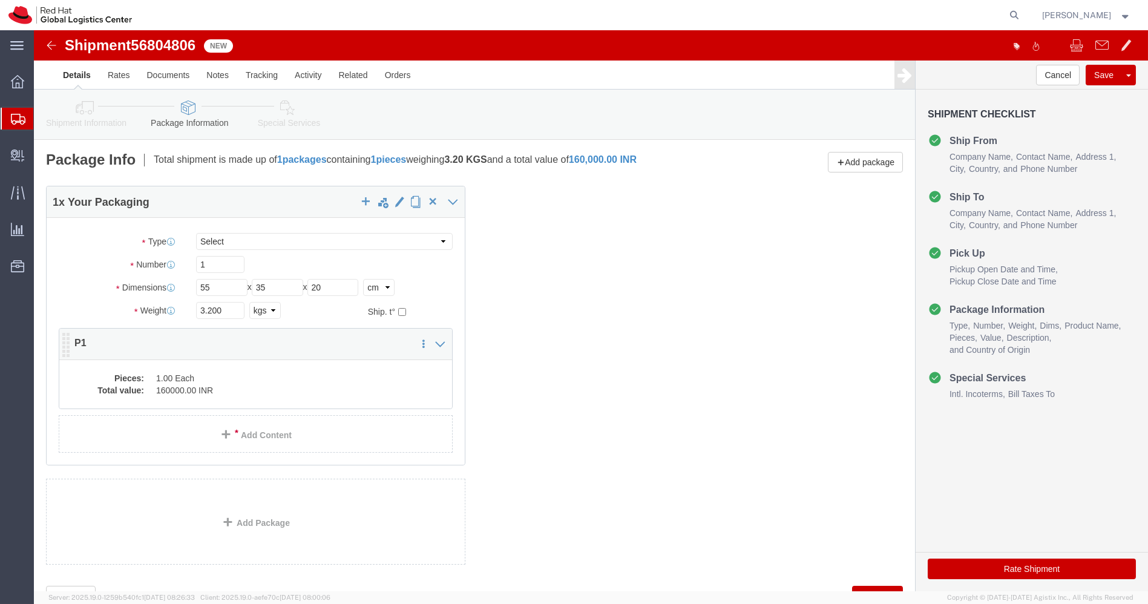
click dd "1.00 Each"
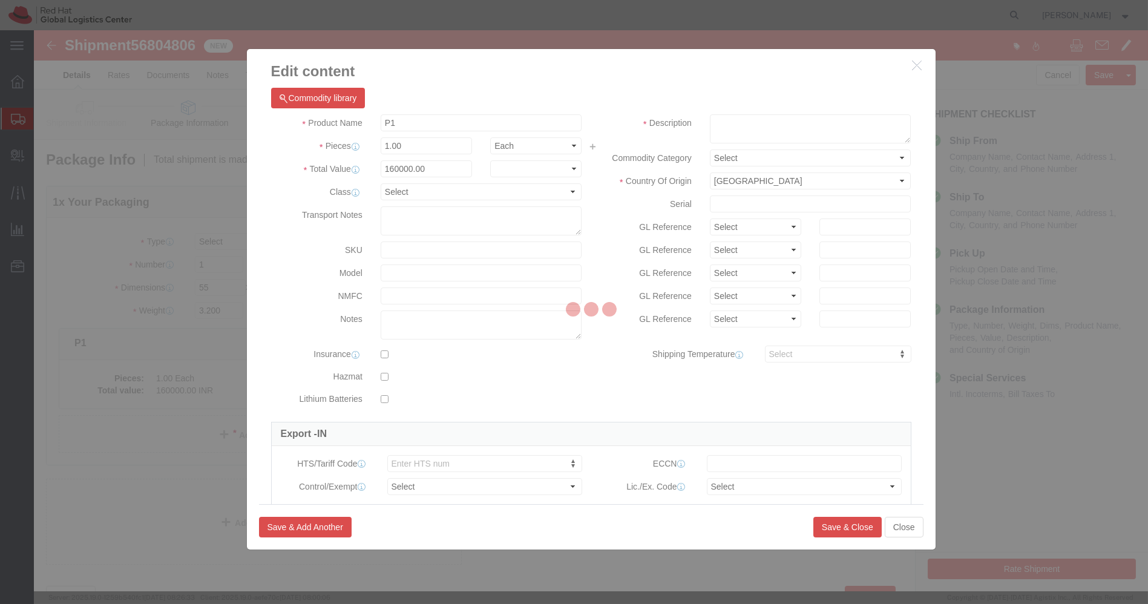
click at [785, 130] on div at bounding box center [591, 310] width 1115 height 561
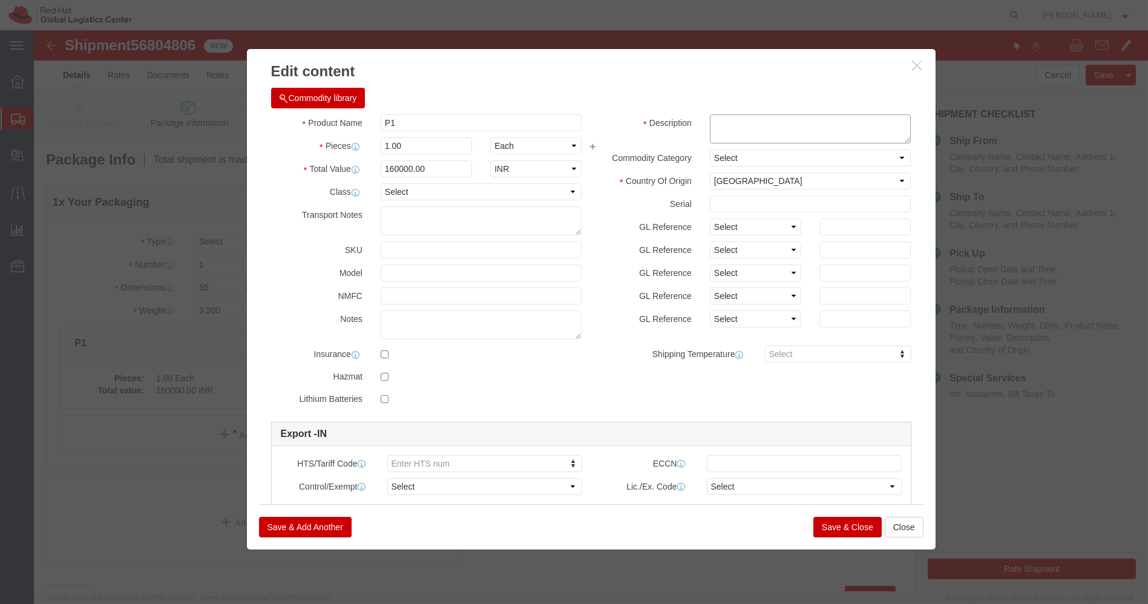
click textarea
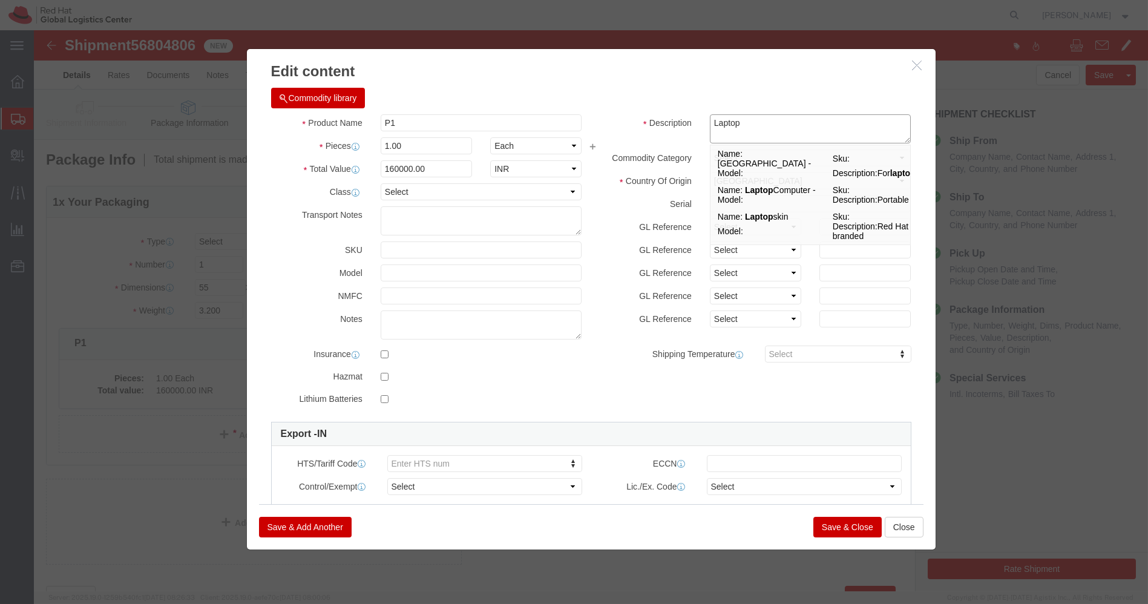
type textarea "Laptop"
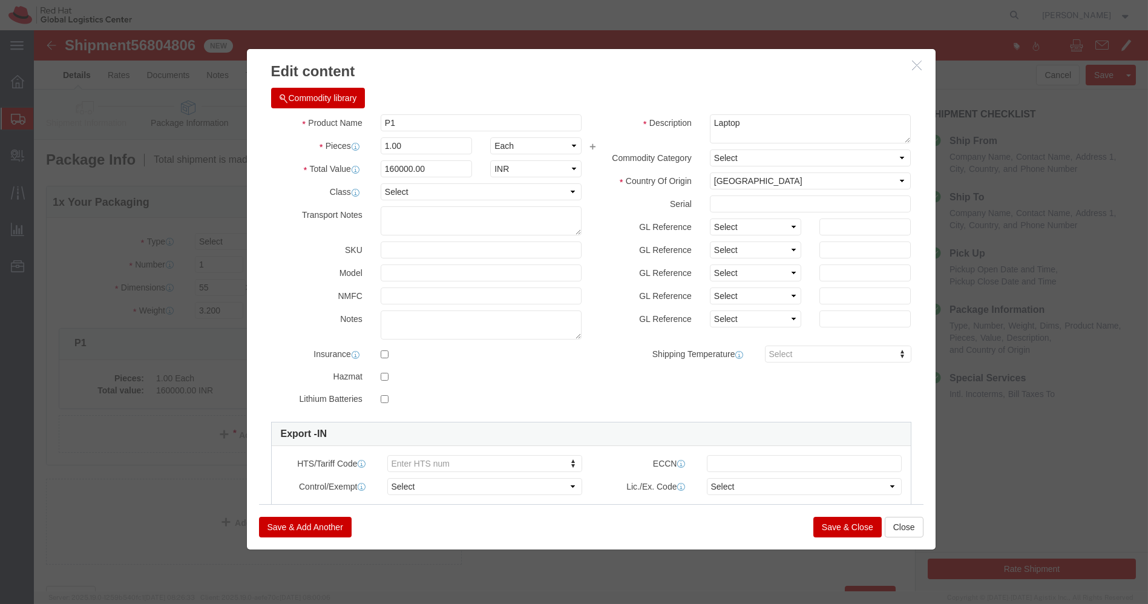
click button "Save & Close"
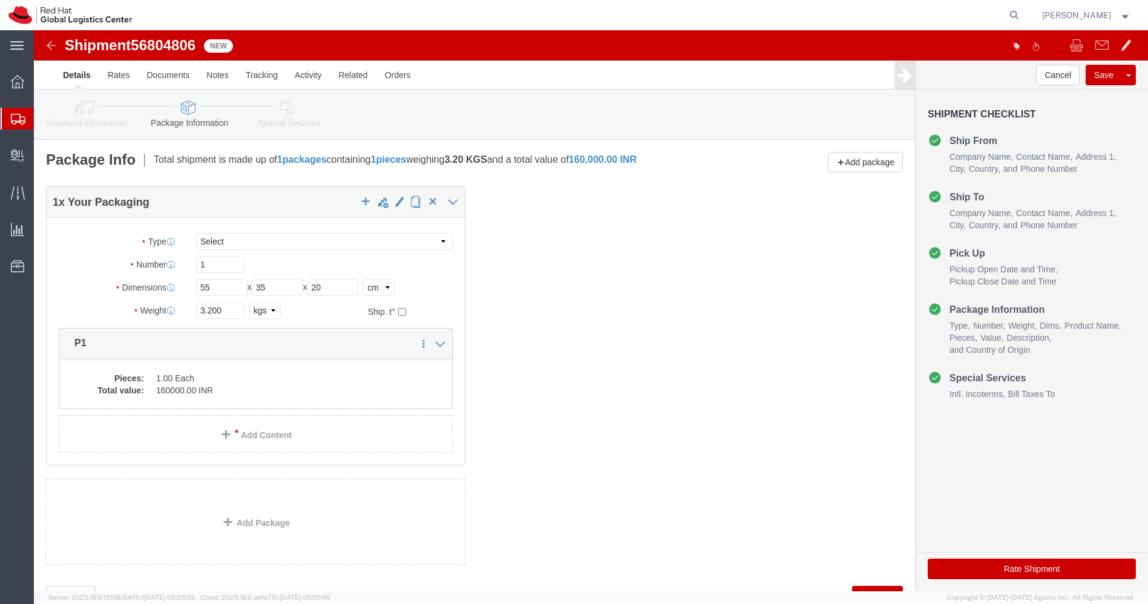
click icon
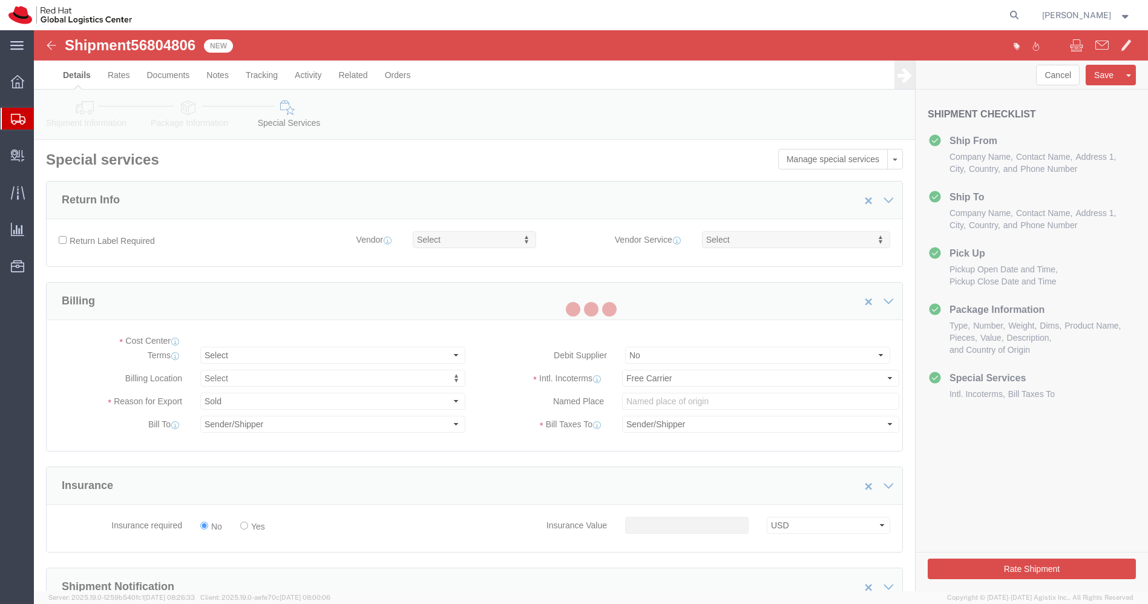
select select "COSTCENTER"
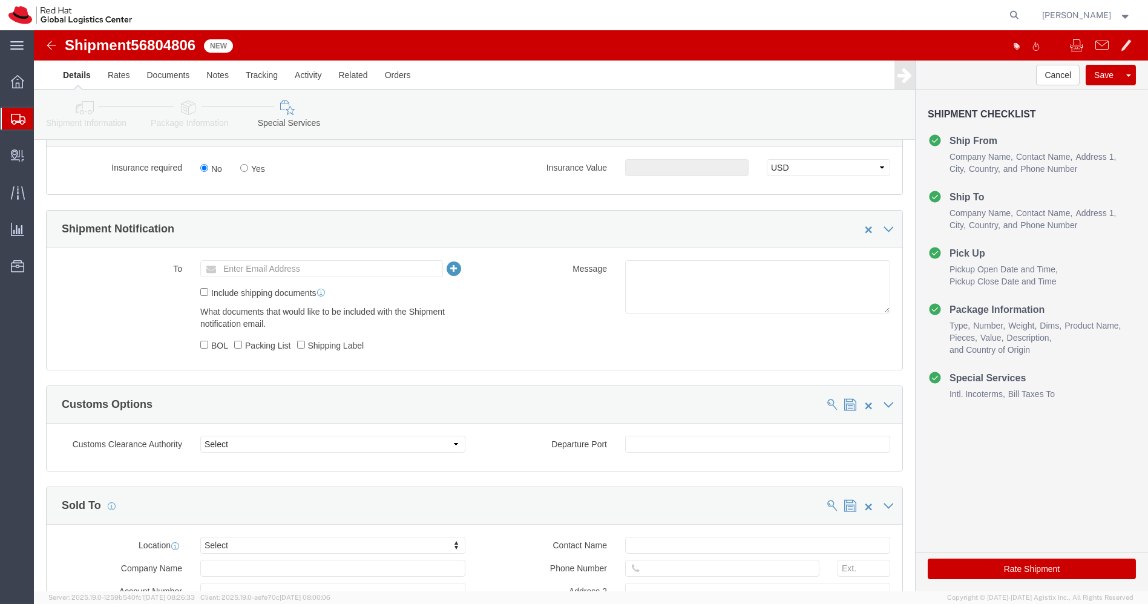
scroll to position [376, 0]
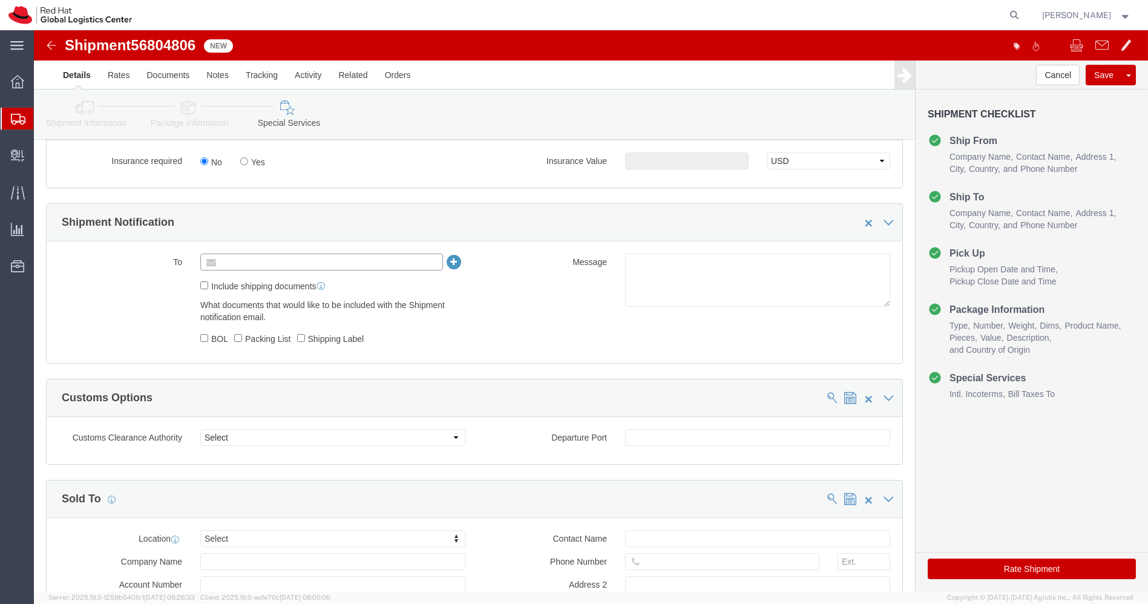
click input "text"
type input "[EMAIL_ADDRESS][DOMAIN_NAME]"
click textarea
paste textarea "Hardware - Laptop, Here is the web link for tracking this shipment([URL][DOMAIN…"
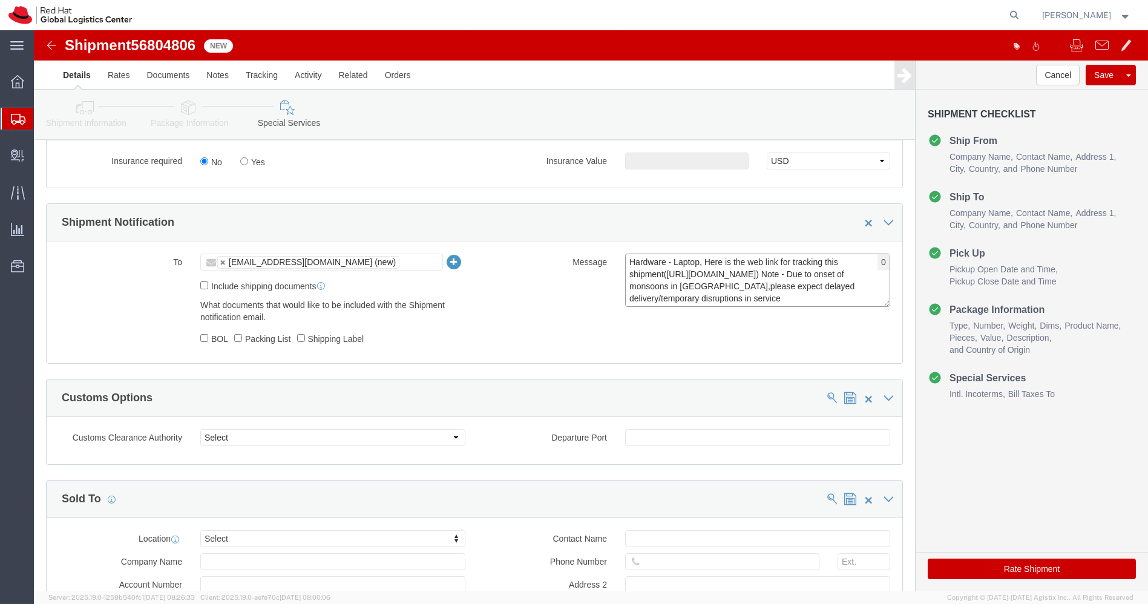
scroll to position [9, 0]
type textarea "Hardware - Laptop, Here is the web link for tracking this shipment([URL][DOMAIN…"
click button "Rate Shipment"
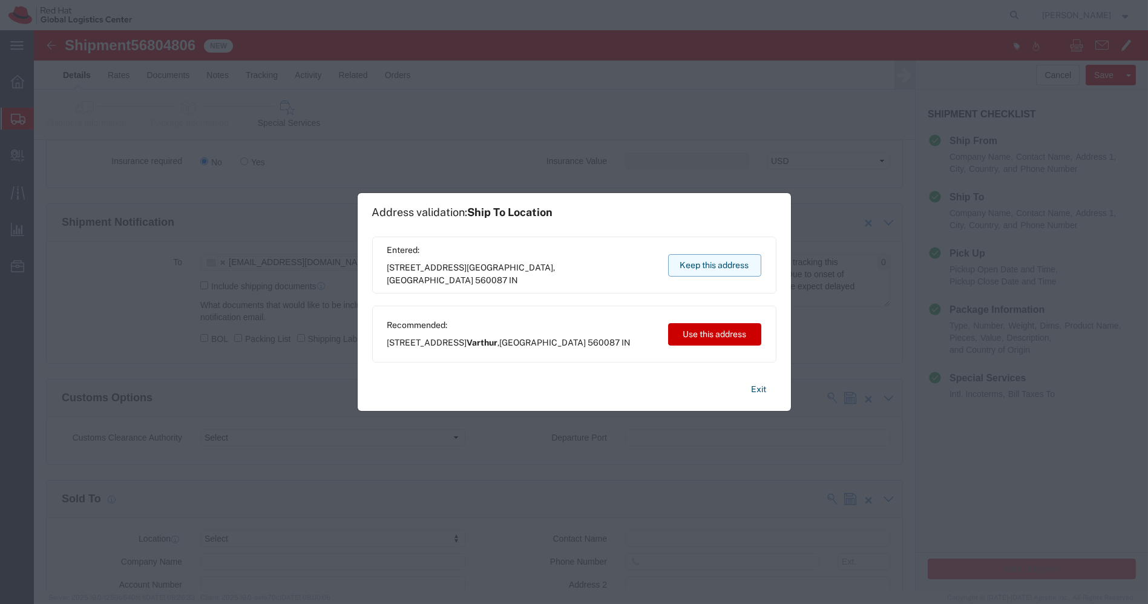
click at [701, 267] on button "Keep this address" at bounding box center [714, 265] width 93 height 22
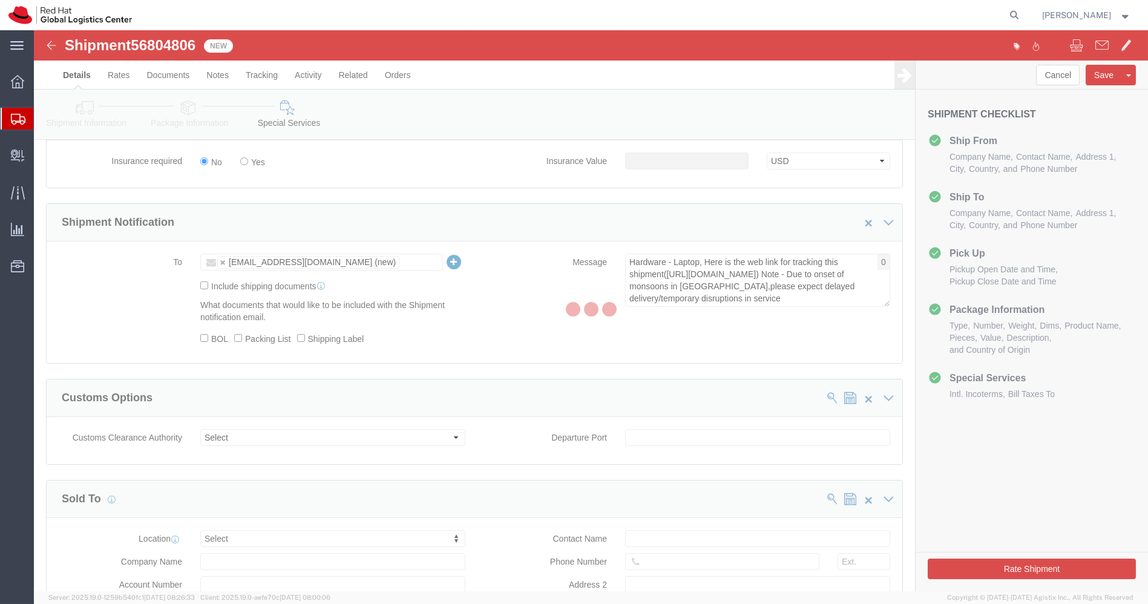
scroll to position [0, 0]
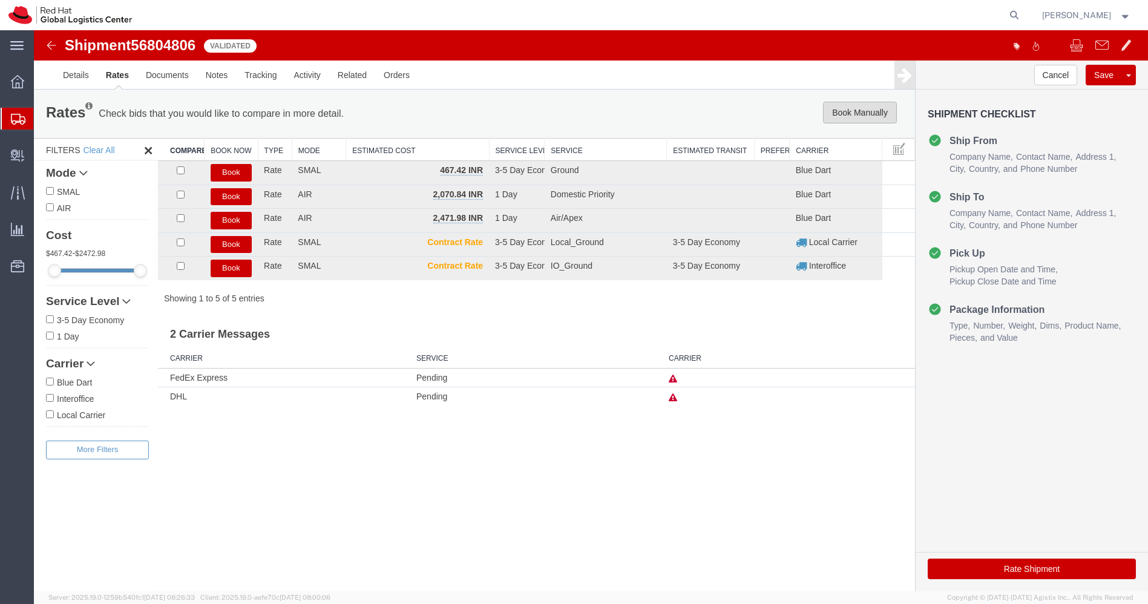
click at [857, 116] on button "Book Manually" at bounding box center [860, 113] width 74 height 22
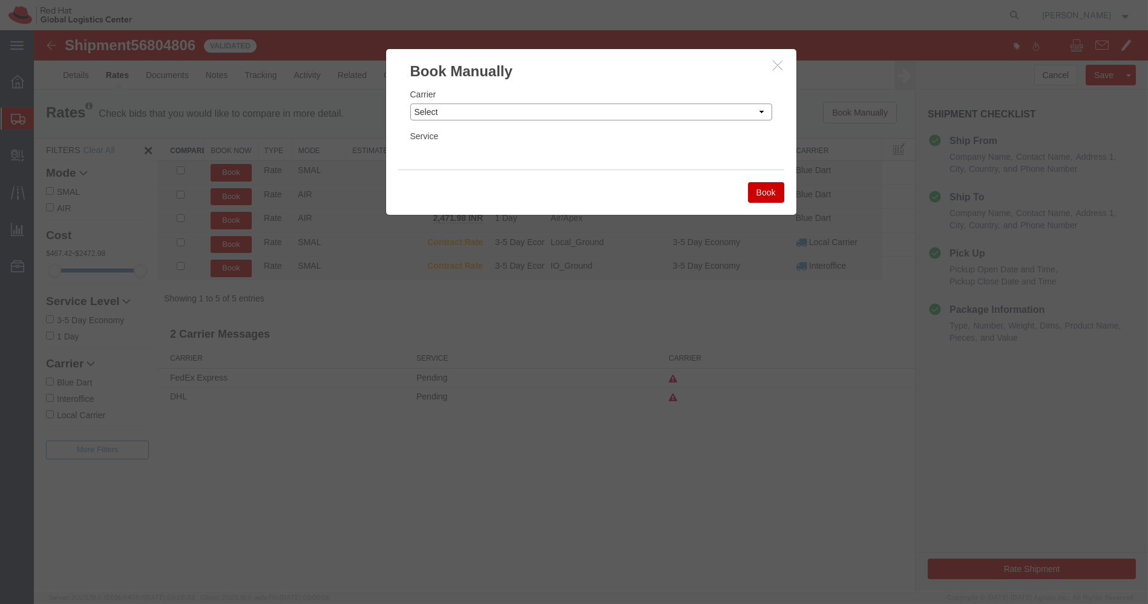
click at [727, 108] on select "Select Add New Carrier (and default service) Blue Dart DHL FedEx Express Global…" at bounding box center [591, 112] width 362 height 17
select select "14653"
click at [410, 104] on select "Select Add New Carrier (and default service) Blue Dart DHL FedEx Express Global…" at bounding box center [591, 112] width 362 height 17
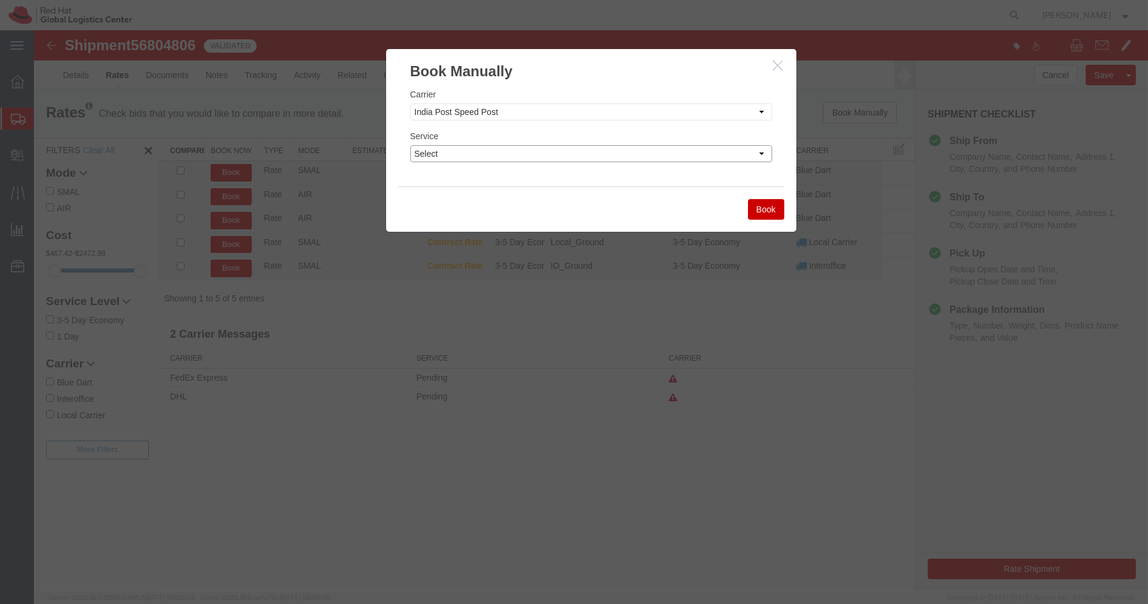
click at [536, 157] on select "Select Air" at bounding box center [591, 153] width 362 height 17
select select "29222"
click at [410, 145] on select "Select Air" at bounding box center [591, 153] width 362 height 17
click at [773, 212] on button "Book" at bounding box center [766, 209] width 36 height 21
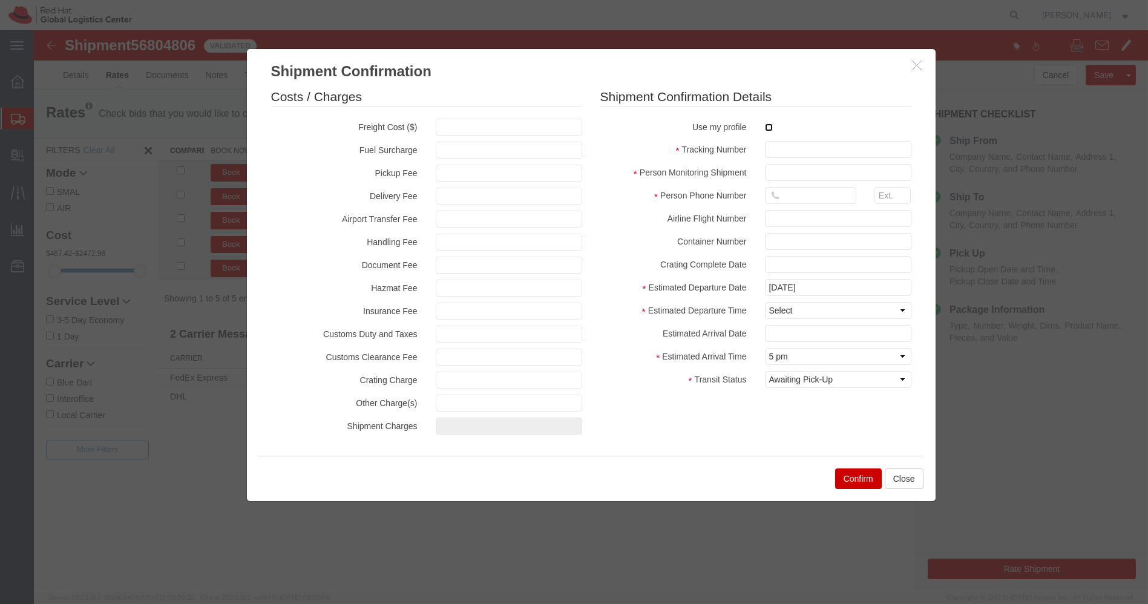
click at [765, 127] on input "checkbox" at bounding box center [769, 128] width 8 height 8
checkbox input "true"
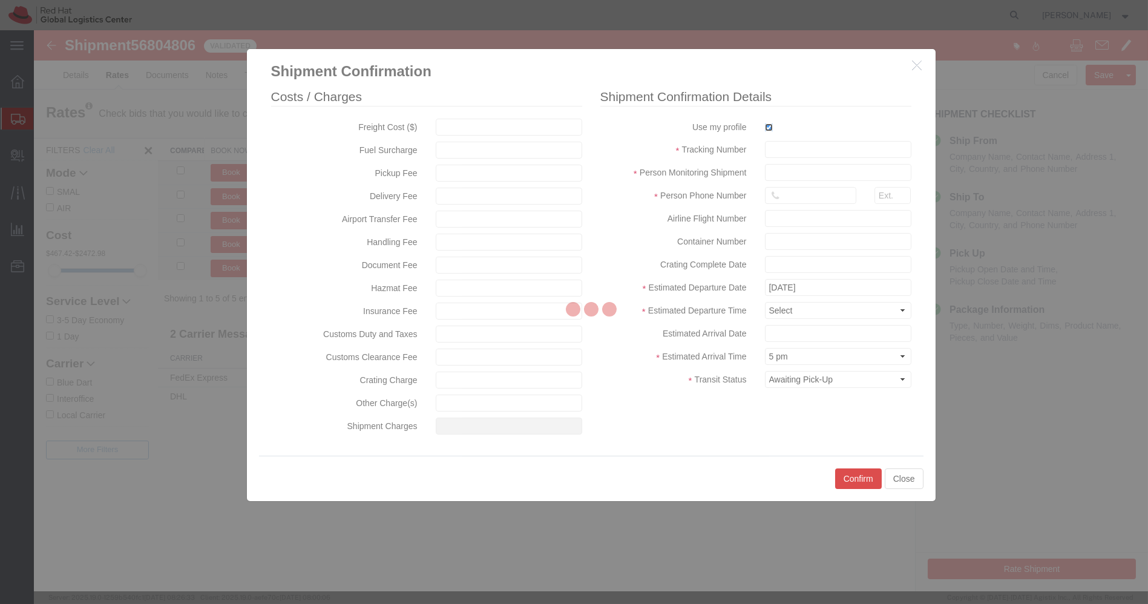
type input "[PERSON_NAME]"
type input "[PHONE_NUMBER]"
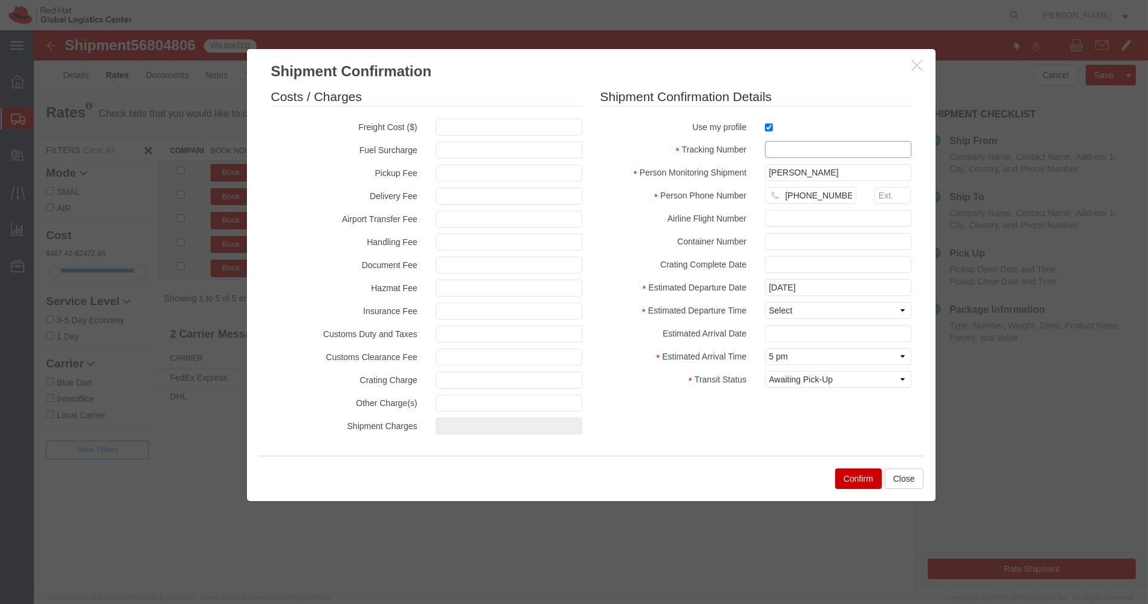
click at [779, 146] on input "text" at bounding box center [838, 149] width 147 height 17
paste input "EM387344169IN"
type input "EM387344169IN"
click at [803, 310] on select "Select Midnight 1 am 2 am 3 am 4 am 5 am 6 am 7 am 8 am 9 am 10 am 11 am 12 Noo…" at bounding box center [838, 310] width 147 height 17
select select "1200"
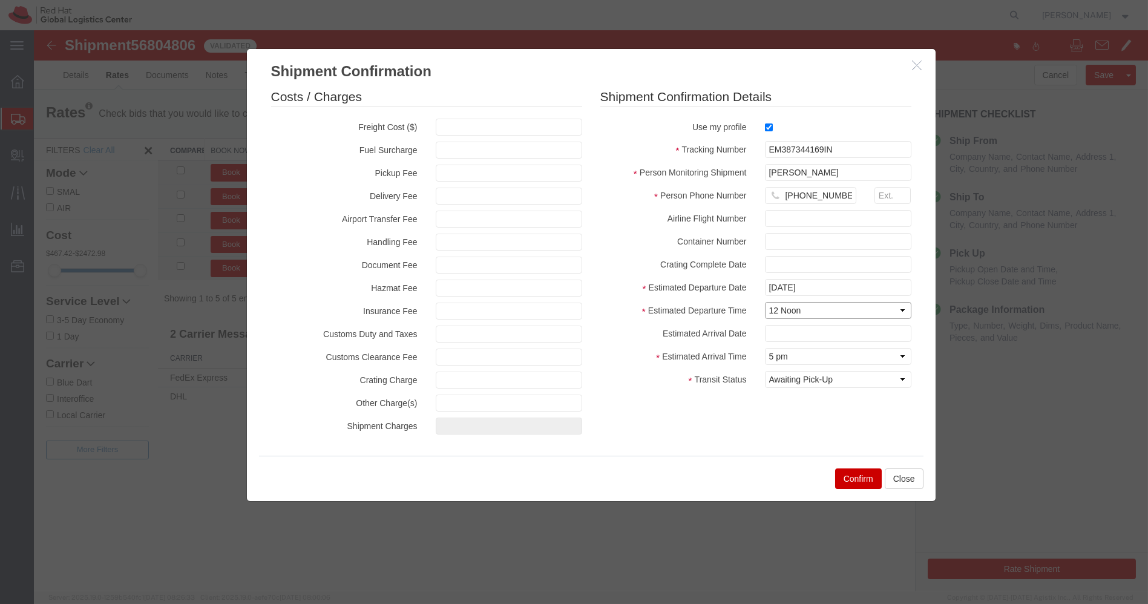
click at [765, 302] on select "Select Midnight 1 am 2 am 3 am 4 am 5 am 6 am 7 am 8 am 9 am 10 am 11 am 12 Noo…" at bounding box center [838, 310] width 147 height 17
click at [813, 380] on select "Select Arrival Notice Available Arrival Notice Imported Arrive at Delivery Loca…" at bounding box center [838, 379] width 147 height 17
select select "INTRANST"
click at [765, 371] on select "Select Arrival Notice Available Arrival Notice Imported Arrive at Delivery Loca…" at bounding box center [838, 379] width 147 height 17
click at [848, 479] on button "Confirm" at bounding box center [858, 479] width 47 height 21
